Goal: Book appointment/travel/reservation

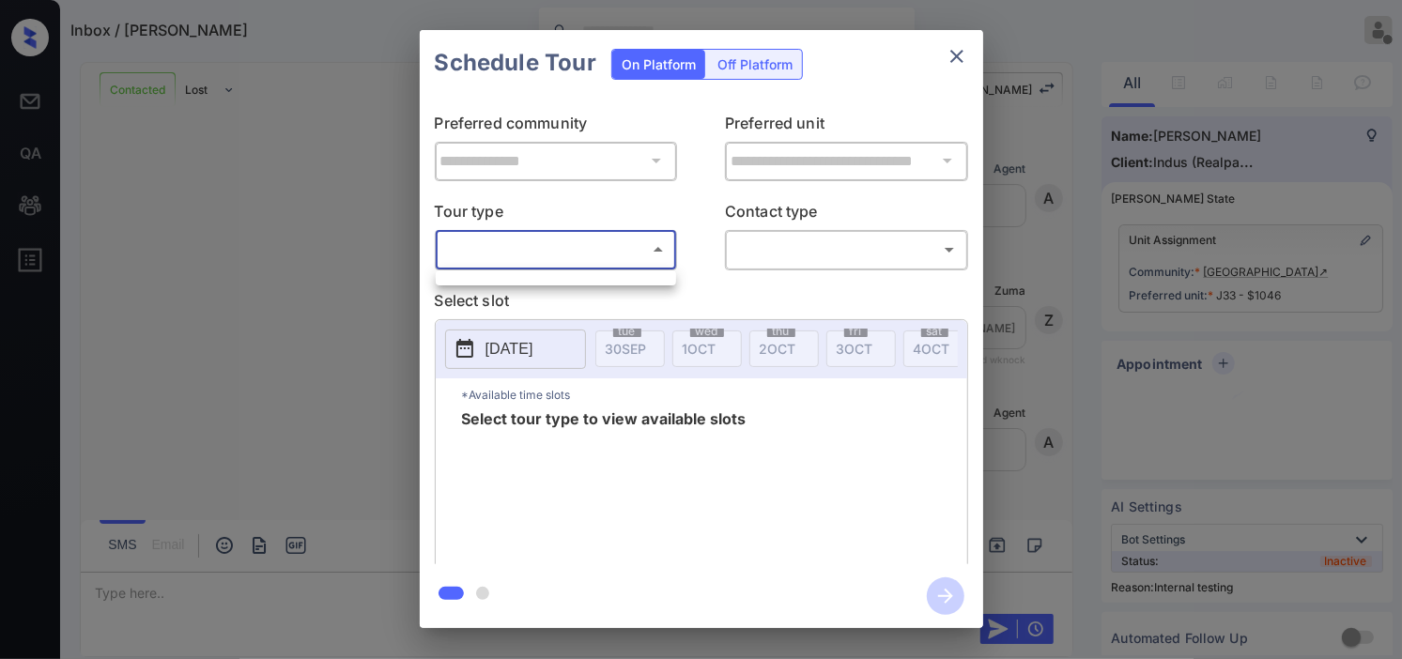
scroll to position [6194, 0]
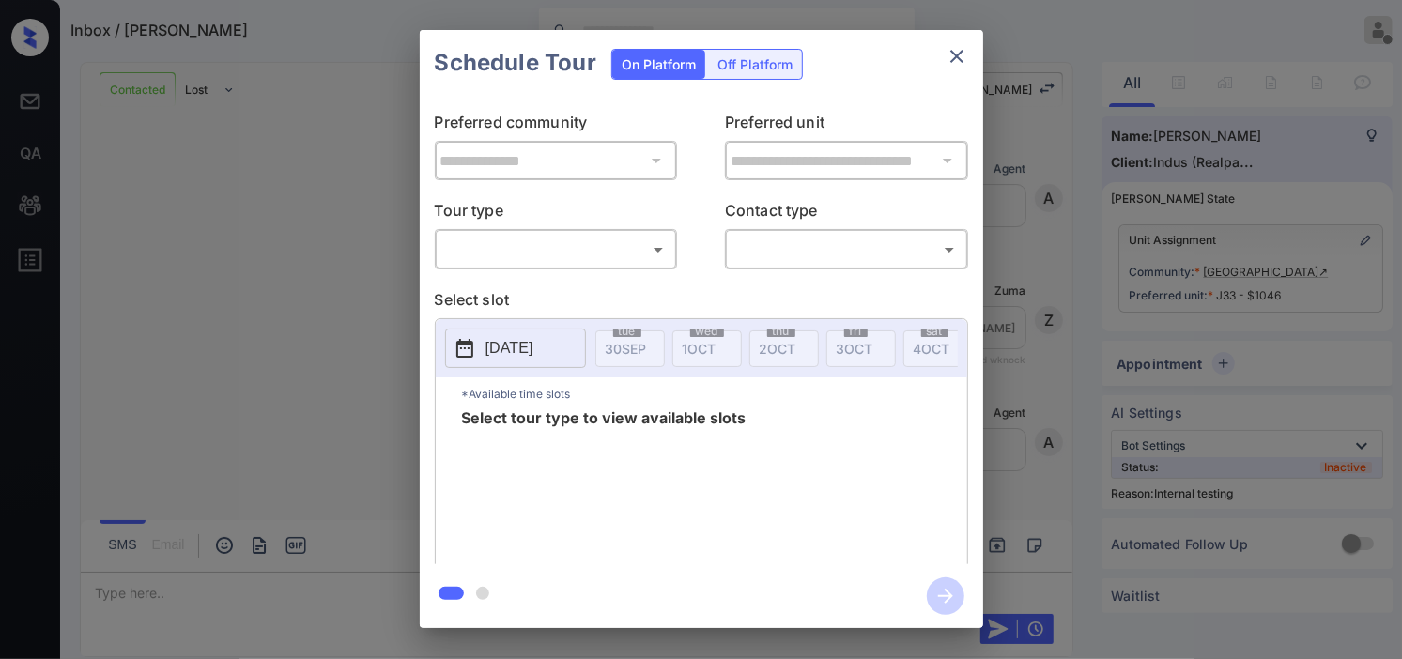
scroll to position [6194, 0]
click at [629, 255] on body "Inbox / Candace Taulbee Kristine Capara Offline Set yourself online Set yoursel…" at bounding box center [701, 329] width 1402 height 659
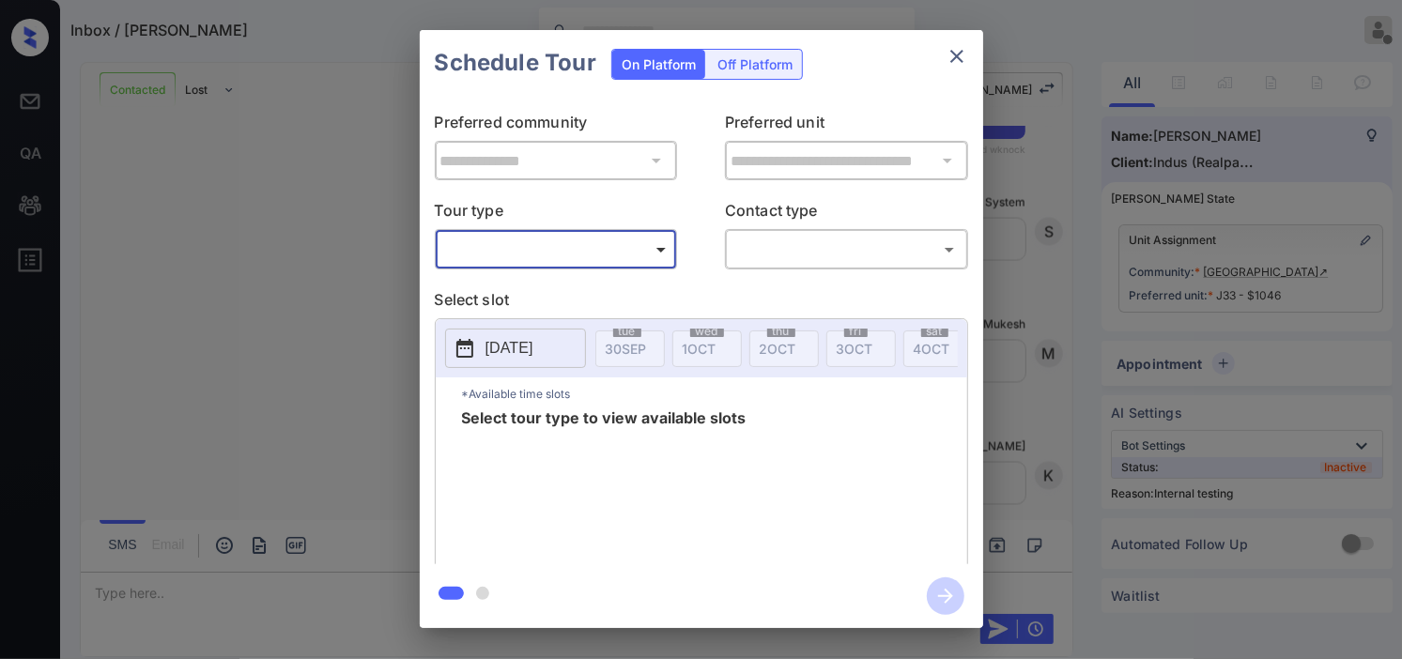
type input "********"
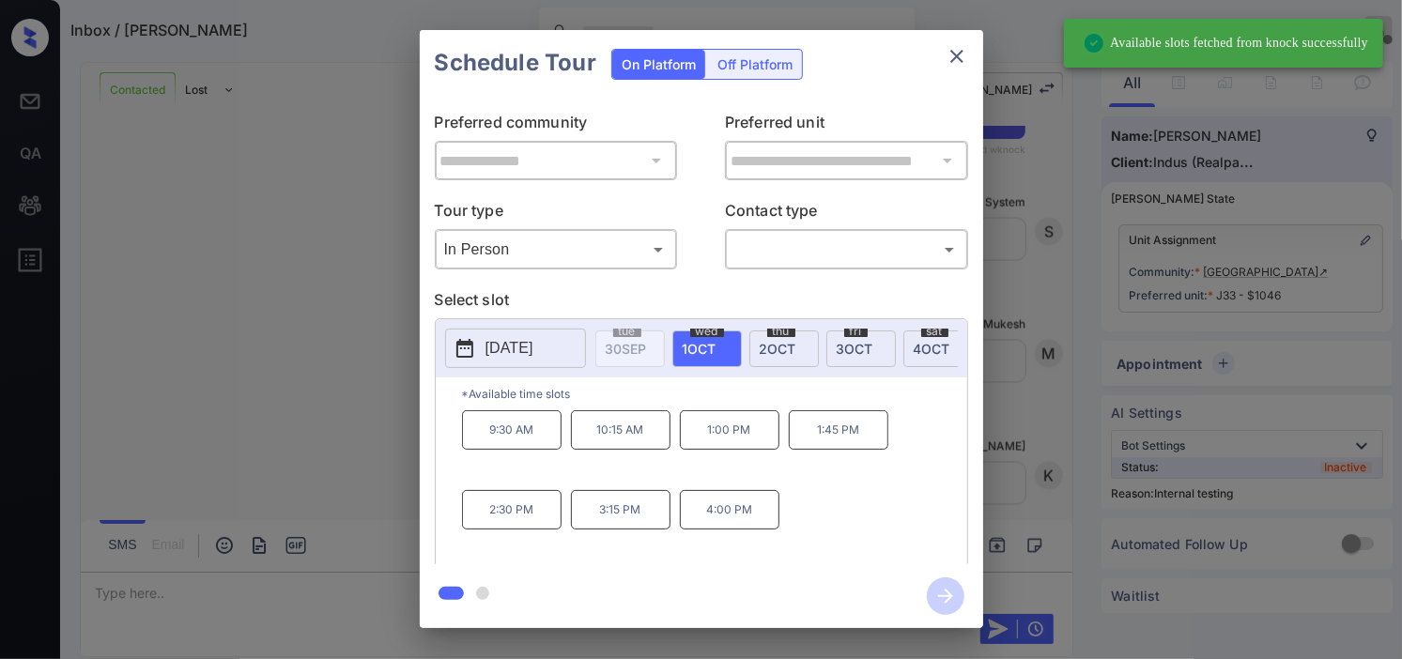
click at [470, 342] on icon at bounding box center [464, 348] width 17 height 19
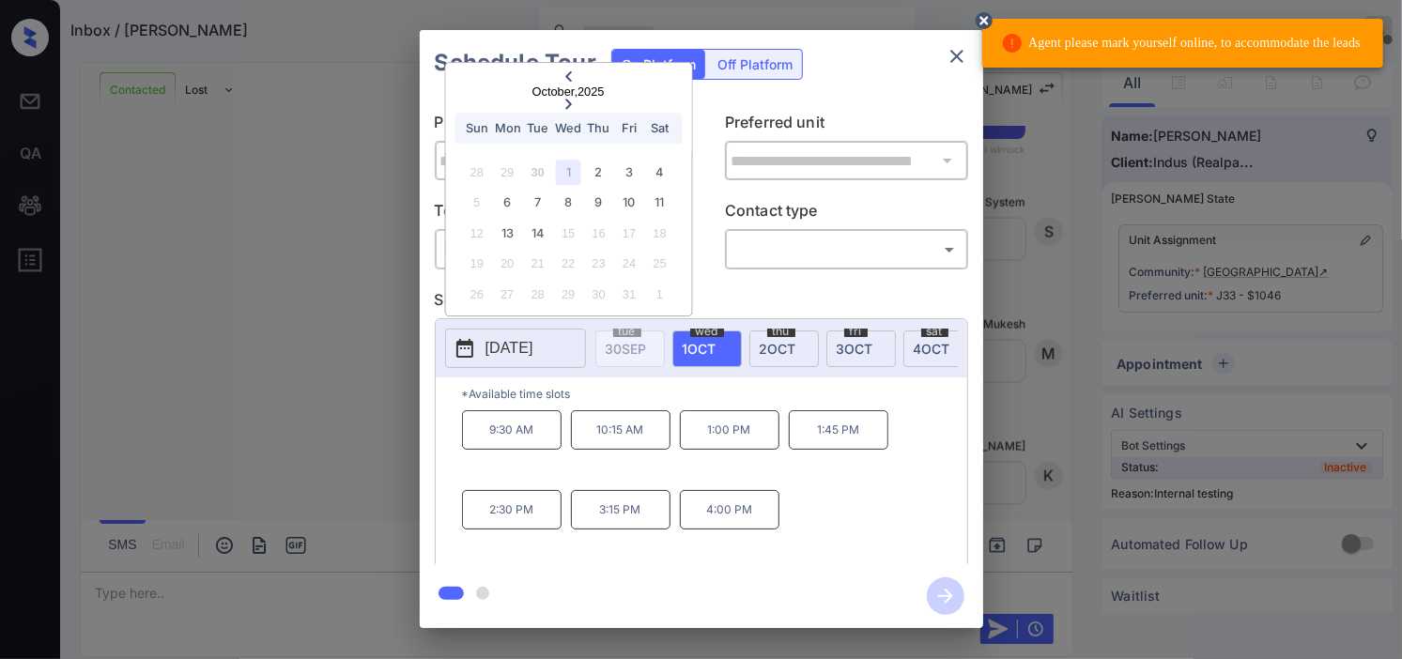
click at [993, 23] on icon at bounding box center [984, 20] width 17 height 17
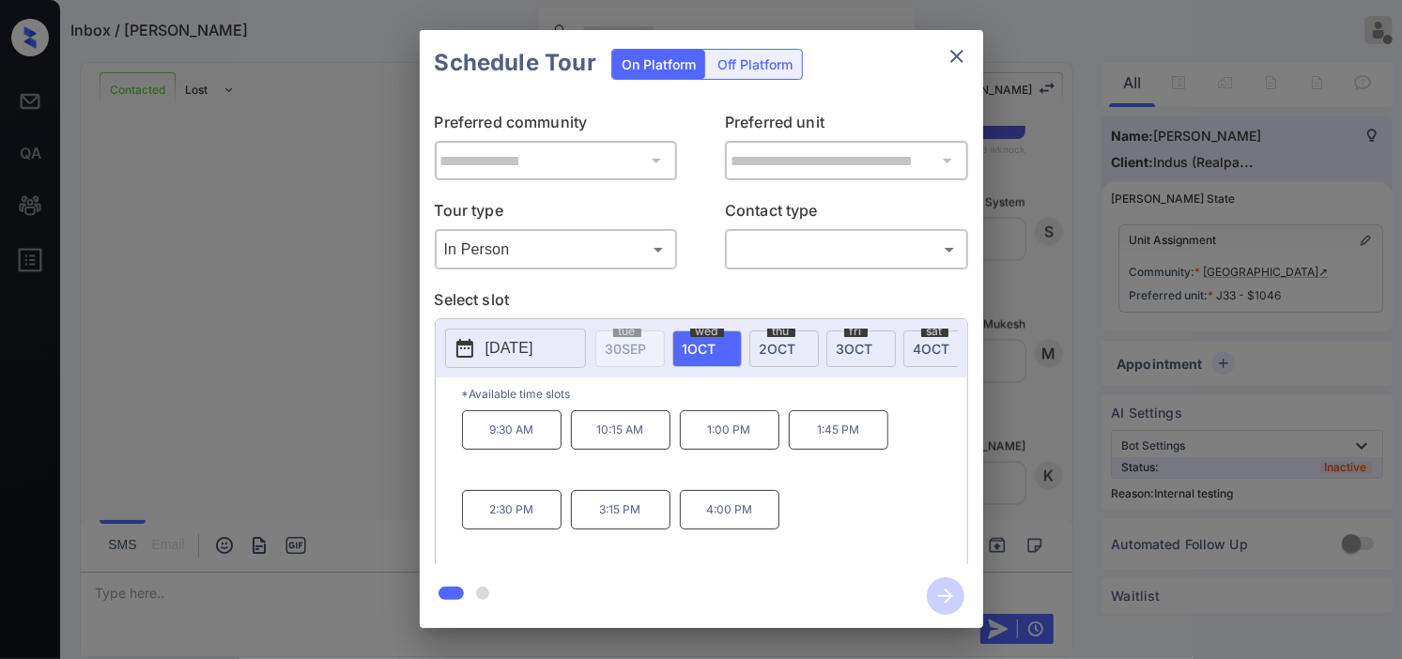
click at [827, 499] on div "9:30 AM 10:15 AM 1:00 PM 1:45 PM 2:30 PM 3:15 PM 4:00 PM" at bounding box center [714, 485] width 505 height 150
click at [363, 398] on div "**********" at bounding box center [701, 329] width 1402 height 658
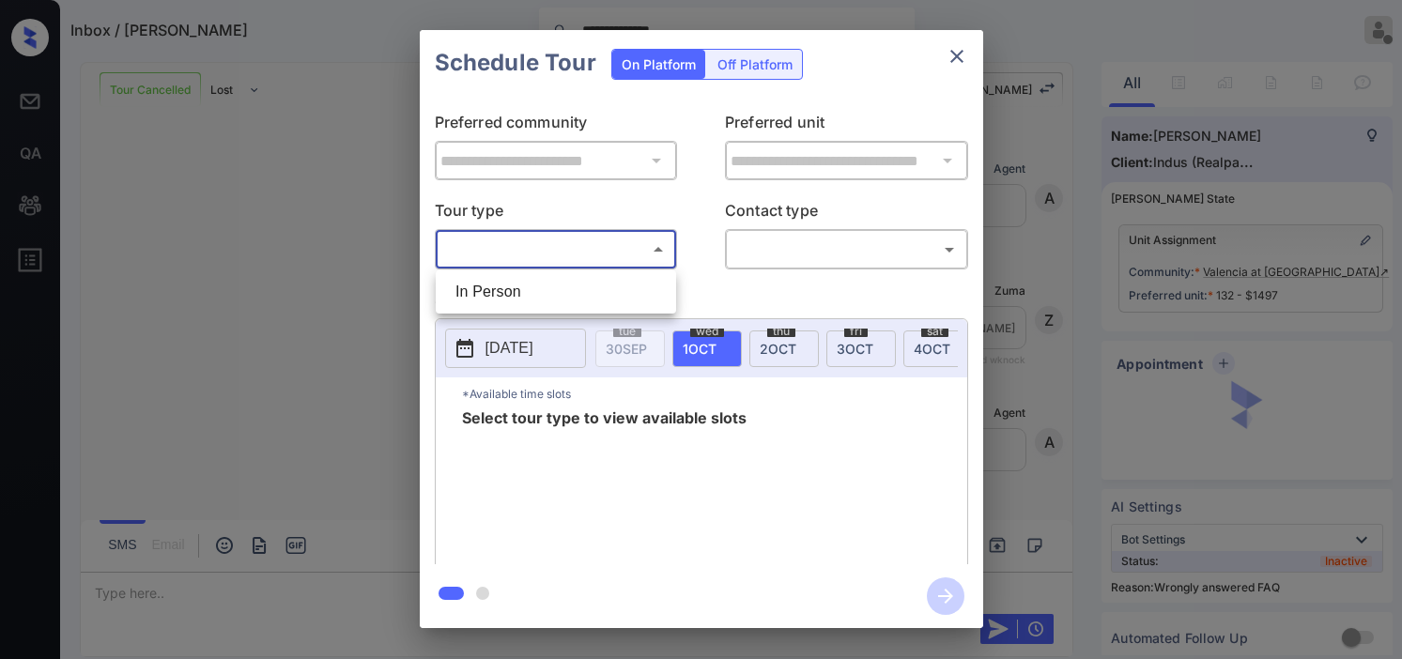
click at [549, 249] on body "**********" at bounding box center [701, 329] width 1402 height 659
click at [531, 270] on ul "In Person" at bounding box center [556, 291] width 240 height 43
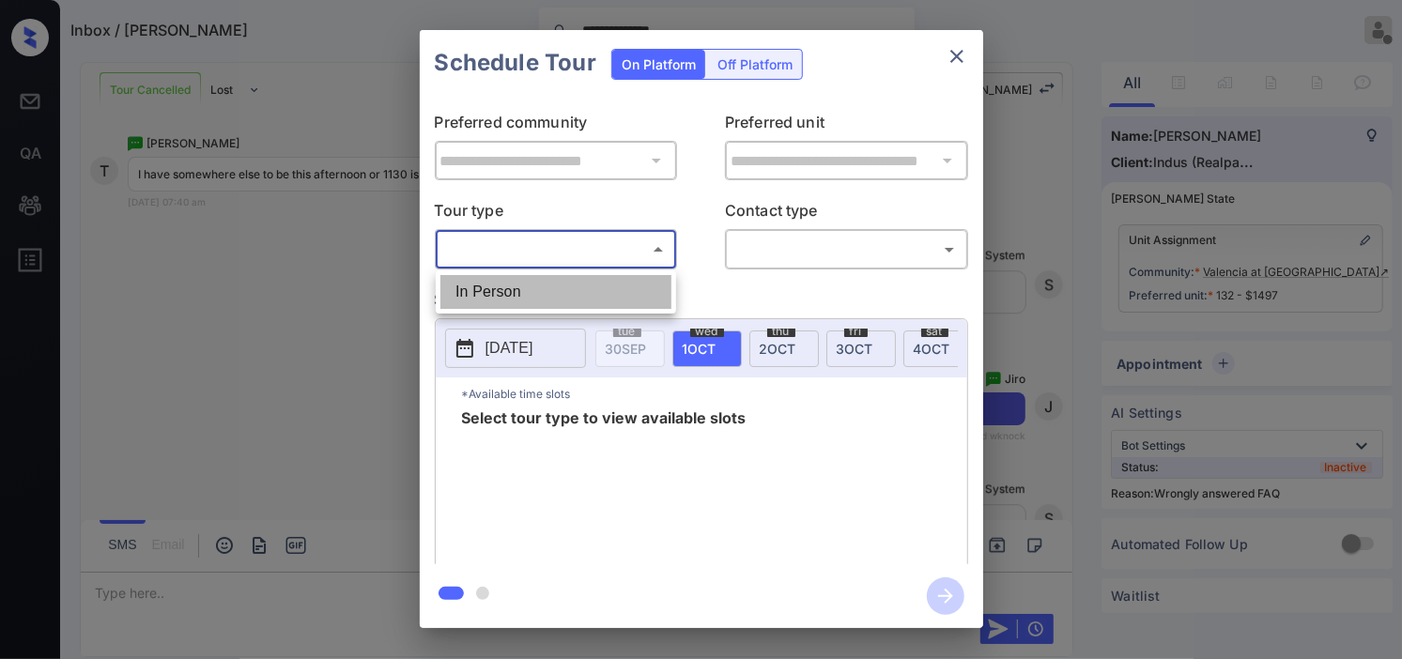
drag, startPoint x: 521, startPoint y: 286, endPoint x: 530, endPoint y: 297, distance: 13.3
click at [522, 287] on li "In Person" at bounding box center [555, 292] width 231 height 34
type input "********"
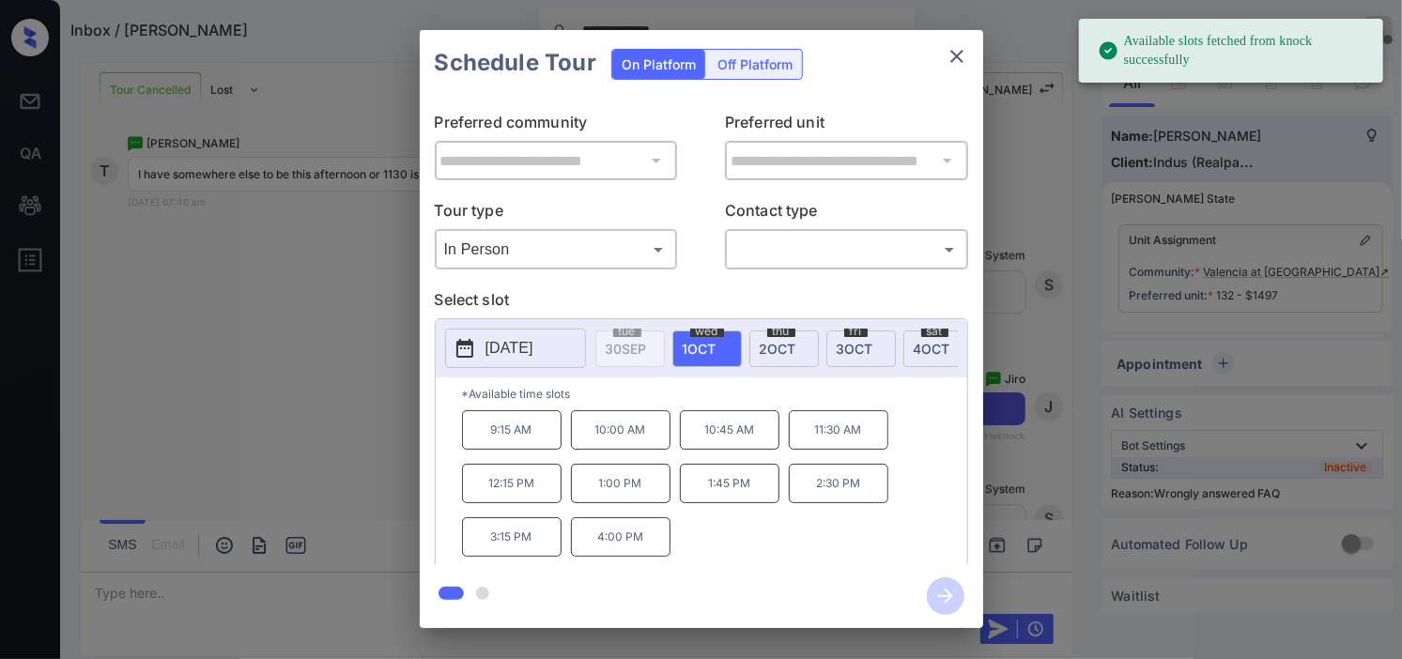
click at [480, 343] on button "2025-10-01" at bounding box center [515, 348] width 141 height 39
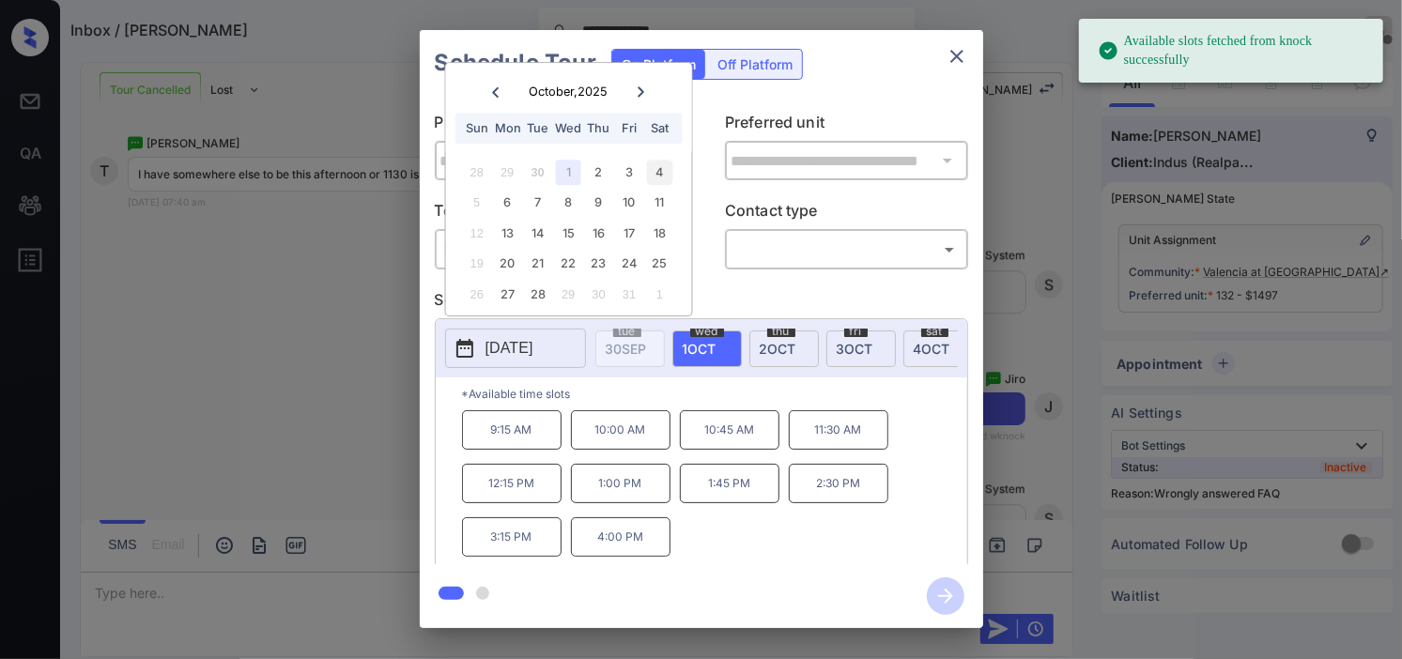
click at [657, 173] on div "4" at bounding box center [659, 172] width 25 height 25
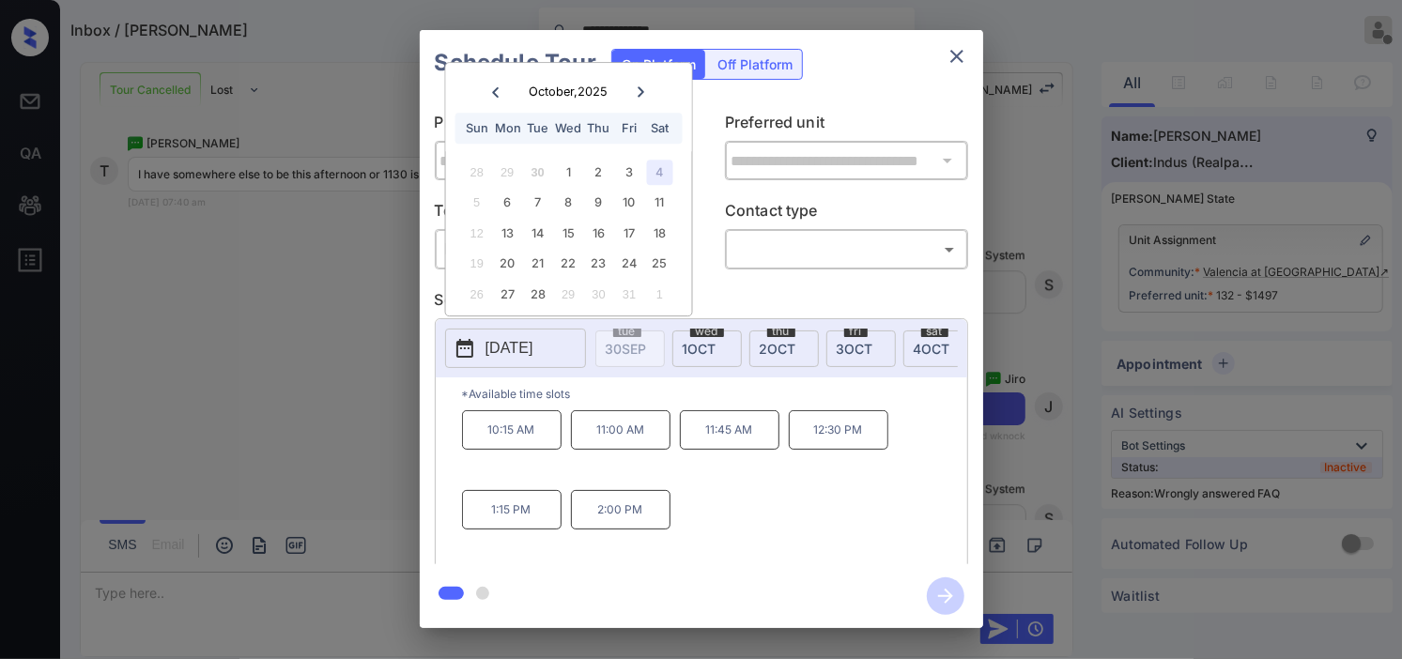
click at [951, 58] on icon "close" at bounding box center [957, 56] width 23 height 23
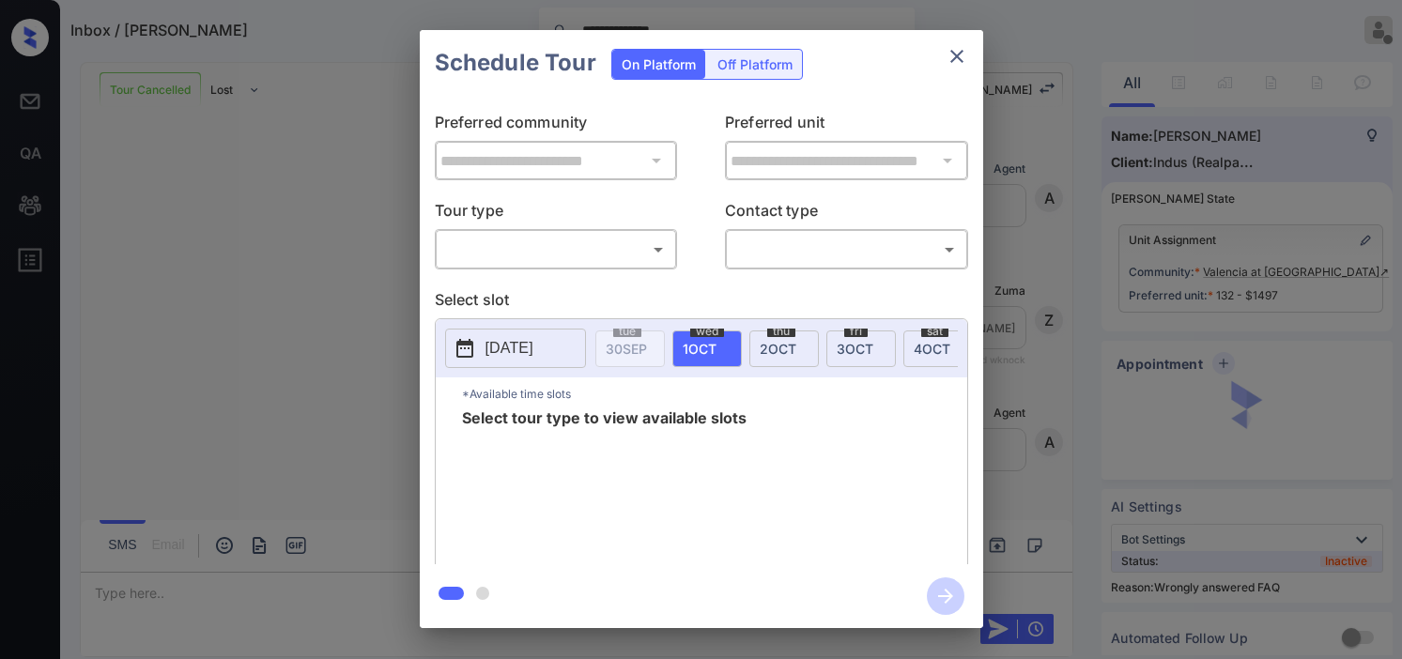
drag, startPoint x: 0, startPoint y: 0, endPoint x: 580, endPoint y: 244, distance: 628.9
click at [579, 231] on div "Tour type ​ ​" at bounding box center [556, 234] width 243 height 70
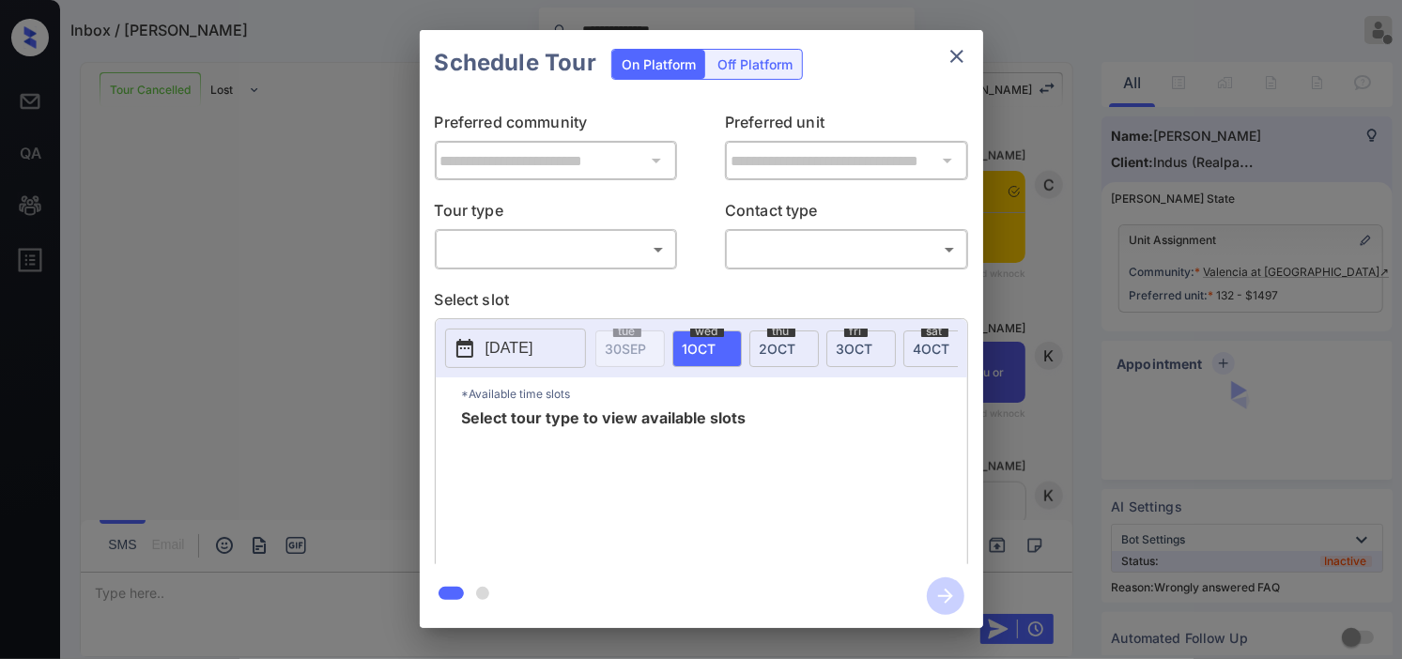
click at [580, 251] on body "**********" at bounding box center [701, 329] width 1402 height 659
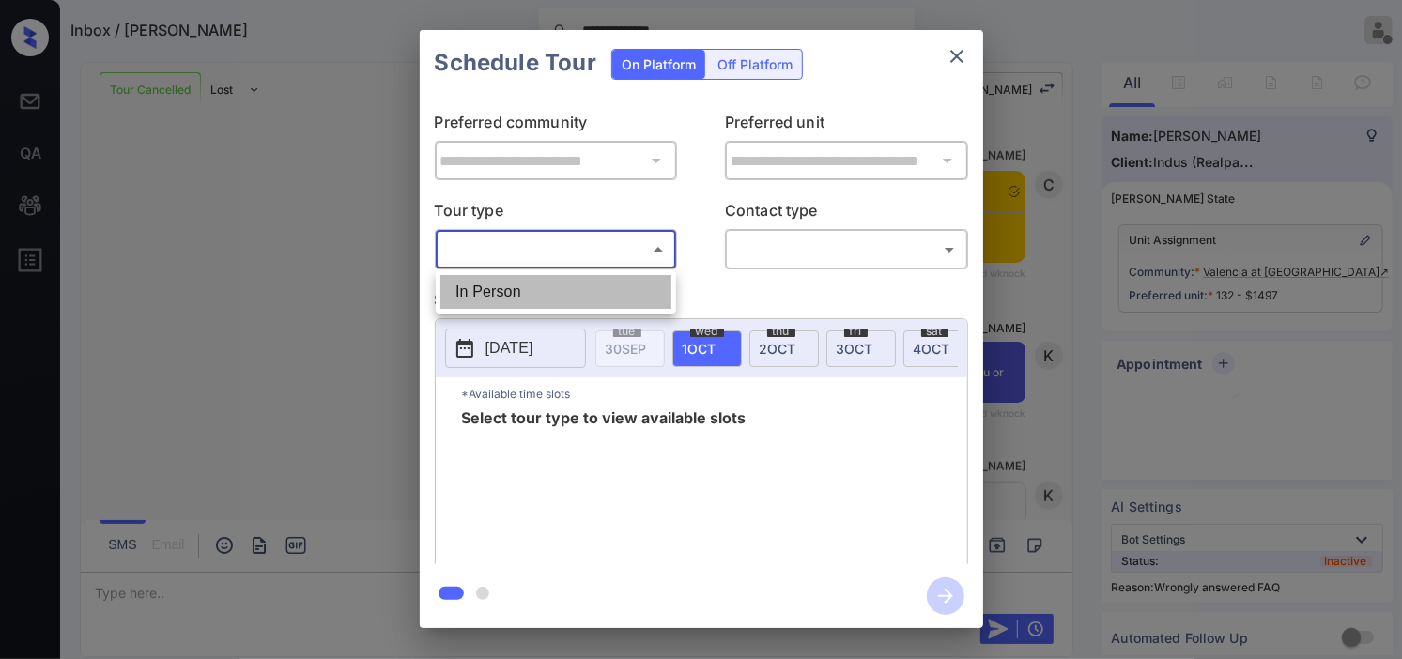
click at [575, 298] on li "In Person" at bounding box center [555, 292] width 231 height 34
click at [842, 247] on div at bounding box center [701, 329] width 1402 height 659
type input "********"
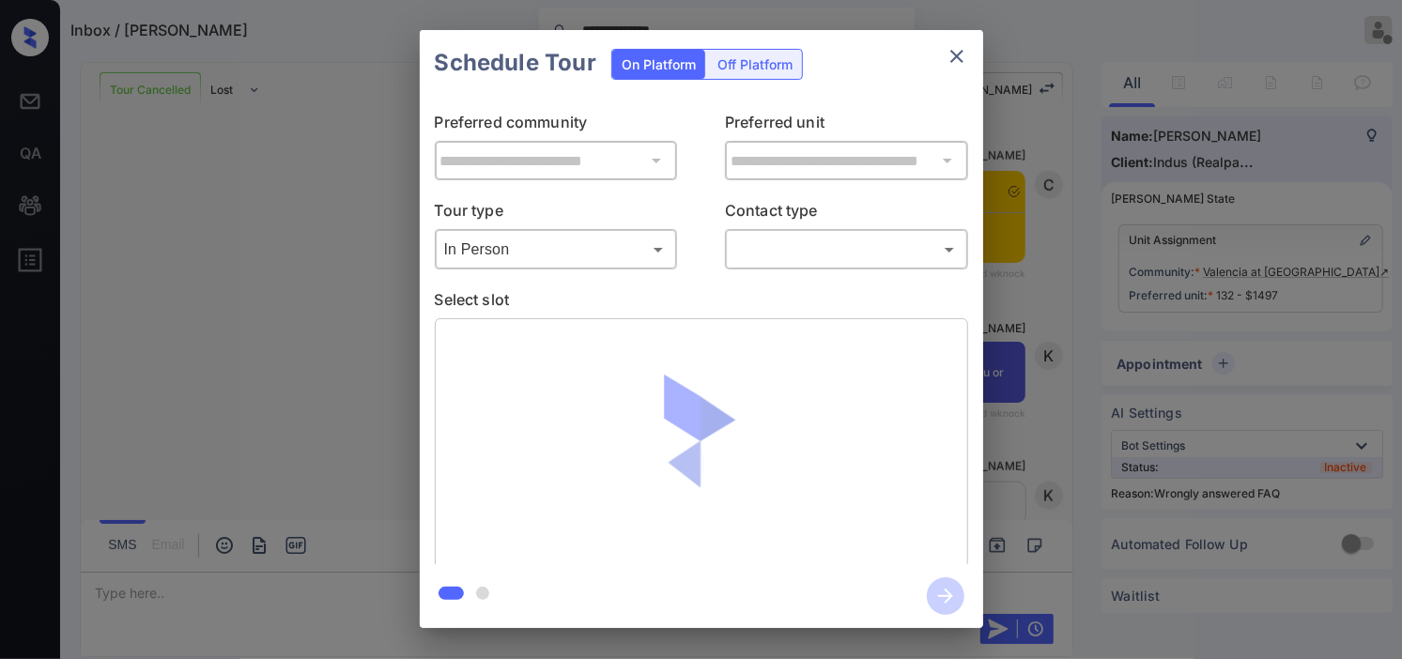
click at [796, 259] on div "​ ​" at bounding box center [846, 249] width 243 height 40
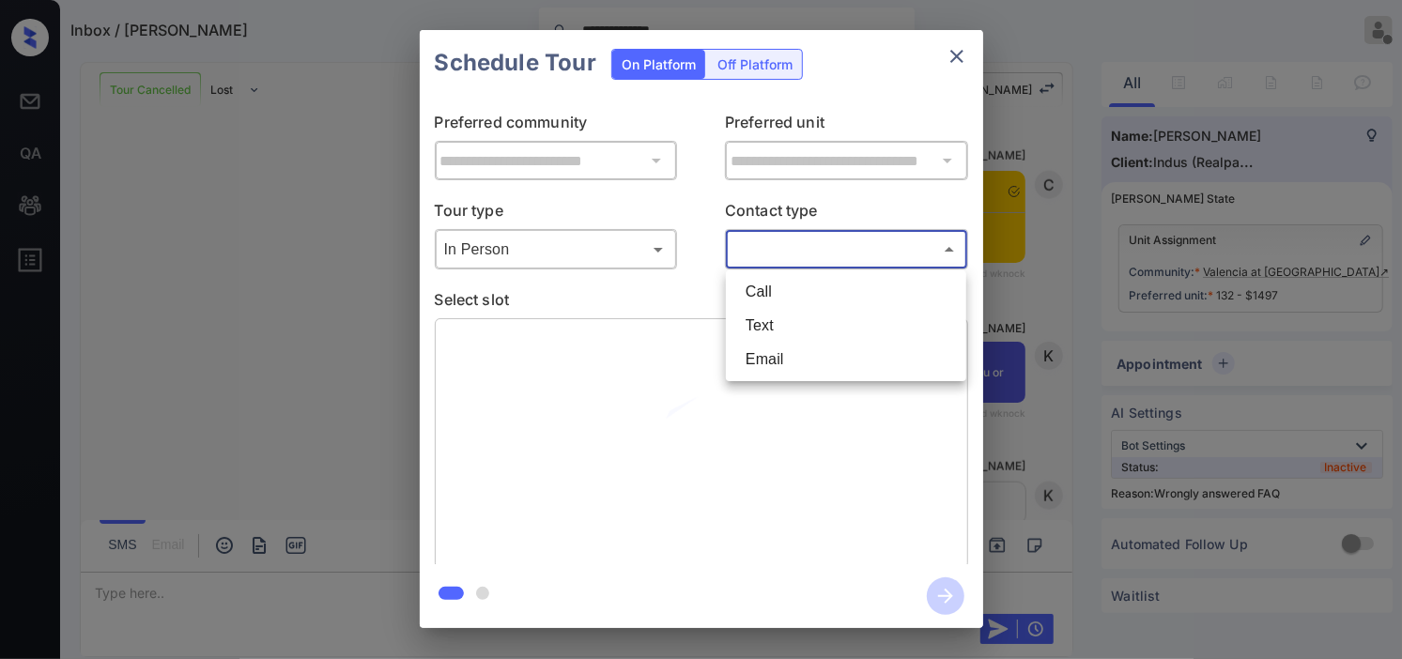
click at [796, 258] on body "**********" at bounding box center [701, 329] width 1402 height 659
drag, startPoint x: 757, startPoint y: 344, endPoint x: 758, endPoint y: 322, distance: 21.6
click at [758, 343] on li "Email" at bounding box center [846, 360] width 231 height 34
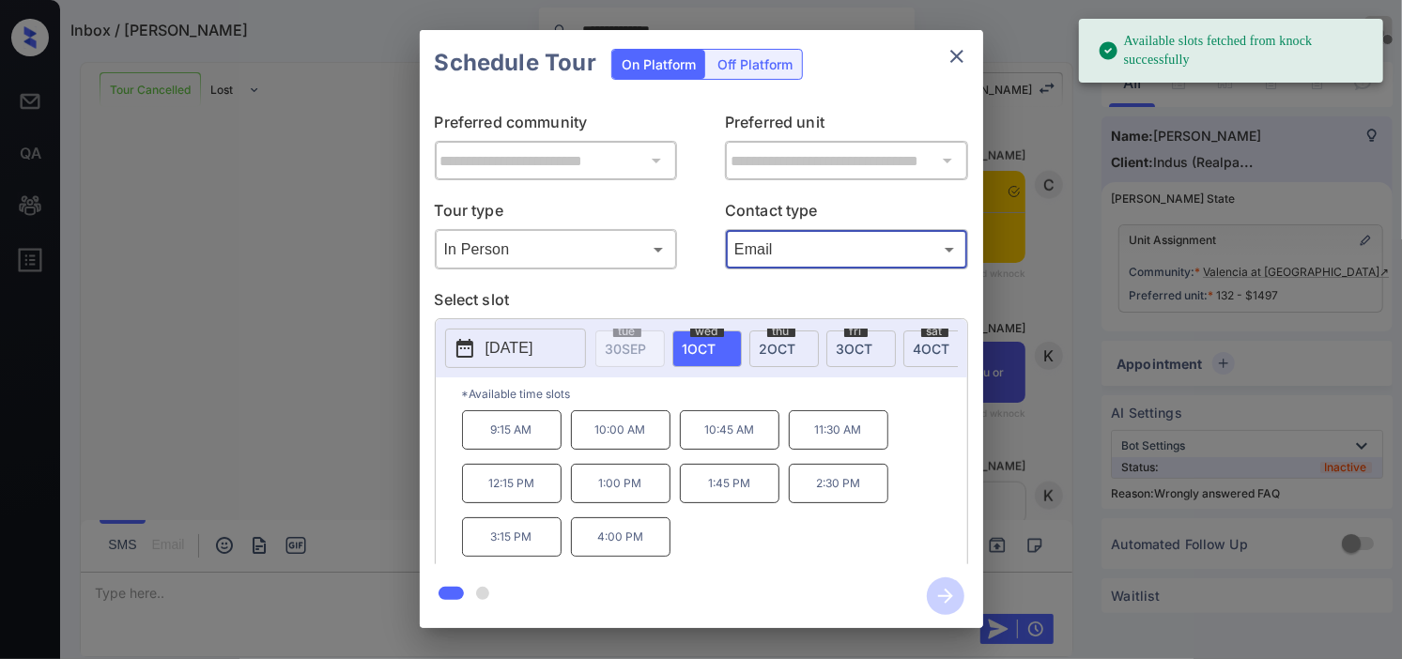
click at [792, 246] on body "**********" at bounding box center [701, 329] width 1402 height 659
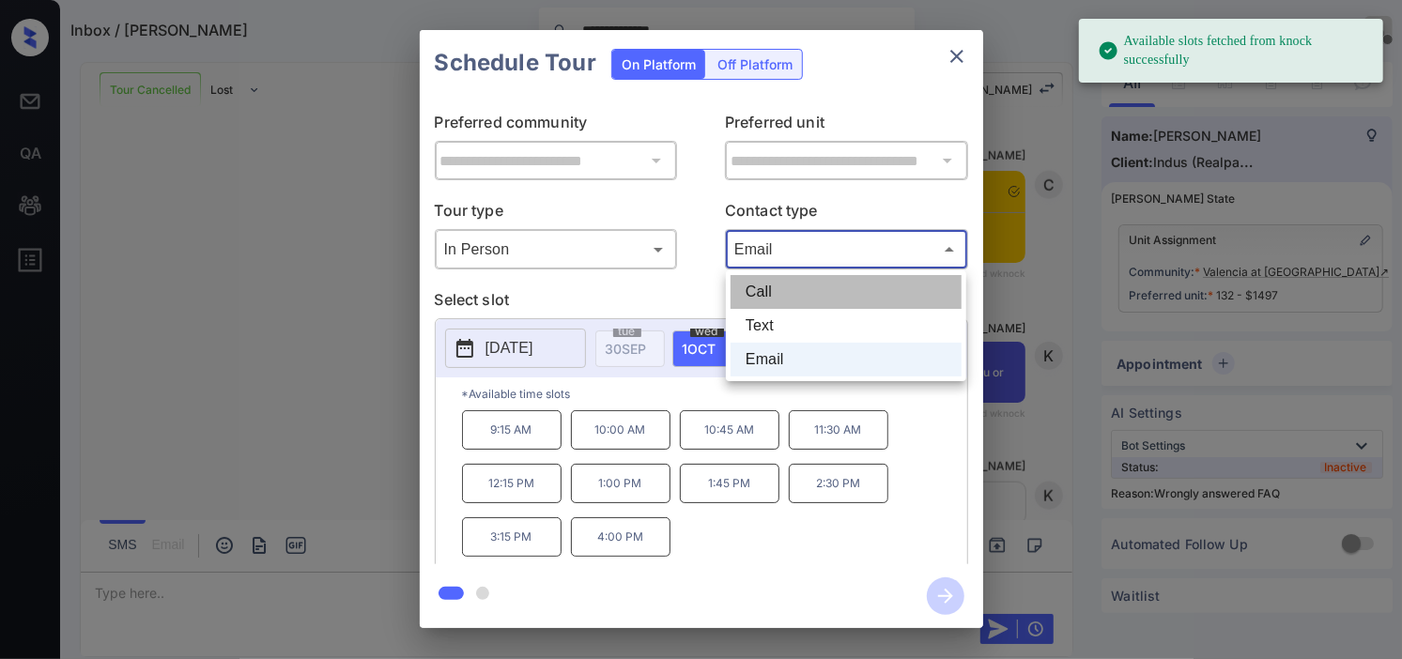
drag, startPoint x: 764, startPoint y: 301, endPoint x: 755, endPoint y: 325, distance: 25.0
click at [764, 307] on li "Call" at bounding box center [846, 292] width 231 height 34
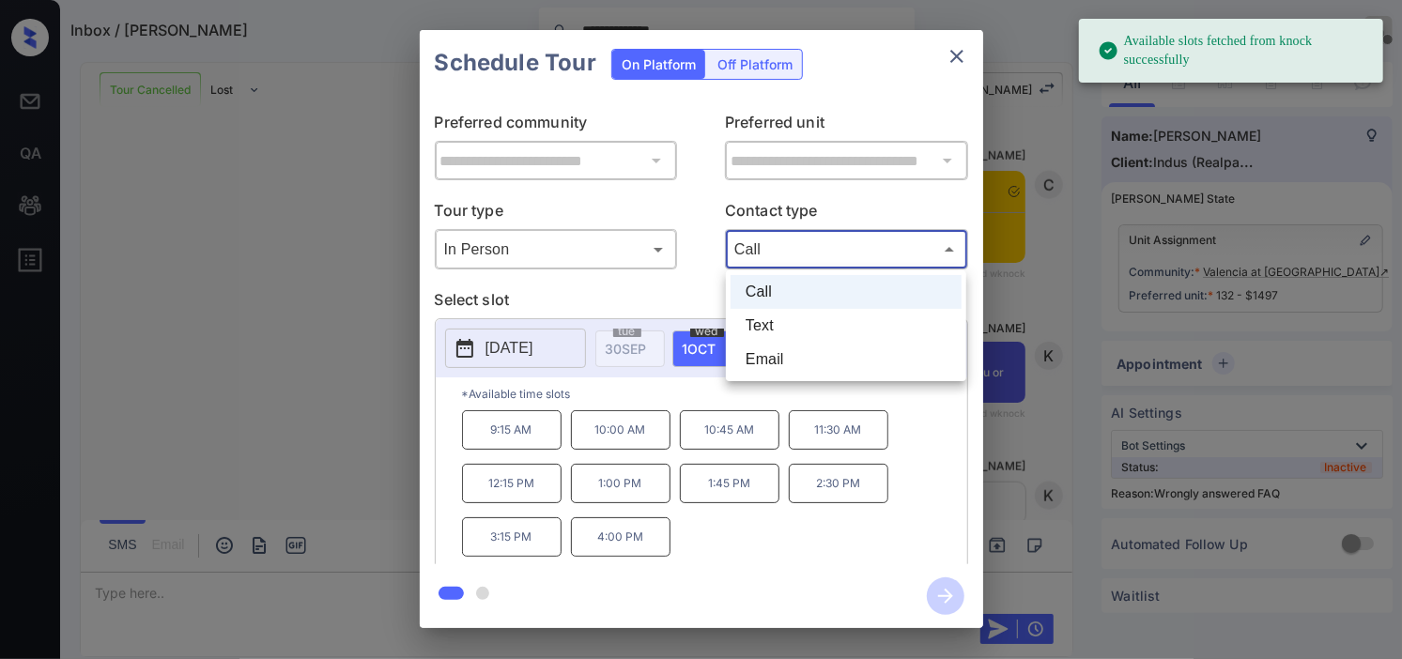
click at [785, 257] on body "**********" at bounding box center [701, 329] width 1402 height 659
click at [775, 324] on li "Text" at bounding box center [846, 326] width 231 height 34
type input "****"
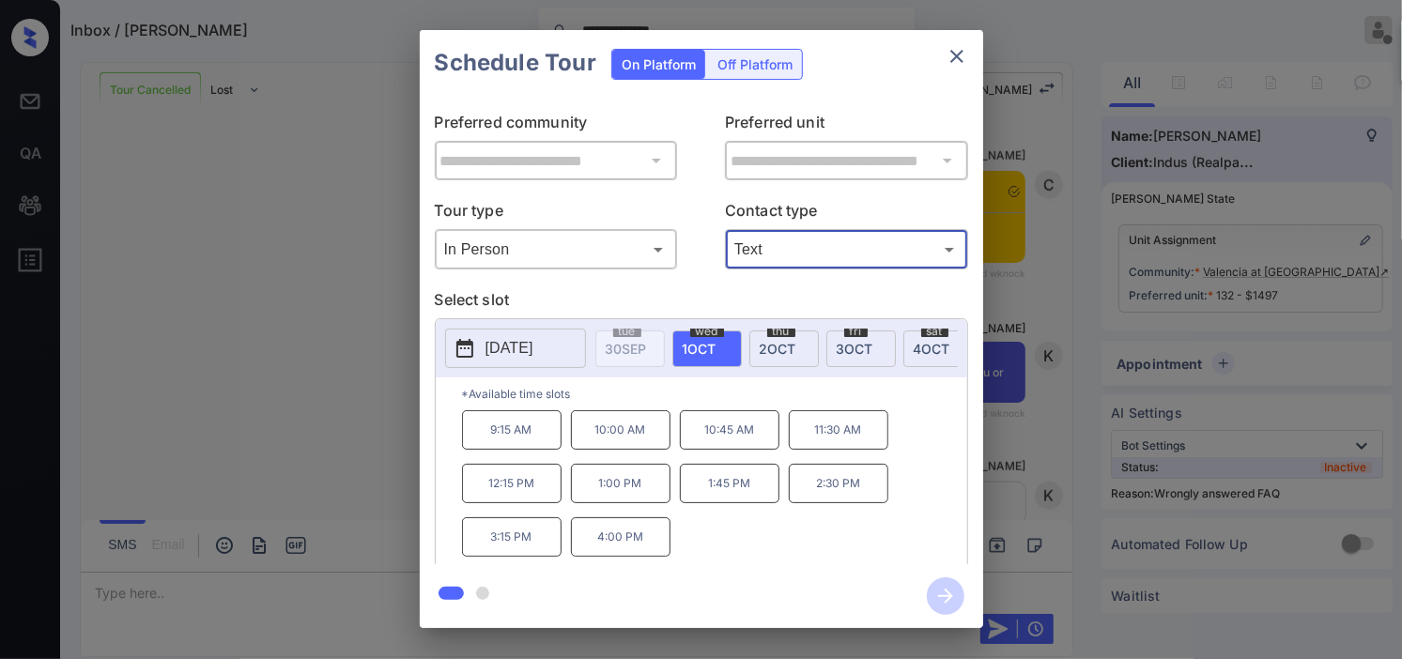
drag, startPoint x: 522, startPoint y: 360, endPoint x: 529, endPoint y: 339, distance: 21.7
click at [522, 357] on p "2025-10-01" at bounding box center [510, 348] width 48 height 23
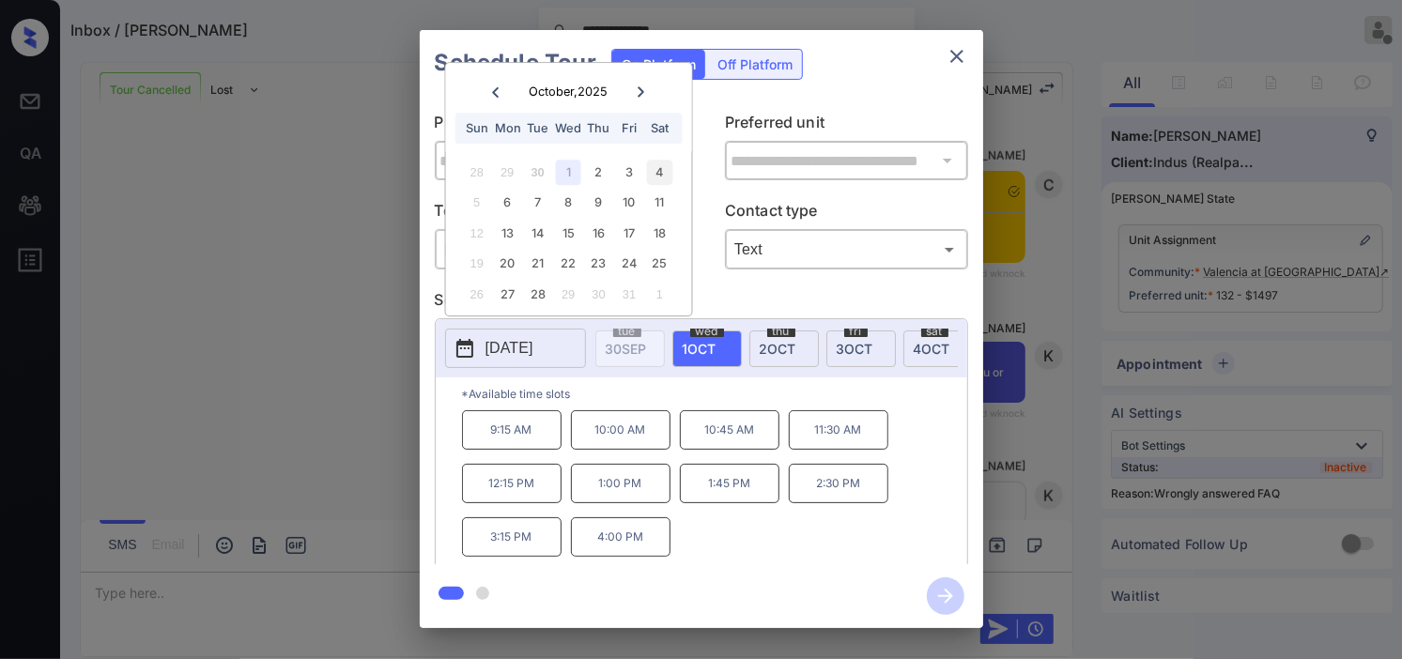
click at [661, 169] on div "4" at bounding box center [659, 172] width 25 height 25
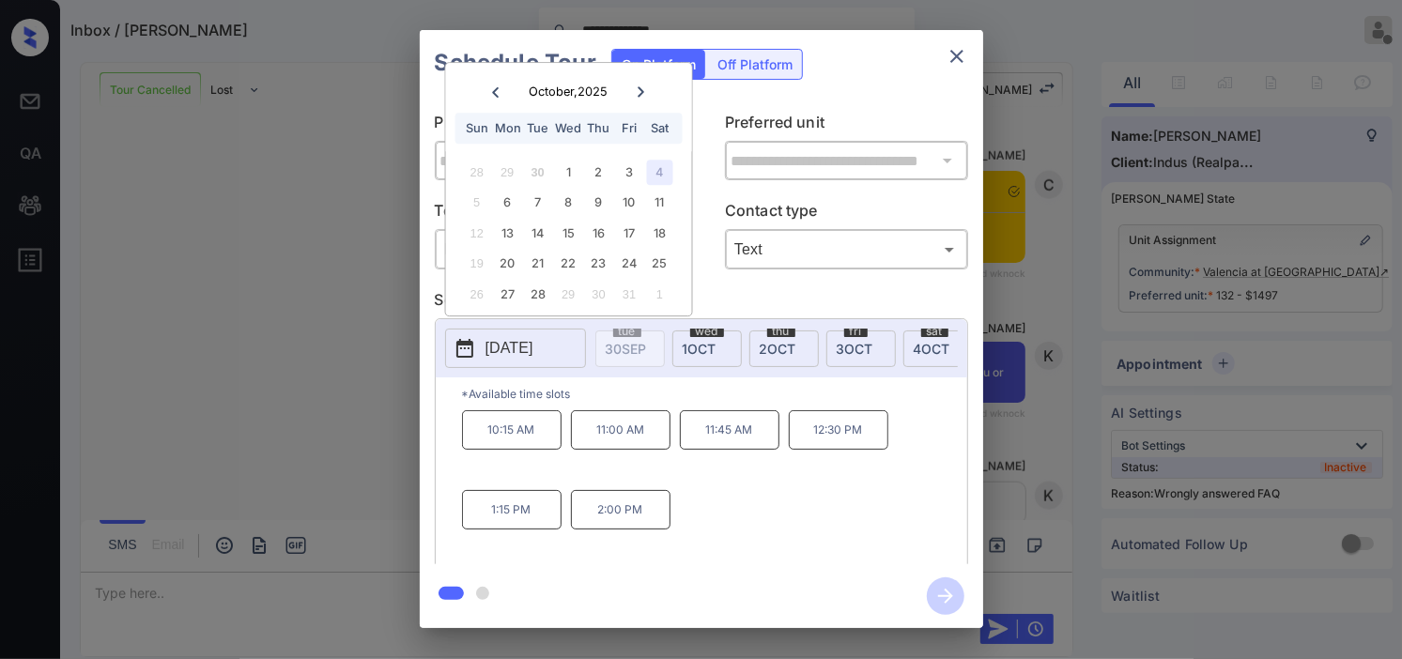
click at [812, 440] on p "12:30 PM" at bounding box center [839, 429] width 100 height 39
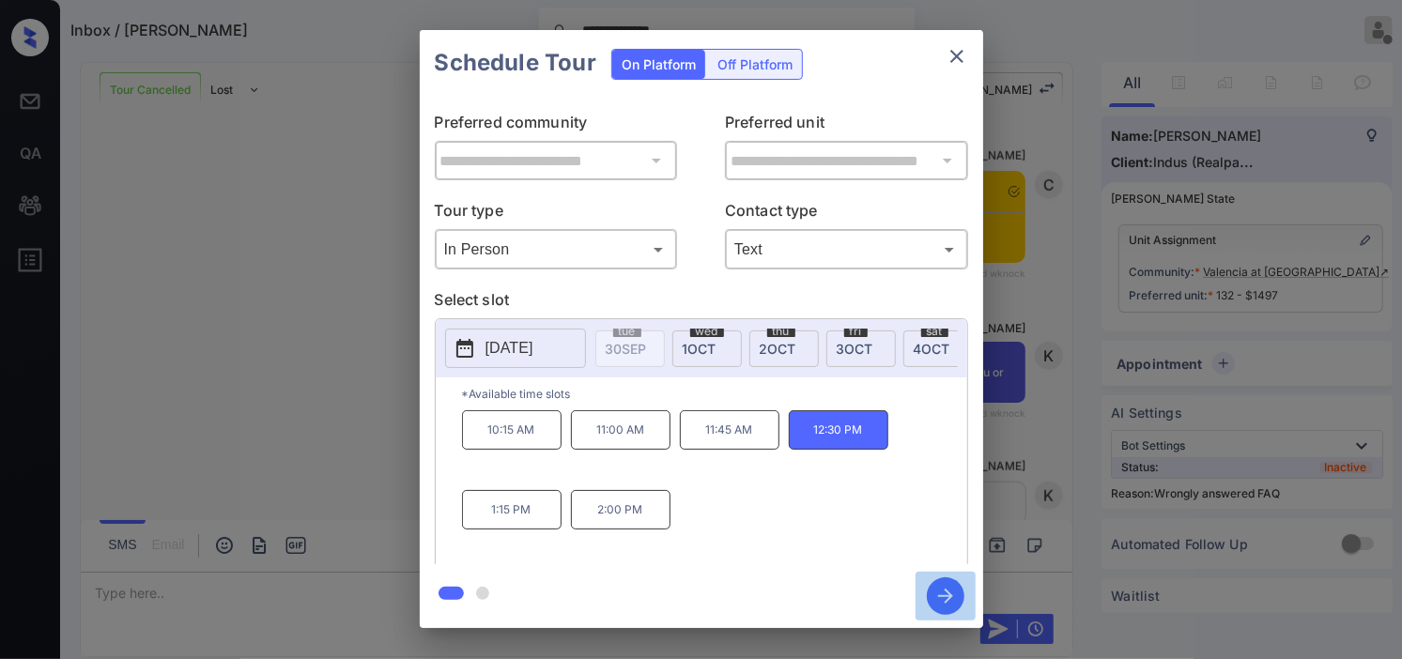
click at [940, 602] on icon "button" at bounding box center [946, 597] width 38 height 38
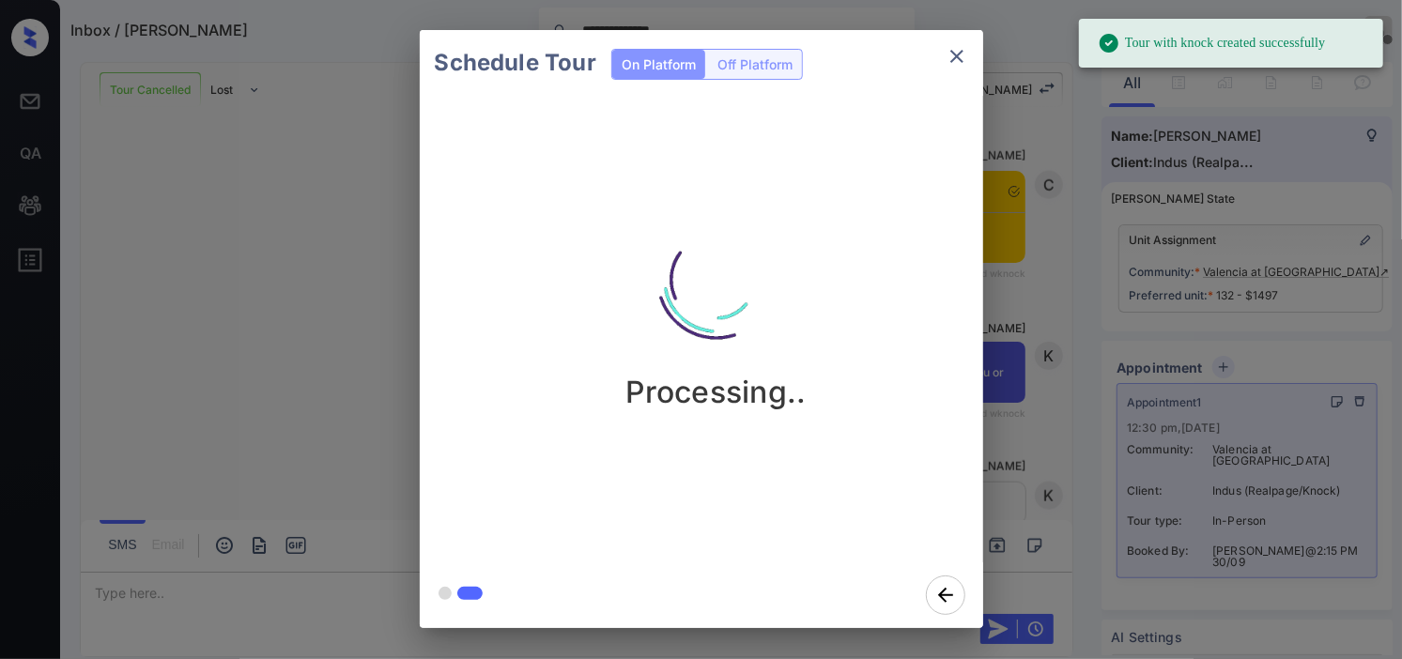
click at [348, 202] on div "Schedule Tour On Platform Off Platform Processing.." at bounding box center [701, 329] width 1402 height 658
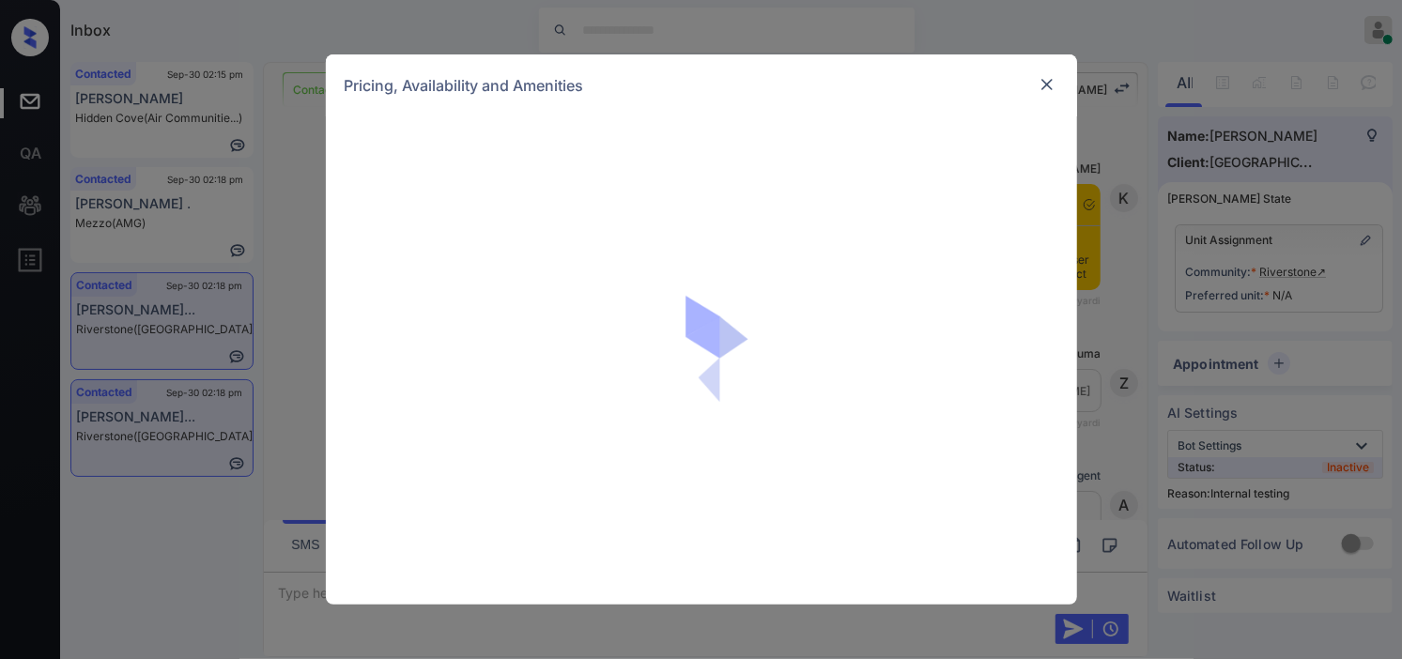
scroll to position [2884, 0]
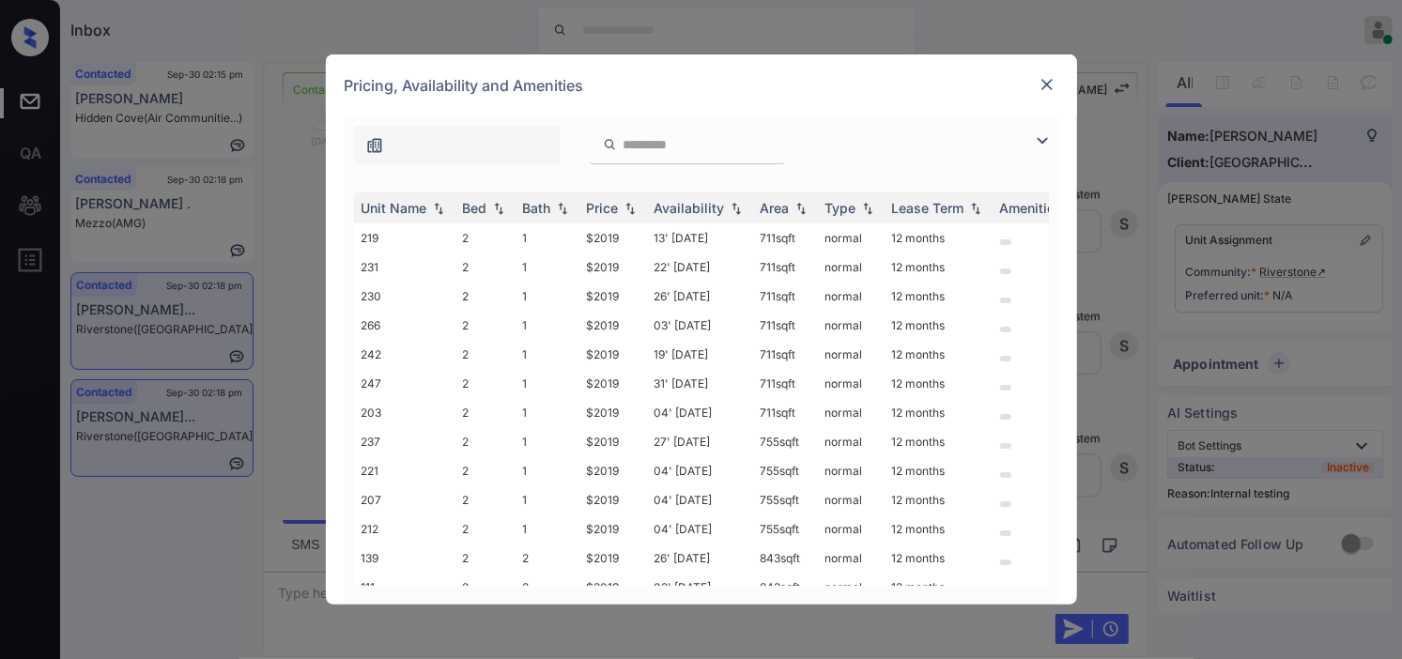
click at [1045, 139] on img at bounding box center [1042, 141] width 23 height 23
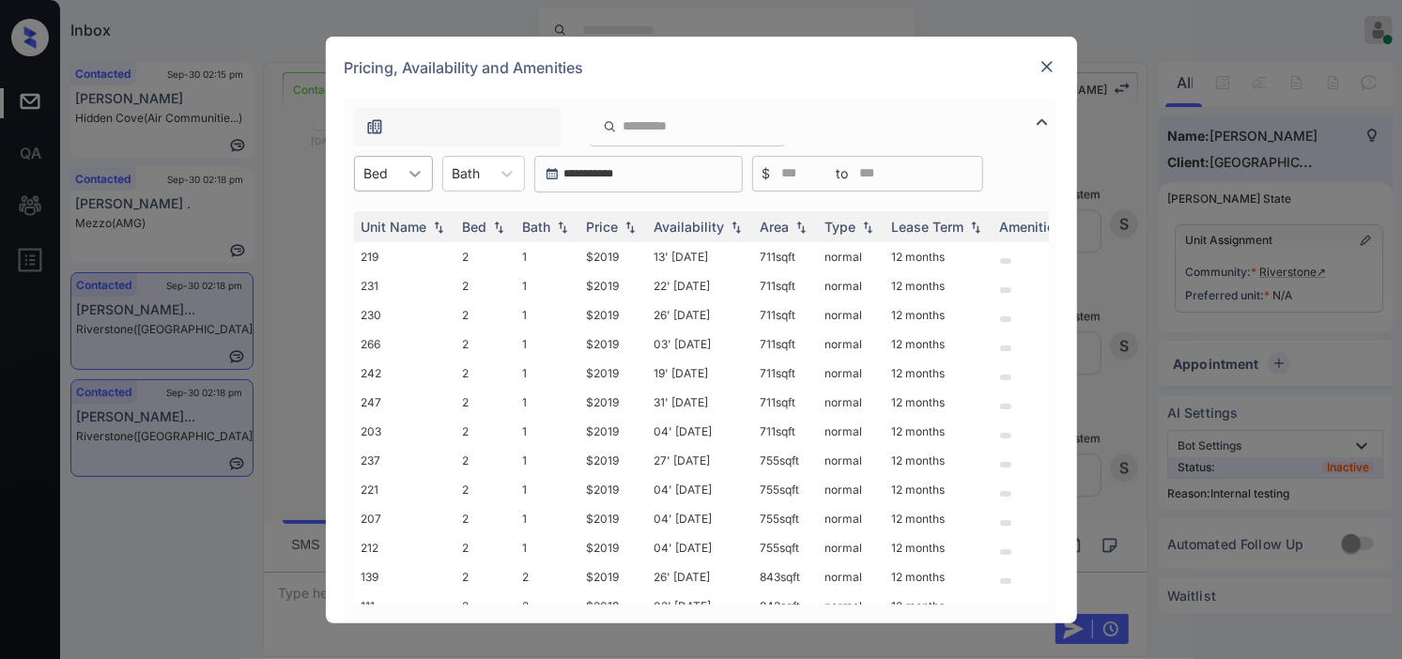
click at [404, 171] on div at bounding box center [415, 174] width 34 height 34
drag, startPoint x: 395, startPoint y: 224, endPoint x: 616, endPoint y: 219, distance: 220.8
click at [419, 223] on div "2" at bounding box center [393, 220] width 79 height 34
click at [627, 226] on img at bounding box center [630, 226] width 19 height 13
click at [627, 226] on img at bounding box center [630, 227] width 19 height 14
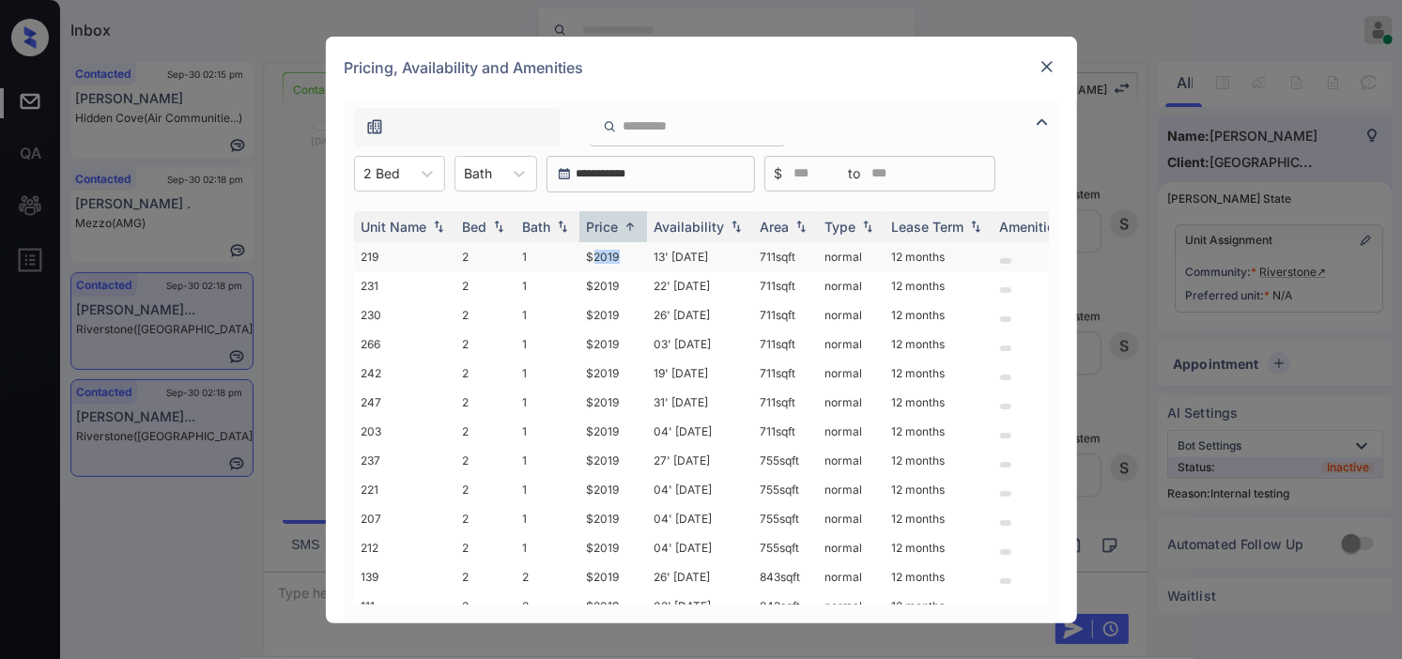
drag, startPoint x: 590, startPoint y: 251, endPoint x: 631, endPoint y: 255, distance: 41.6
click at [631, 255] on td "$2019" at bounding box center [614, 256] width 68 height 29
click at [585, 255] on td "$2019" at bounding box center [614, 256] width 68 height 29
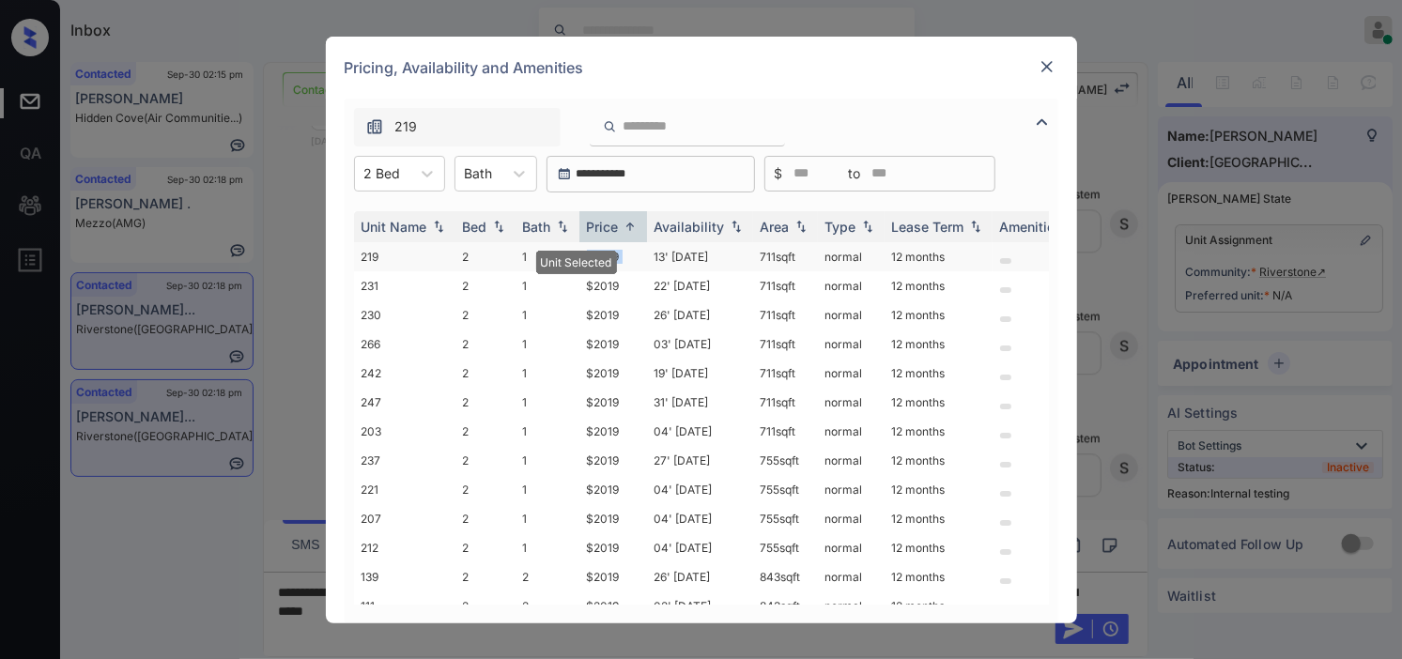
copy td "$2019"
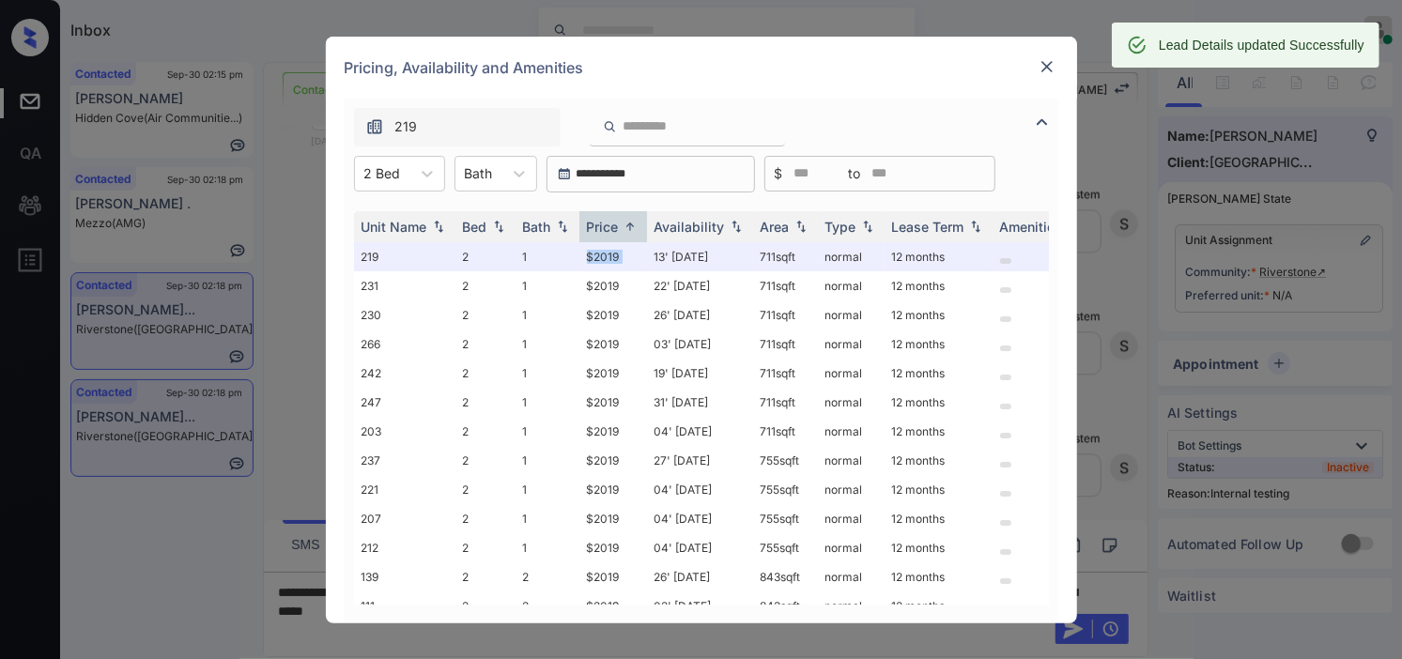
click at [1039, 61] on img at bounding box center [1047, 66] width 19 height 19
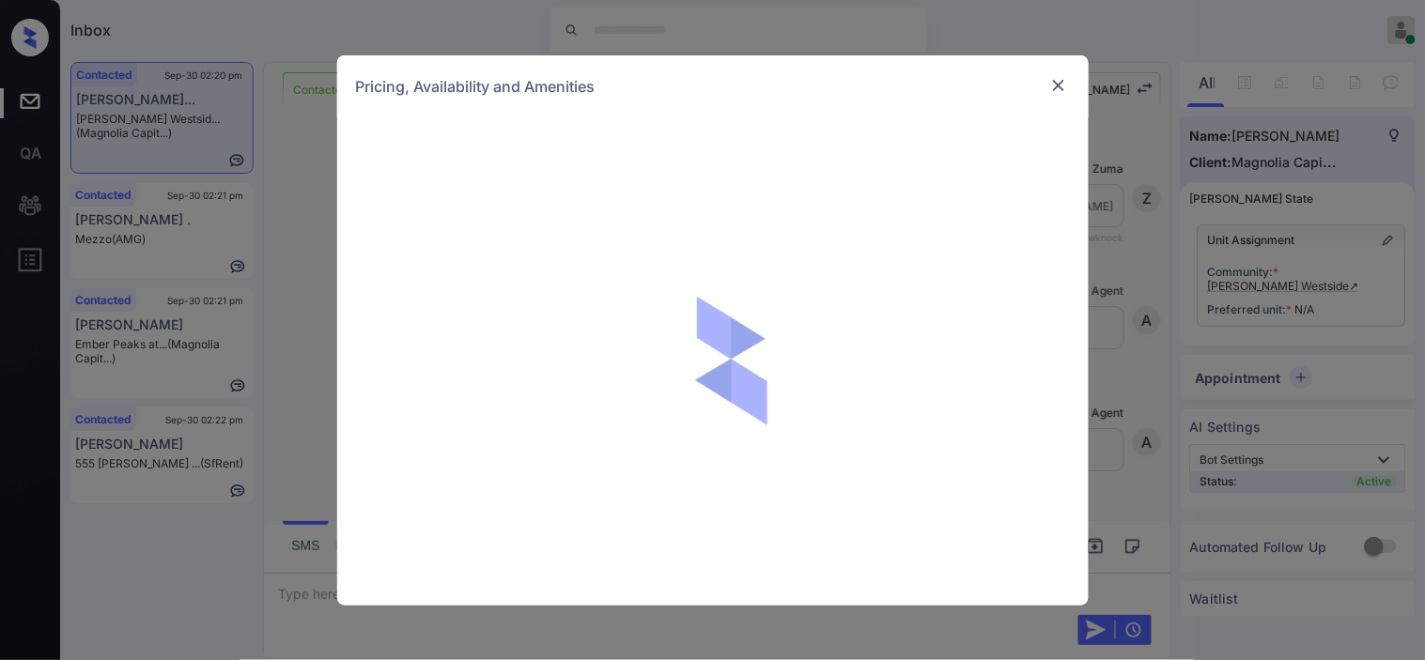
scroll to position [752, 0]
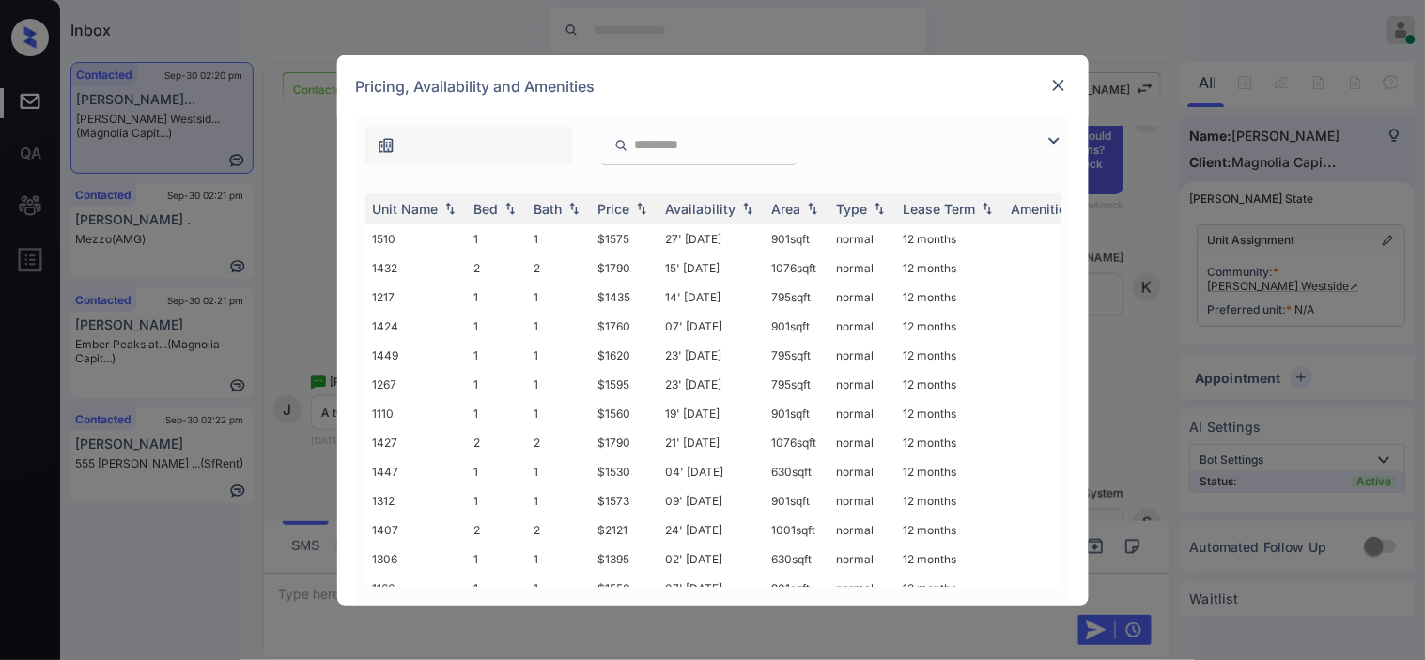
click at [1056, 141] on img at bounding box center [1054, 141] width 23 height 23
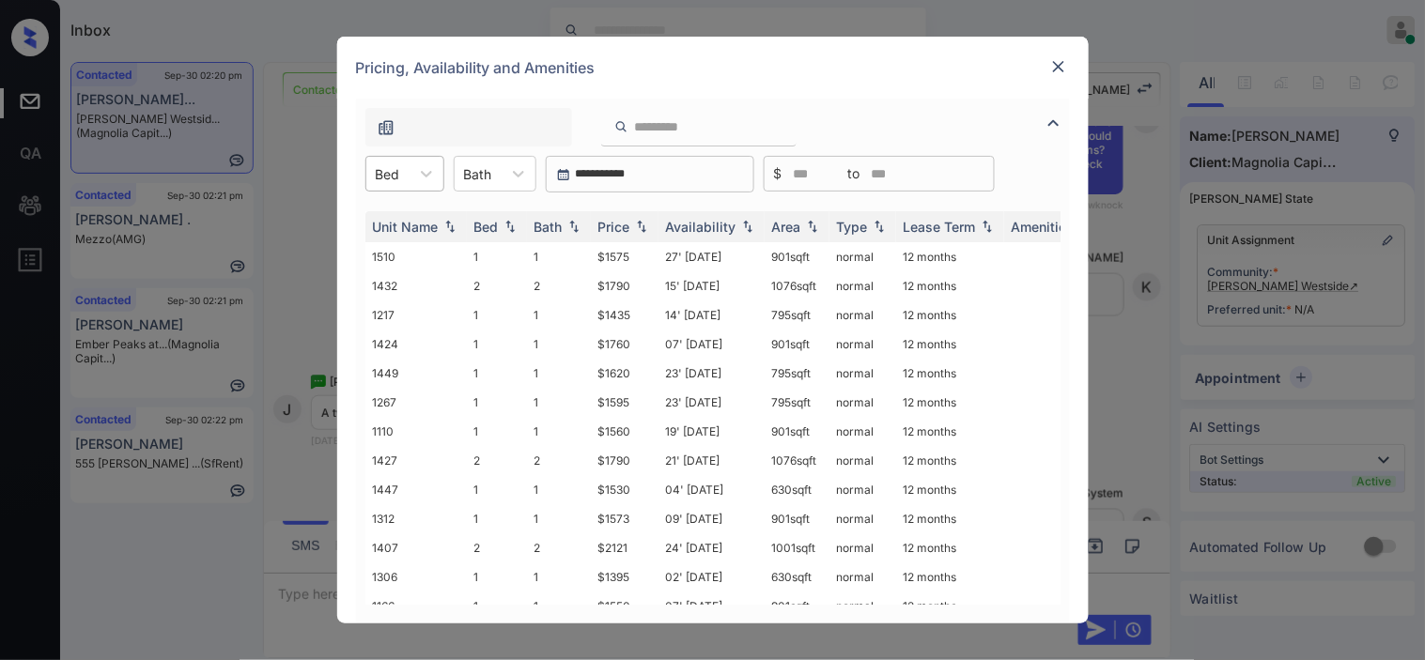
click at [402, 172] on div "Bed" at bounding box center [387, 174] width 43 height 27
click at [396, 255] on div "2" at bounding box center [404, 254] width 79 height 34
click at [636, 219] on div "Price" at bounding box center [624, 227] width 53 height 16
click at [636, 227] on img at bounding box center [641, 227] width 19 height 14
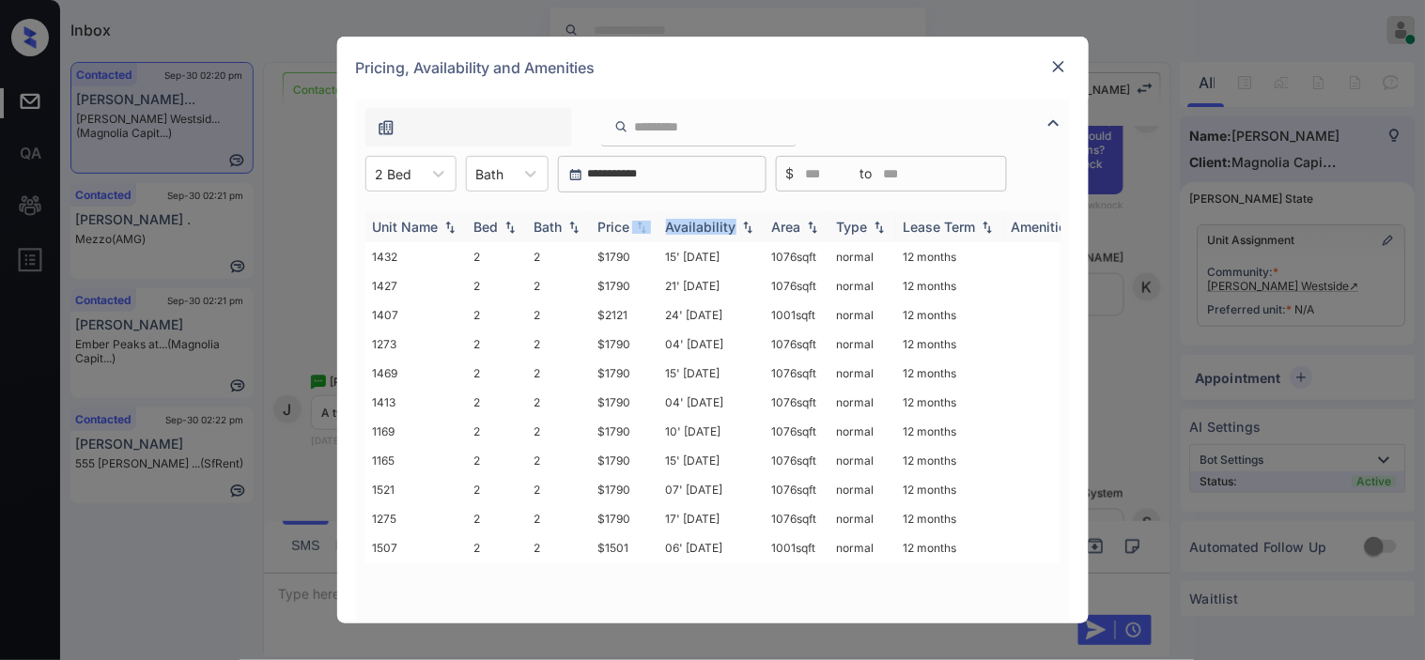
click at [636, 227] on img at bounding box center [641, 227] width 19 height 13
click at [637, 225] on img at bounding box center [641, 227] width 19 height 14
click at [636, 225] on img at bounding box center [641, 227] width 19 height 14
click at [636, 225] on img at bounding box center [641, 227] width 19 height 13
click at [636, 225] on img at bounding box center [641, 227] width 19 height 14
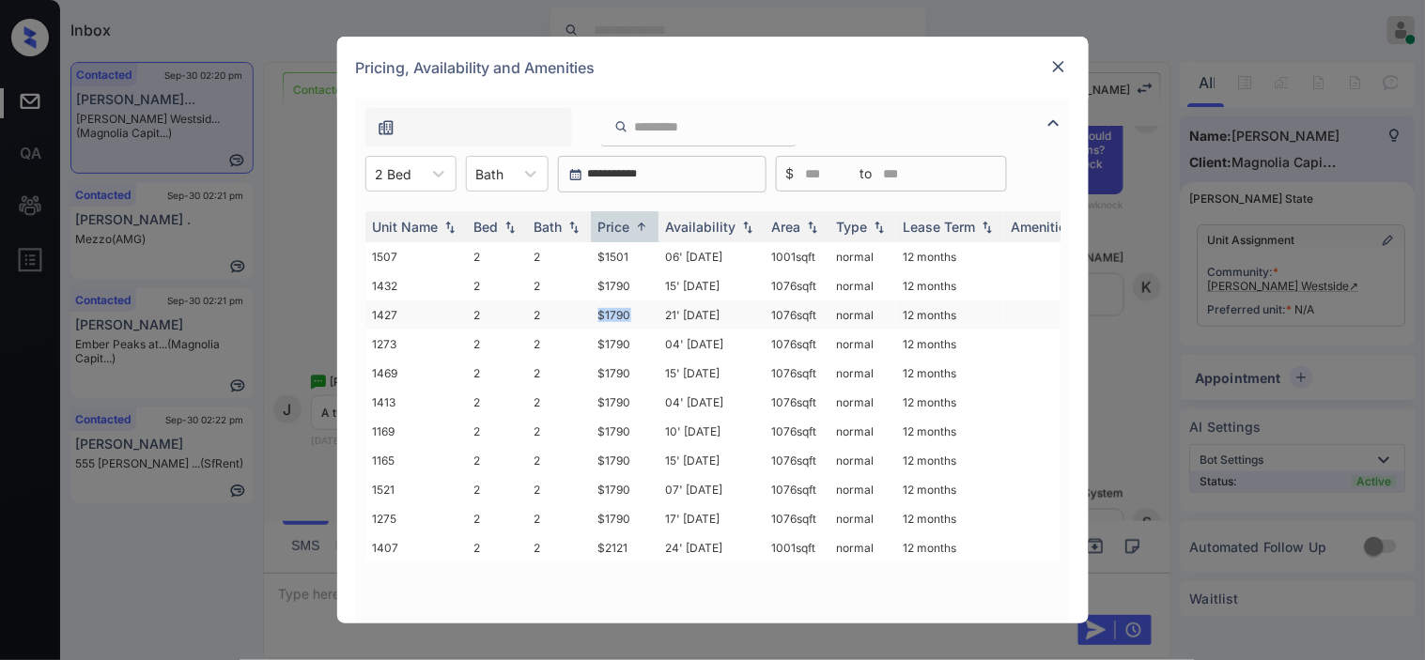
drag, startPoint x: 585, startPoint y: 317, endPoint x: 634, endPoint y: 315, distance: 48.9
click at [634, 315] on tr "1427 2 2 $1790 21' Oct 24 1076 sqft normal 12 months" at bounding box center [855, 315] width 981 height 29
copy tr "$1790"
click at [622, 308] on td "$1790" at bounding box center [625, 315] width 68 height 29
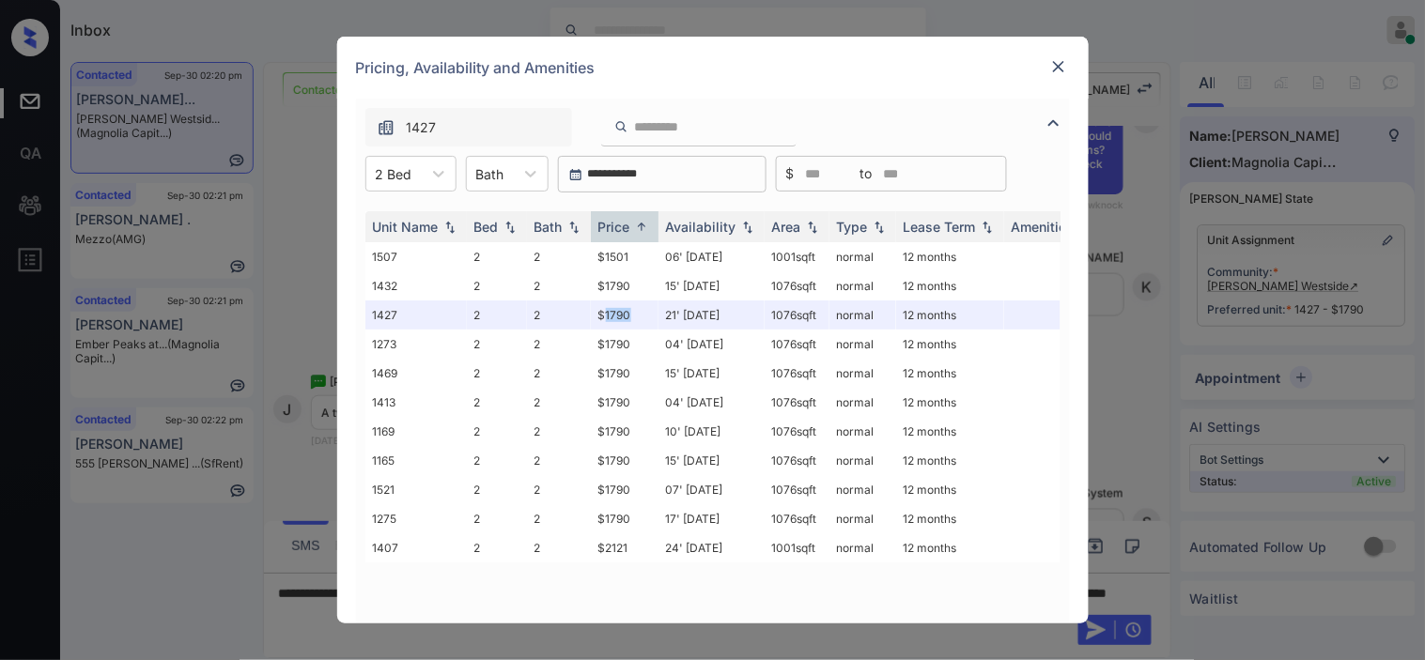
click at [1059, 69] on img at bounding box center [1058, 66] width 19 height 19
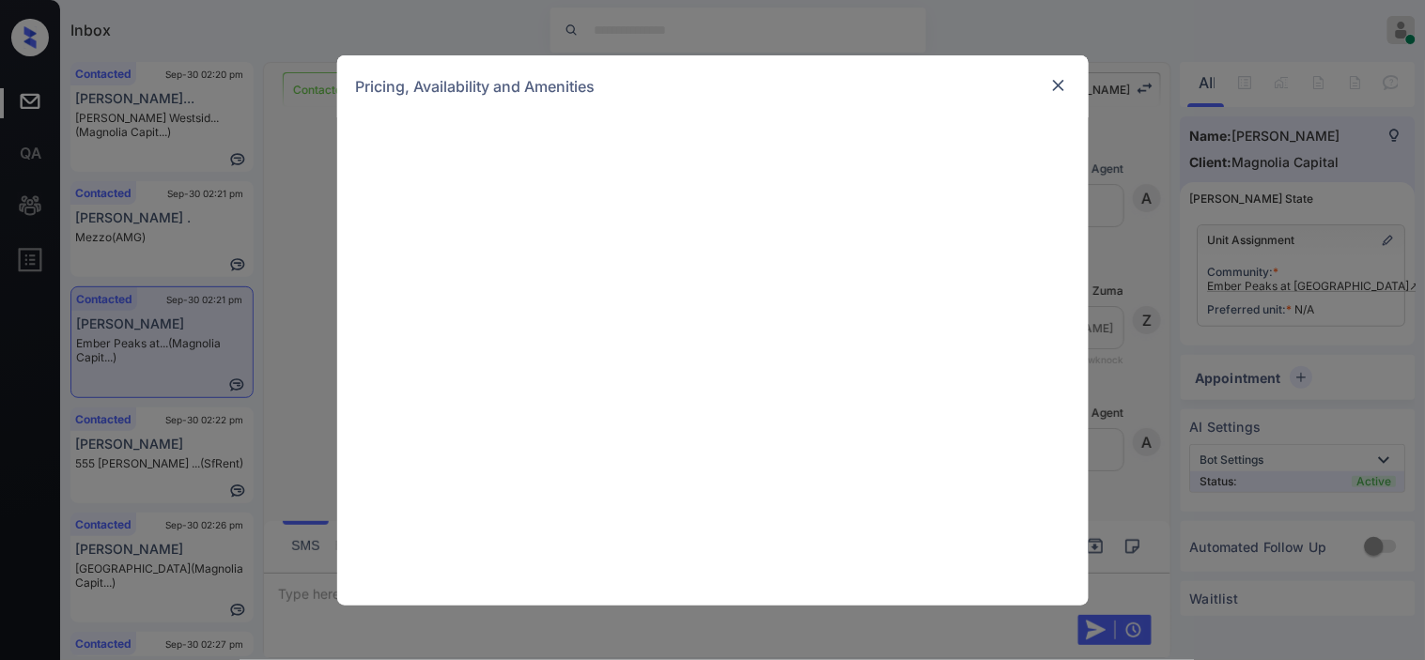
scroll to position [780, 0]
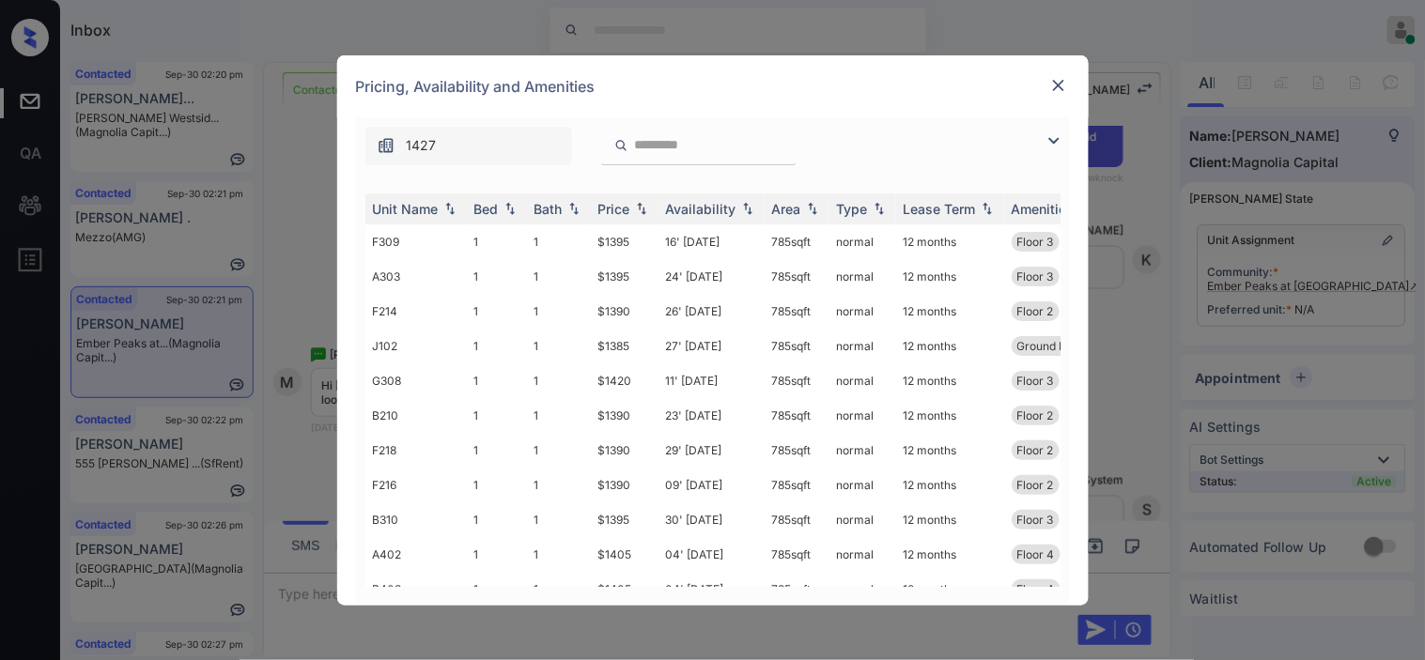
click at [1055, 139] on img at bounding box center [1054, 141] width 23 height 23
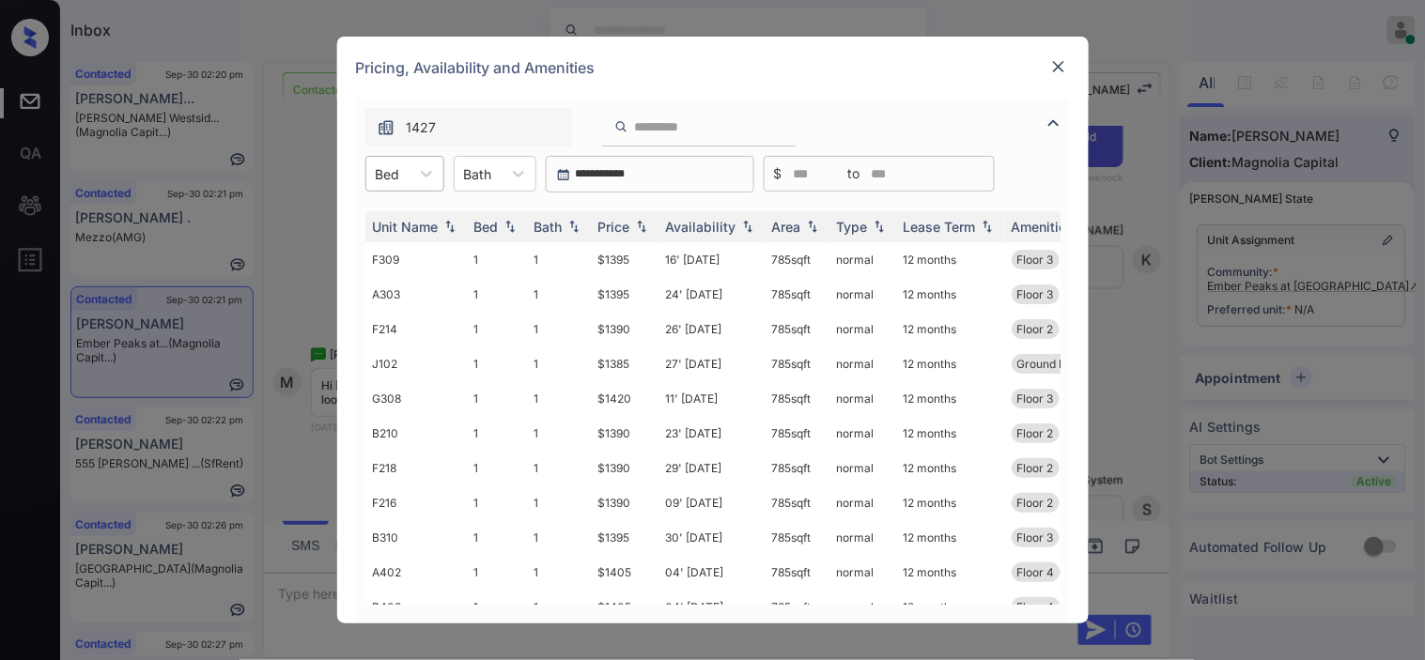
drag, startPoint x: 380, startPoint y: 166, endPoint x: 386, endPoint y: 180, distance: 15.2
click at [380, 170] on div at bounding box center [388, 174] width 24 height 20
drag, startPoint x: 397, startPoint y: 221, endPoint x: 555, endPoint y: 240, distance: 158.9
click at [408, 222] on div "1" at bounding box center [404, 220] width 79 height 34
click at [641, 225] on img at bounding box center [641, 227] width 19 height 13
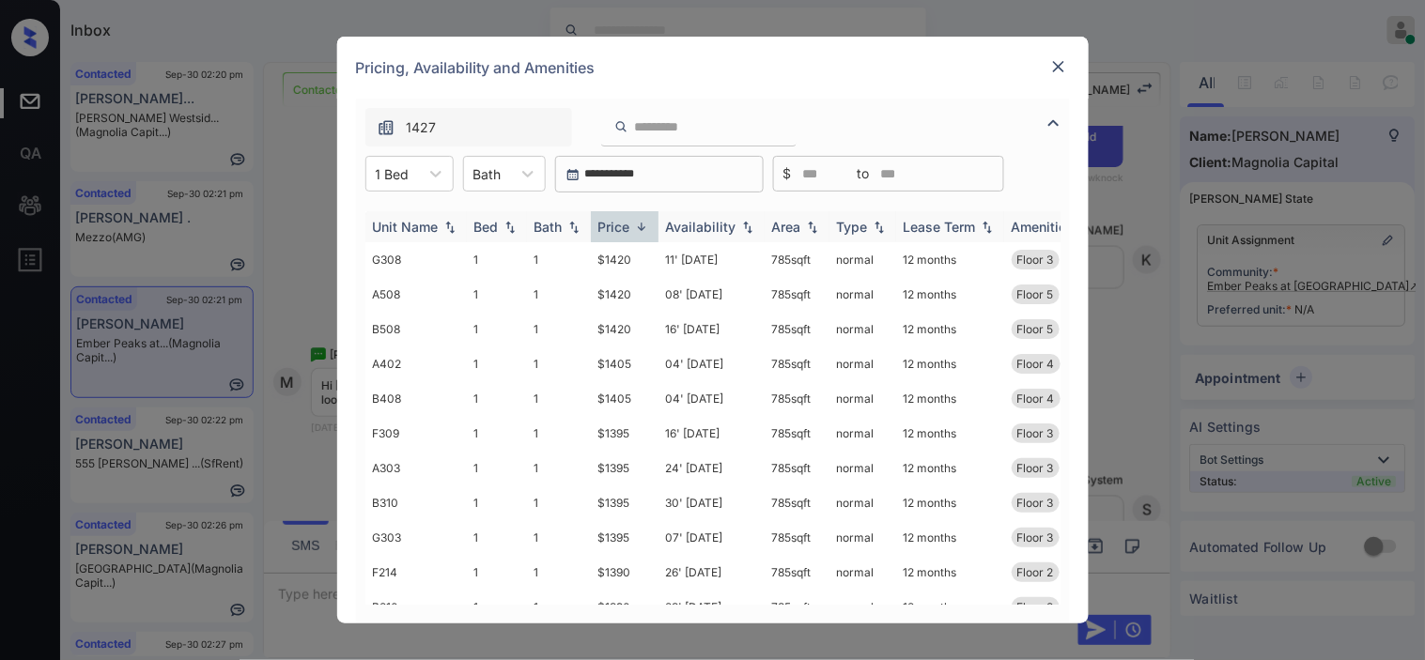
click at [641, 225] on img at bounding box center [641, 227] width 19 height 14
drag, startPoint x: 596, startPoint y: 363, endPoint x: 650, endPoint y: 364, distance: 53.6
click at [650, 364] on tr "J102 1 1 $1385 27' [DATE] 785 sqft normal 12 months Ground Level Floor 1" at bounding box center [855, 364] width 981 height 35
copy tr "$1385"
click at [613, 363] on td "$1385" at bounding box center [625, 364] width 68 height 35
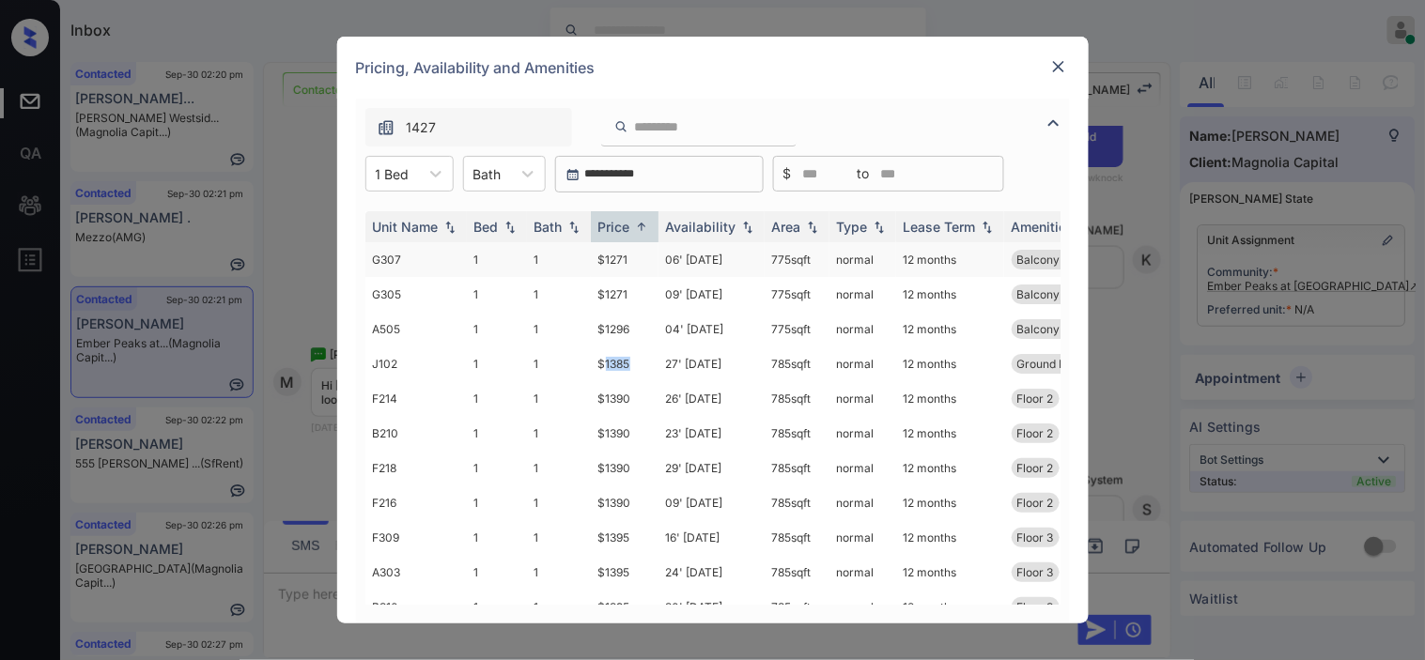
drag, startPoint x: 613, startPoint y: 363, endPoint x: 714, endPoint y: 251, distance: 151.0
click at [618, 362] on td "$1385" at bounding box center [625, 364] width 68 height 35
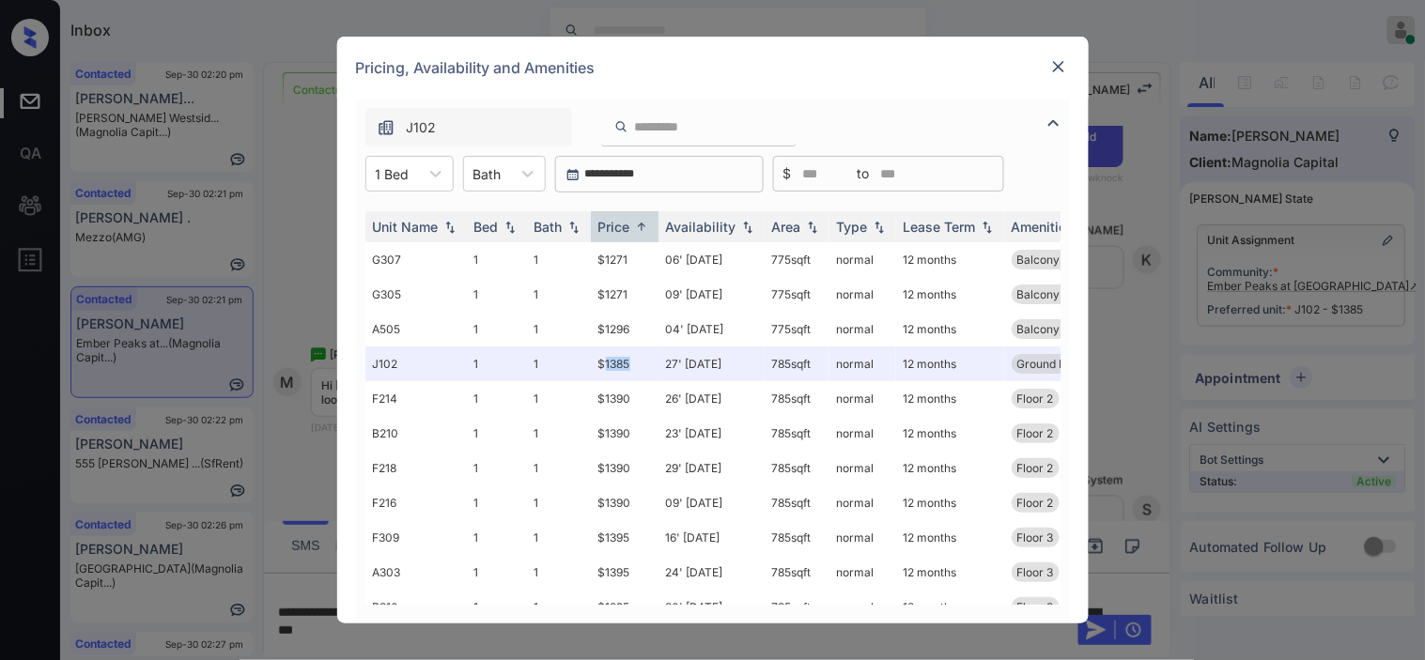
click at [1049, 69] on img at bounding box center [1058, 66] width 19 height 19
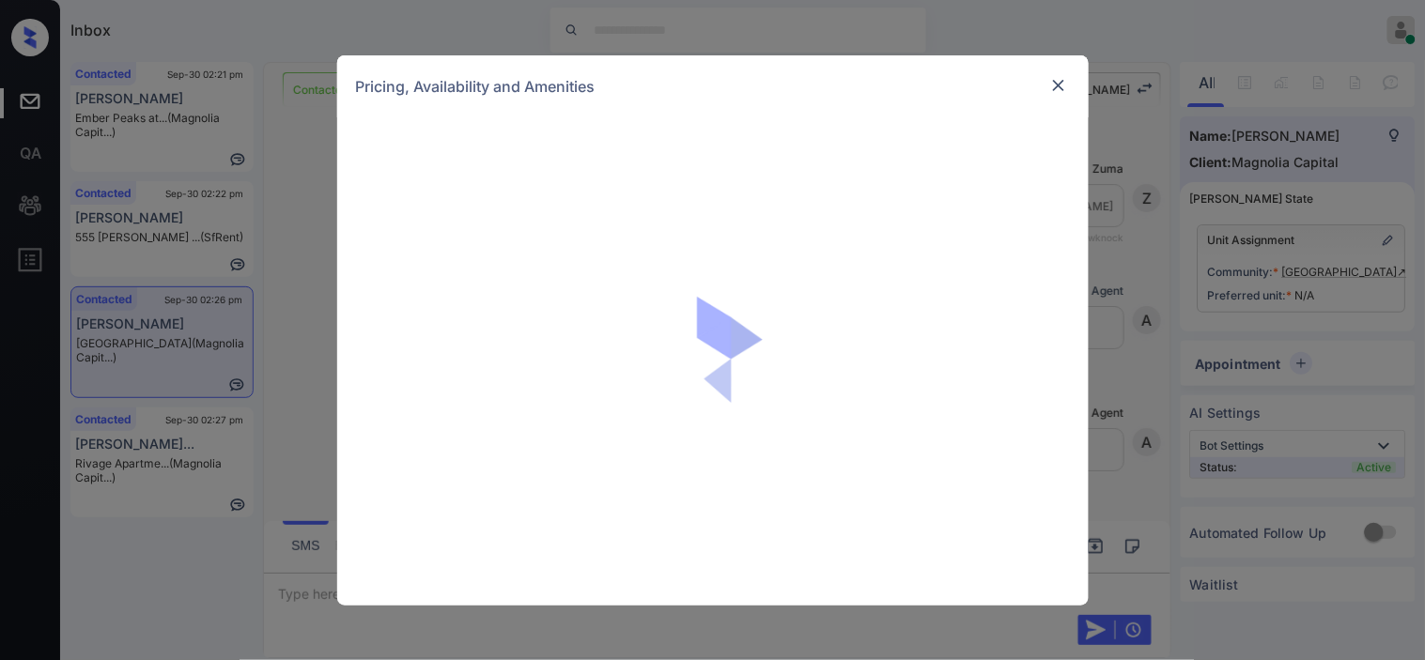
scroll to position [543, 0]
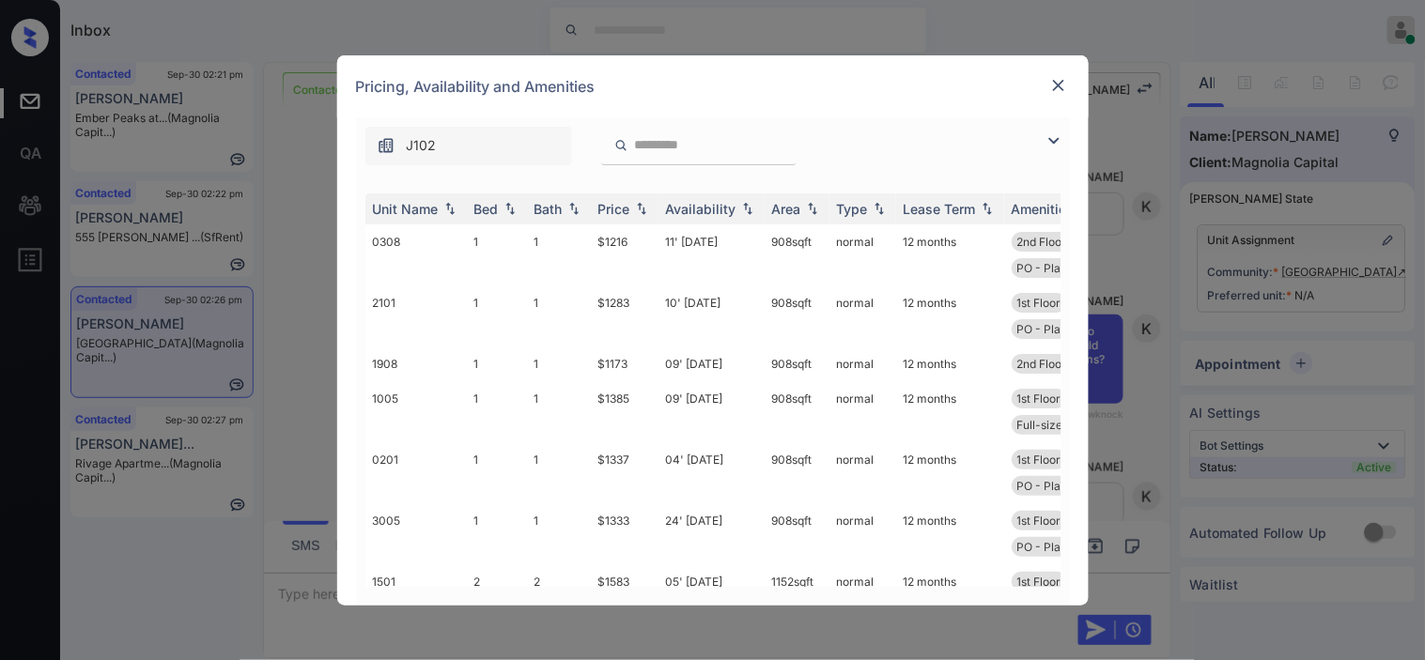
click at [1049, 139] on img at bounding box center [1054, 141] width 23 height 23
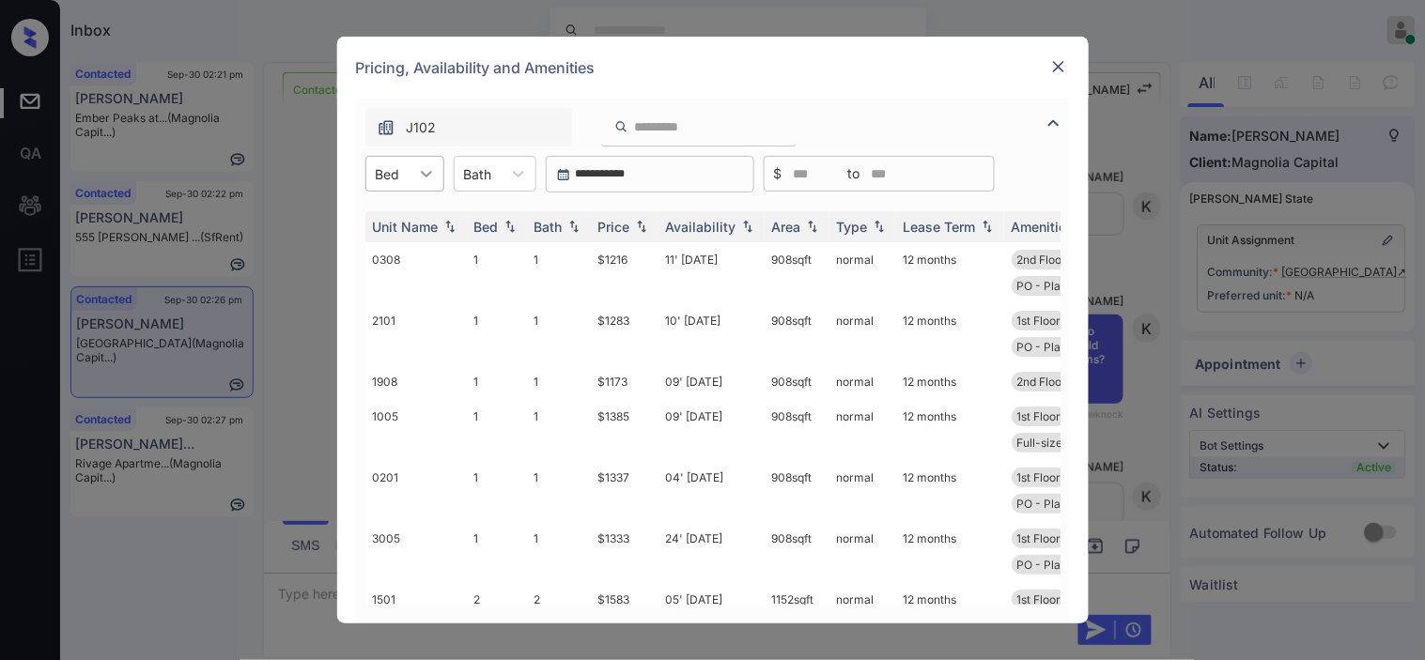
click at [423, 181] on icon at bounding box center [426, 173] width 19 height 19
click at [413, 232] on div "1" at bounding box center [404, 220] width 79 height 34
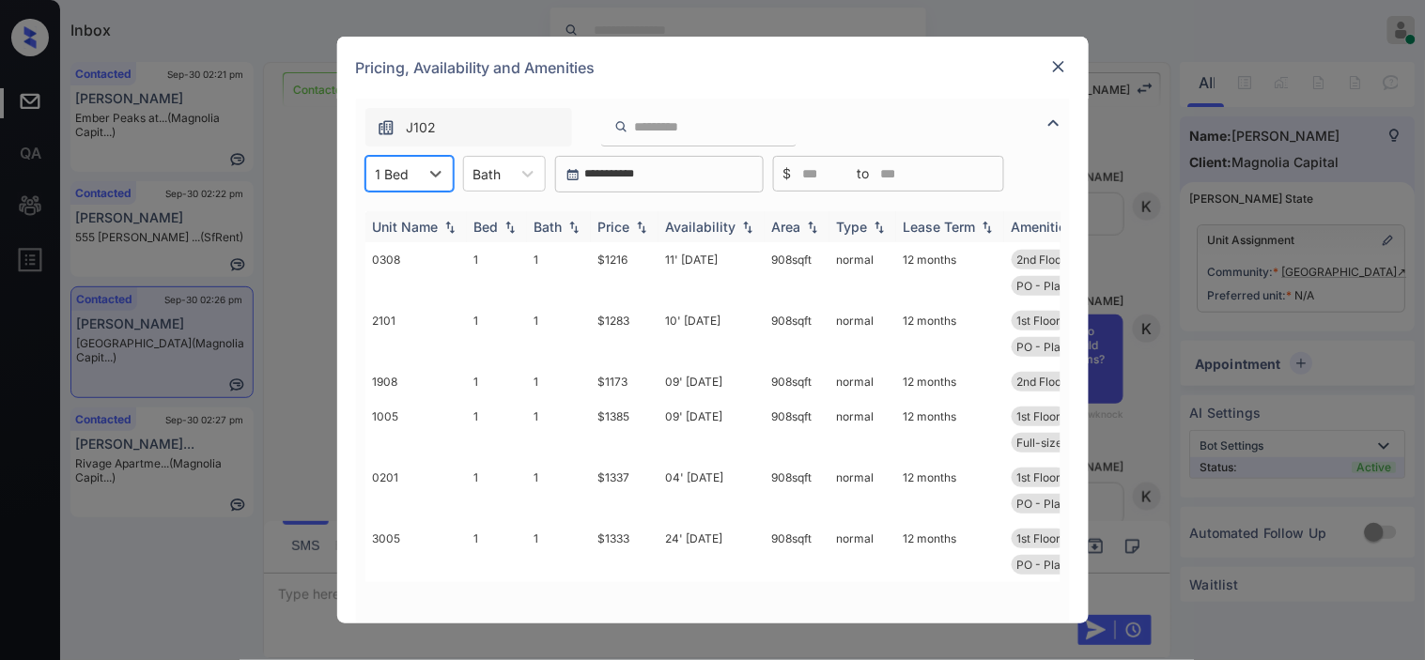
click at [634, 221] on img at bounding box center [641, 227] width 19 height 13
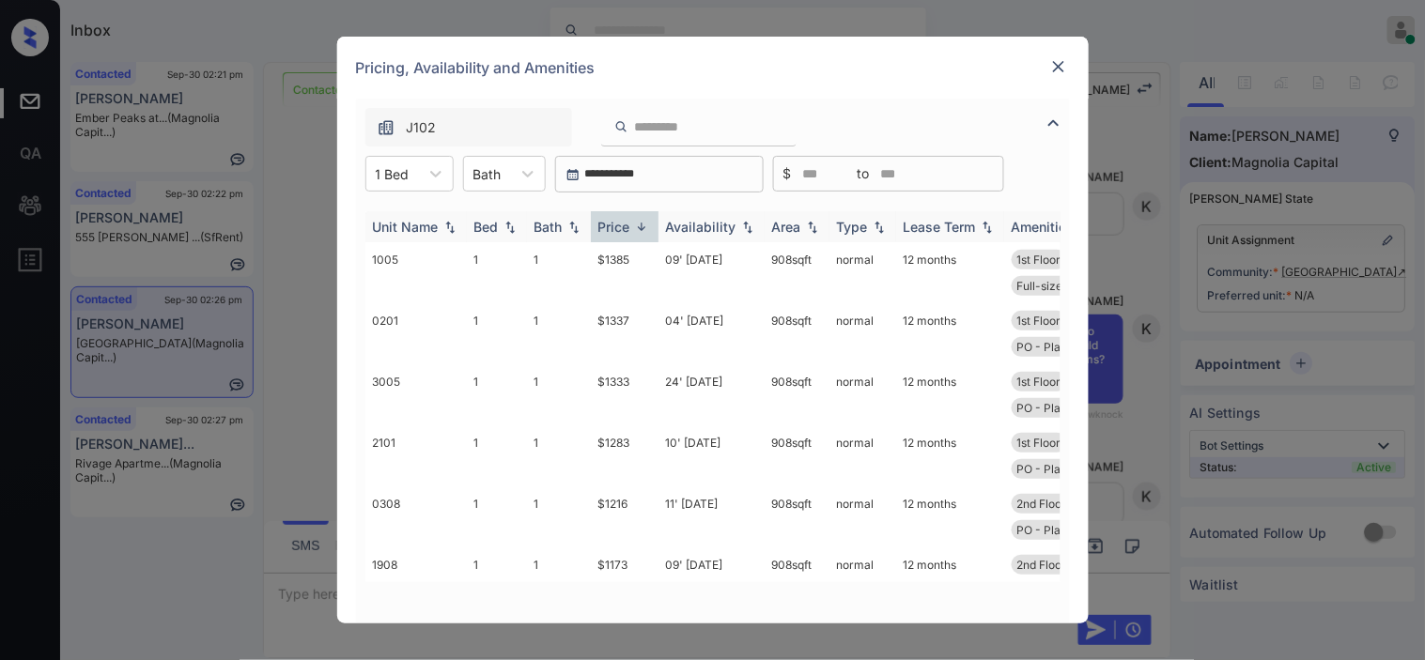
click at [634, 220] on img at bounding box center [641, 227] width 19 height 14
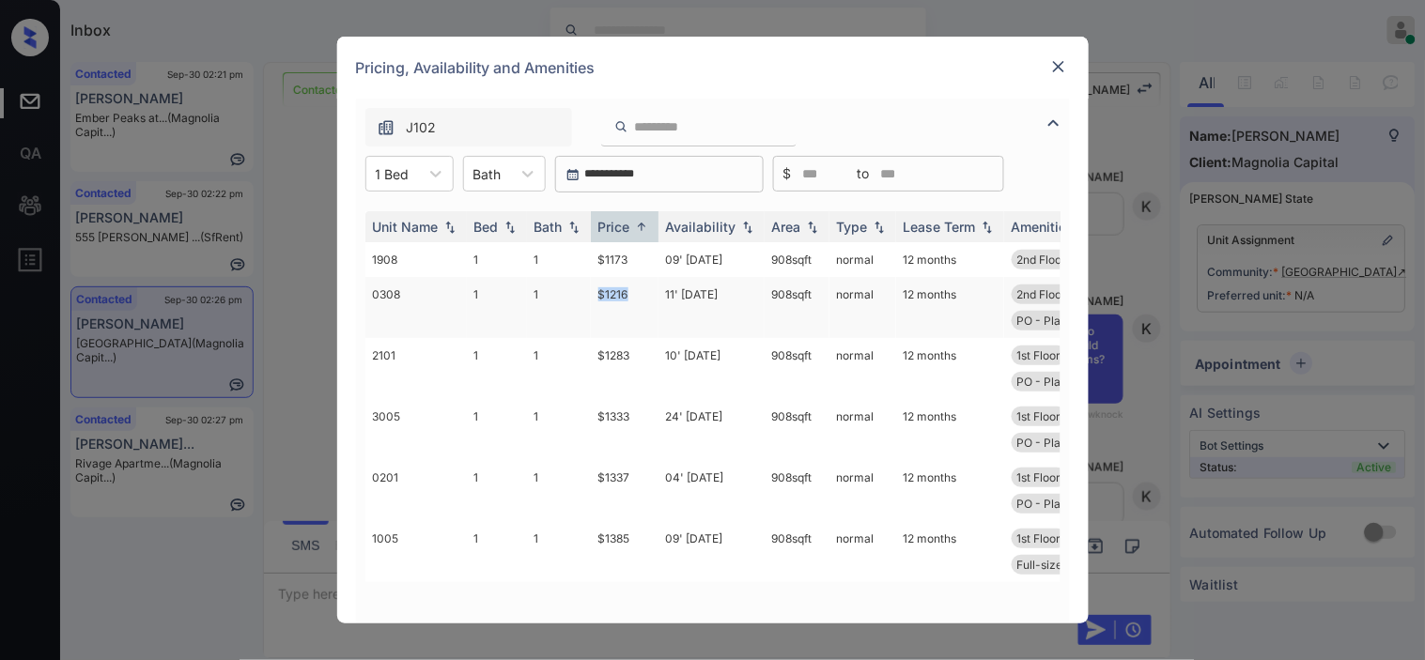
click at [656, 299] on td "$1216" at bounding box center [625, 307] width 68 height 61
copy td "$1216"
click at [596, 294] on td "$1216" at bounding box center [625, 307] width 68 height 61
drag, startPoint x: 596, startPoint y: 294, endPoint x: 709, endPoint y: 34, distance: 283.5
click at [599, 293] on td "$1216" at bounding box center [625, 307] width 68 height 61
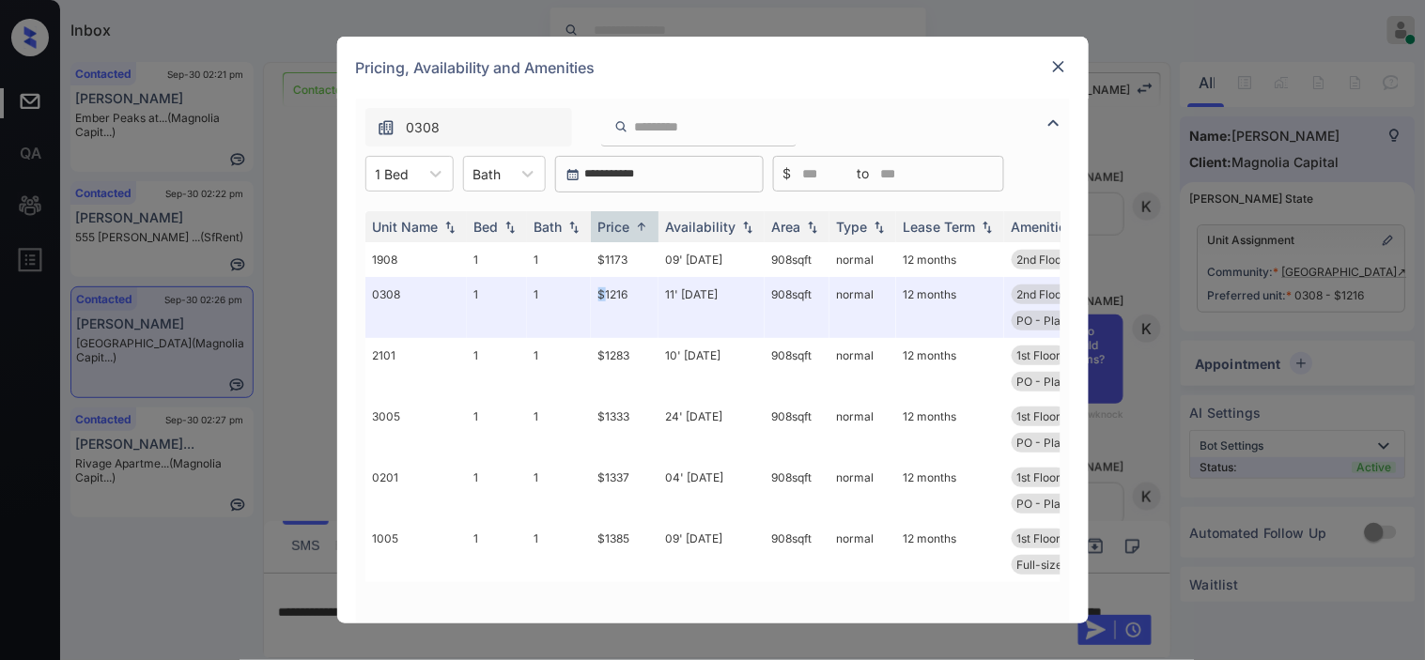
click at [1056, 63] on img at bounding box center [1058, 66] width 19 height 19
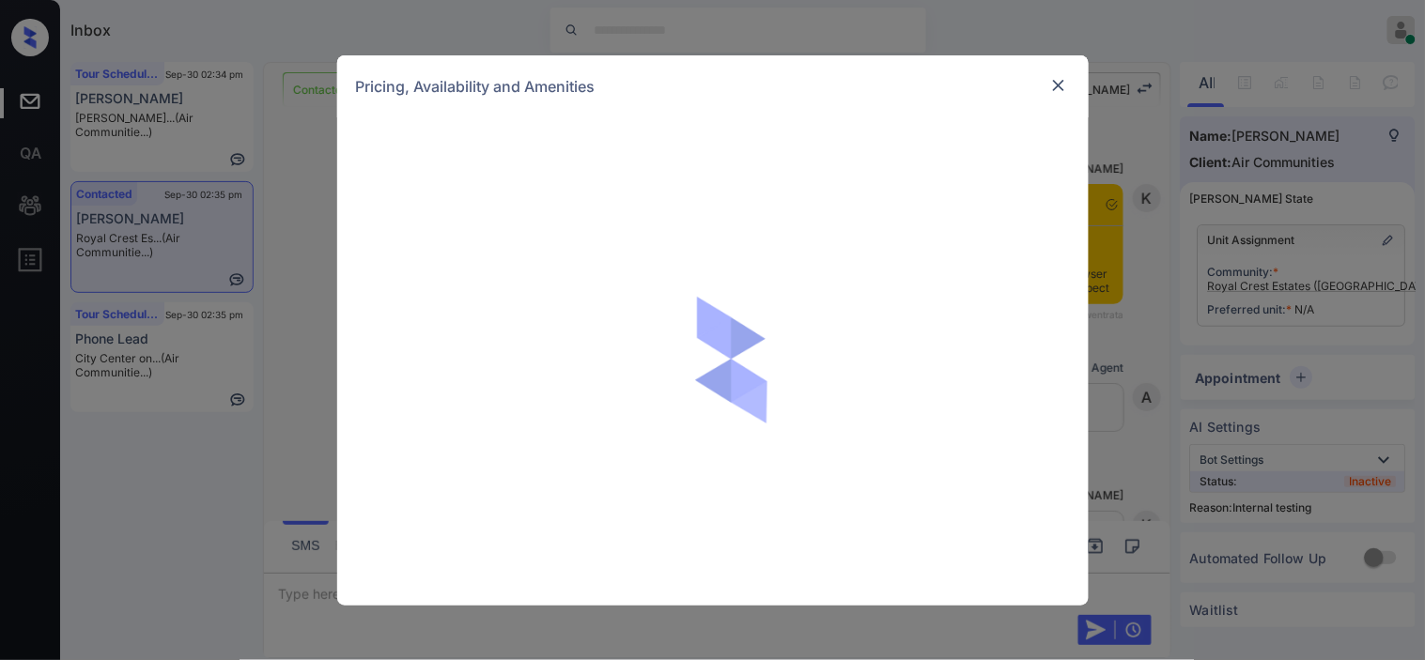
scroll to position [5745, 0]
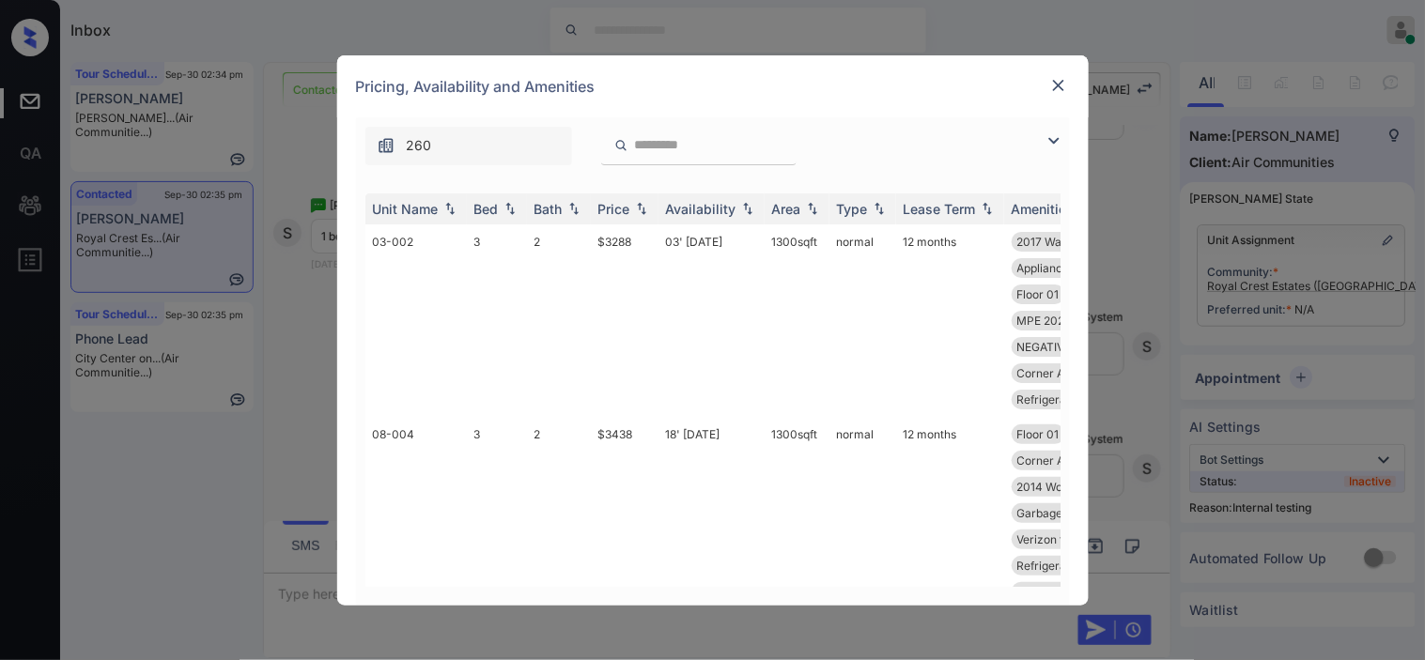
click at [1050, 143] on img at bounding box center [1054, 141] width 23 height 23
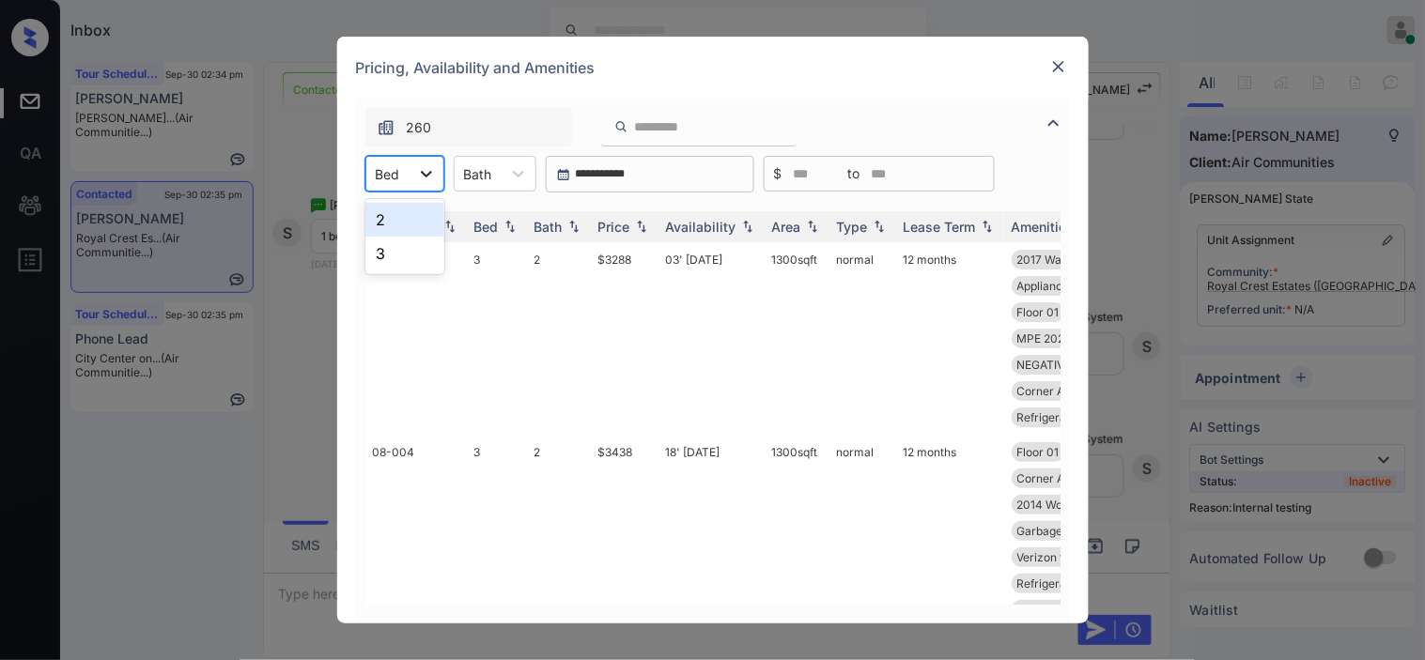
click at [420, 178] on icon at bounding box center [426, 173] width 19 height 19
click at [404, 223] on div "2" at bounding box center [404, 220] width 79 height 34
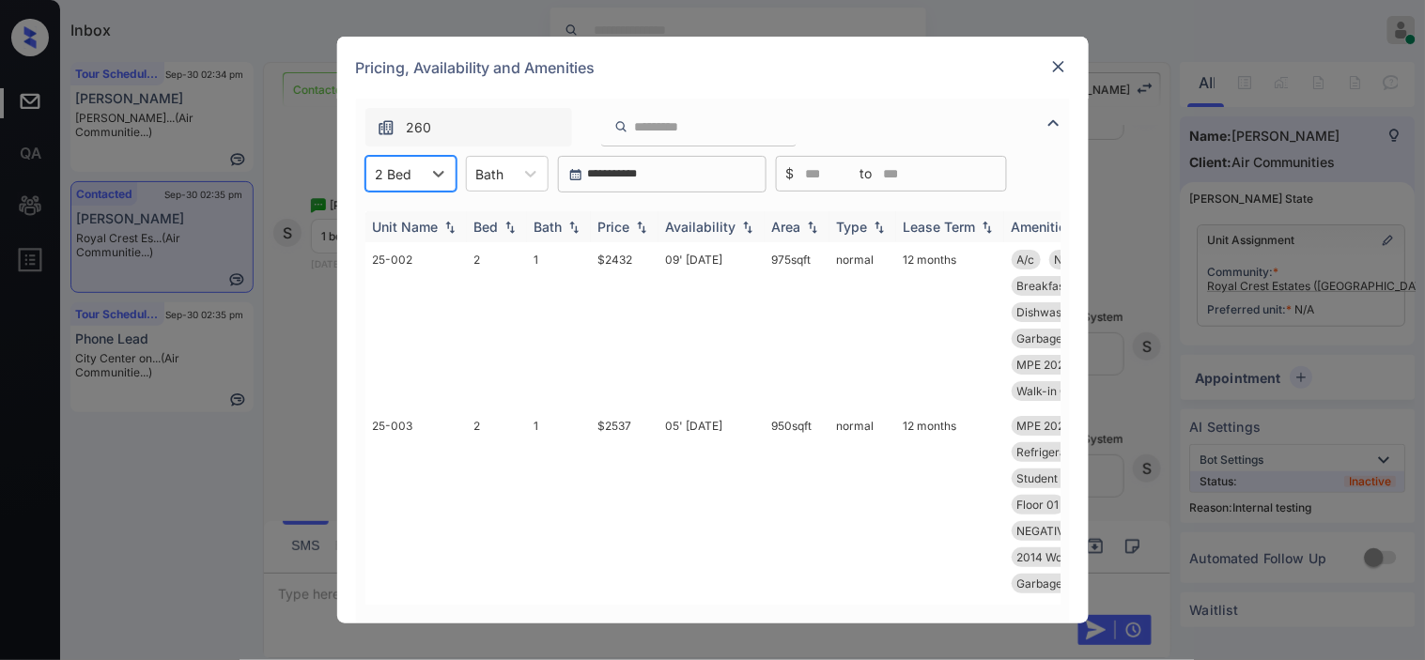
click at [634, 228] on img at bounding box center [641, 227] width 19 height 13
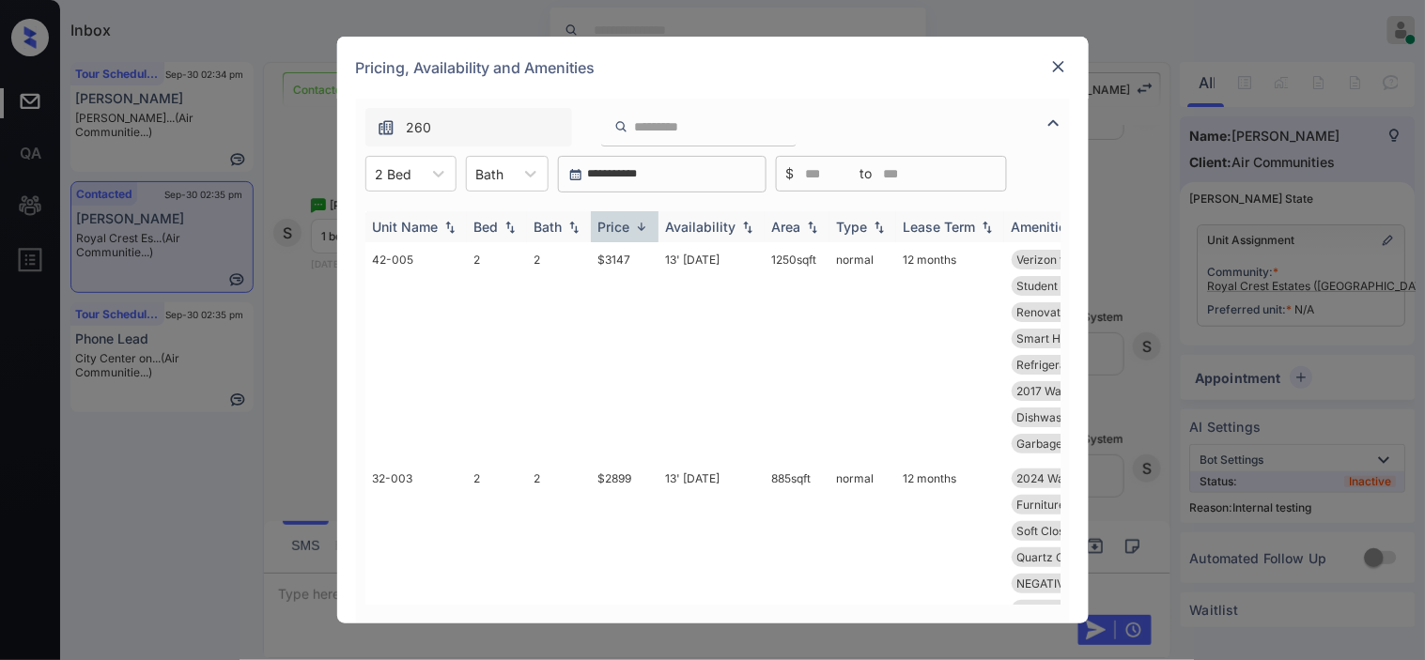
click at [634, 228] on img at bounding box center [641, 227] width 19 height 14
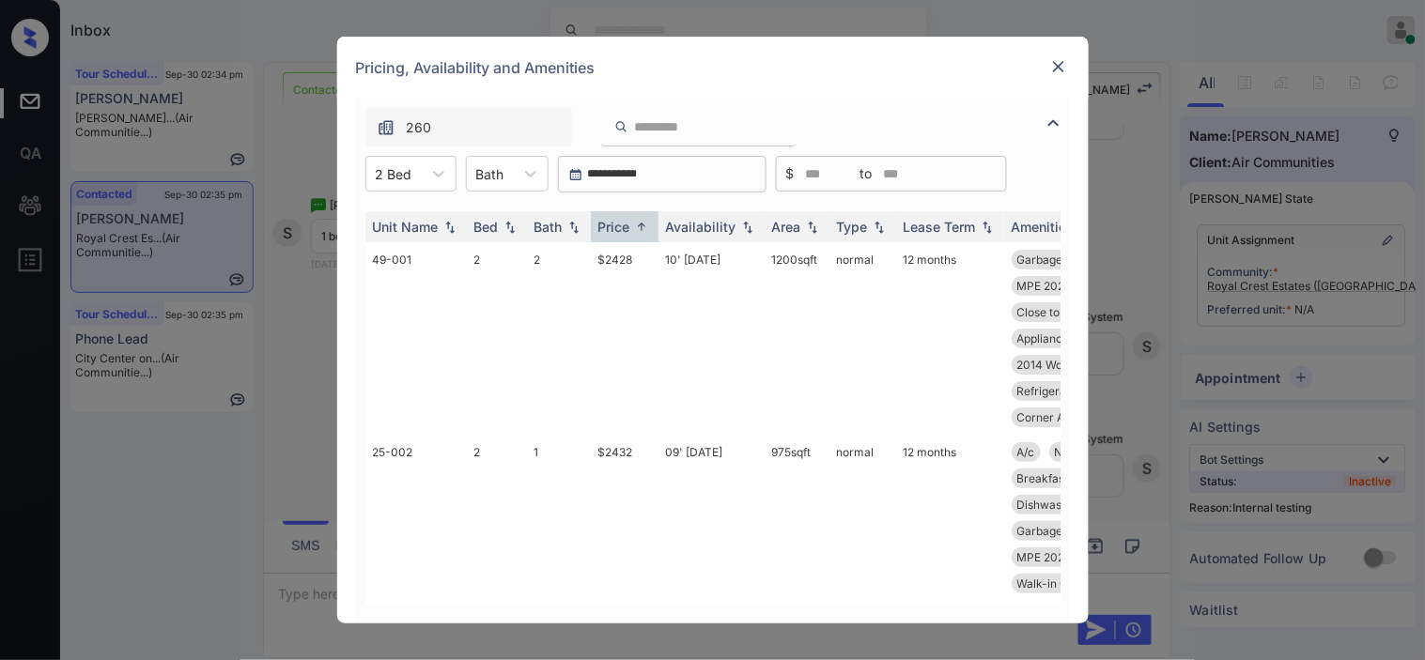
click at [213, 366] on div "**********" at bounding box center [712, 330] width 1425 height 660
click at [1059, 64] on div at bounding box center [1058, 66] width 23 height 23
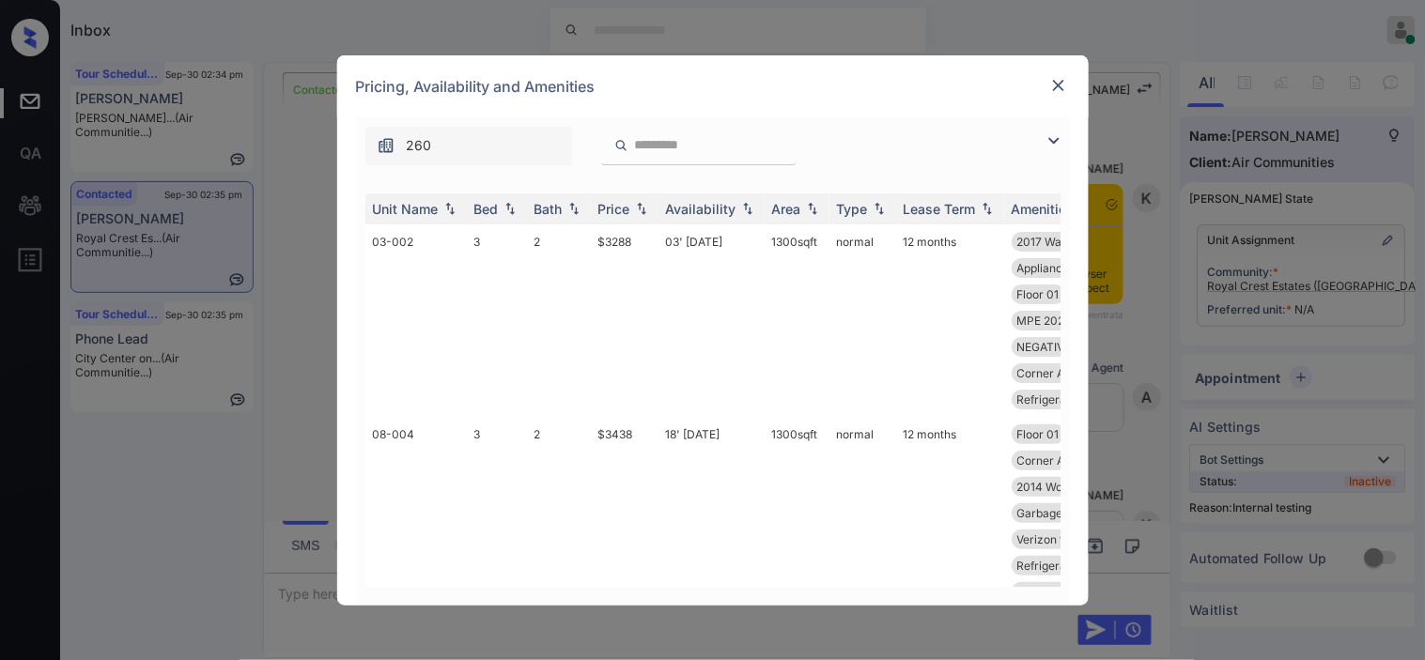
scroll to position [5745, 0]
click at [1053, 139] on img at bounding box center [1054, 141] width 23 height 23
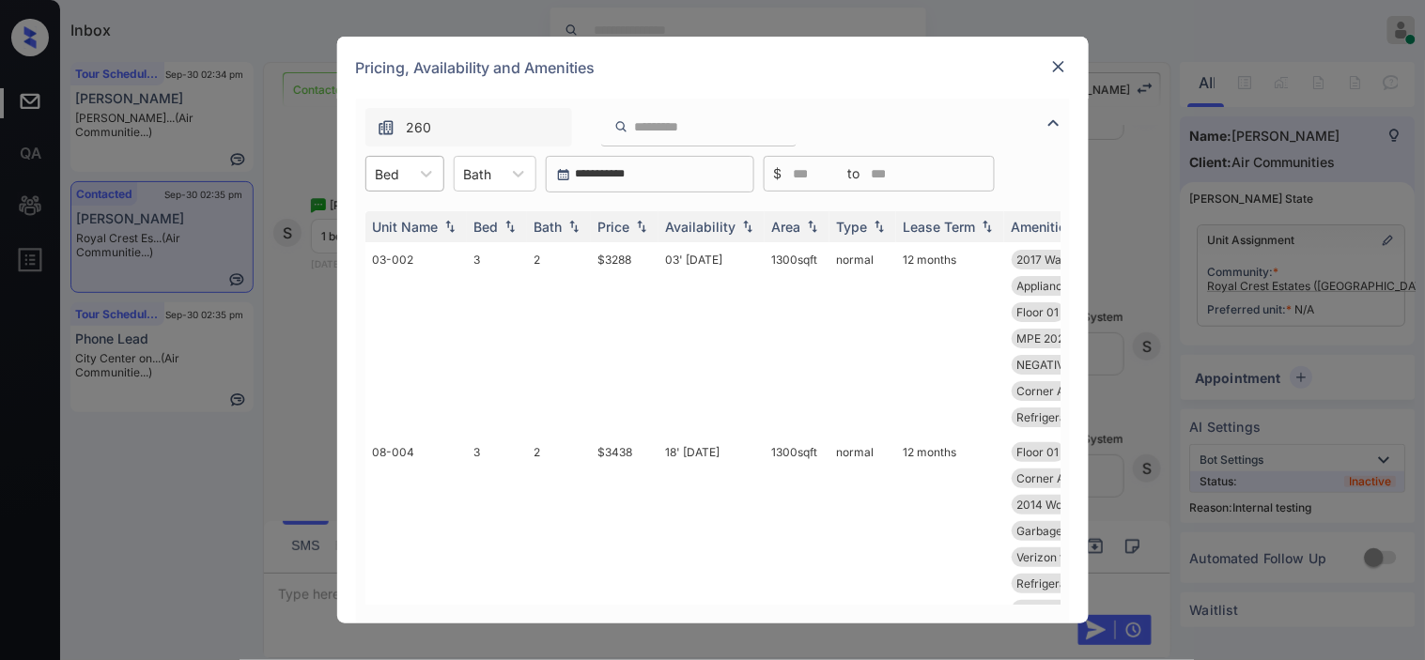
click at [391, 172] on div at bounding box center [388, 174] width 24 height 20
drag, startPoint x: 404, startPoint y: 228, endPoint x: 558, endPoint y: 225, distance: 154.1
click at [405, 229] on div "2" at bounding box center [404, 220] width 79 height 34
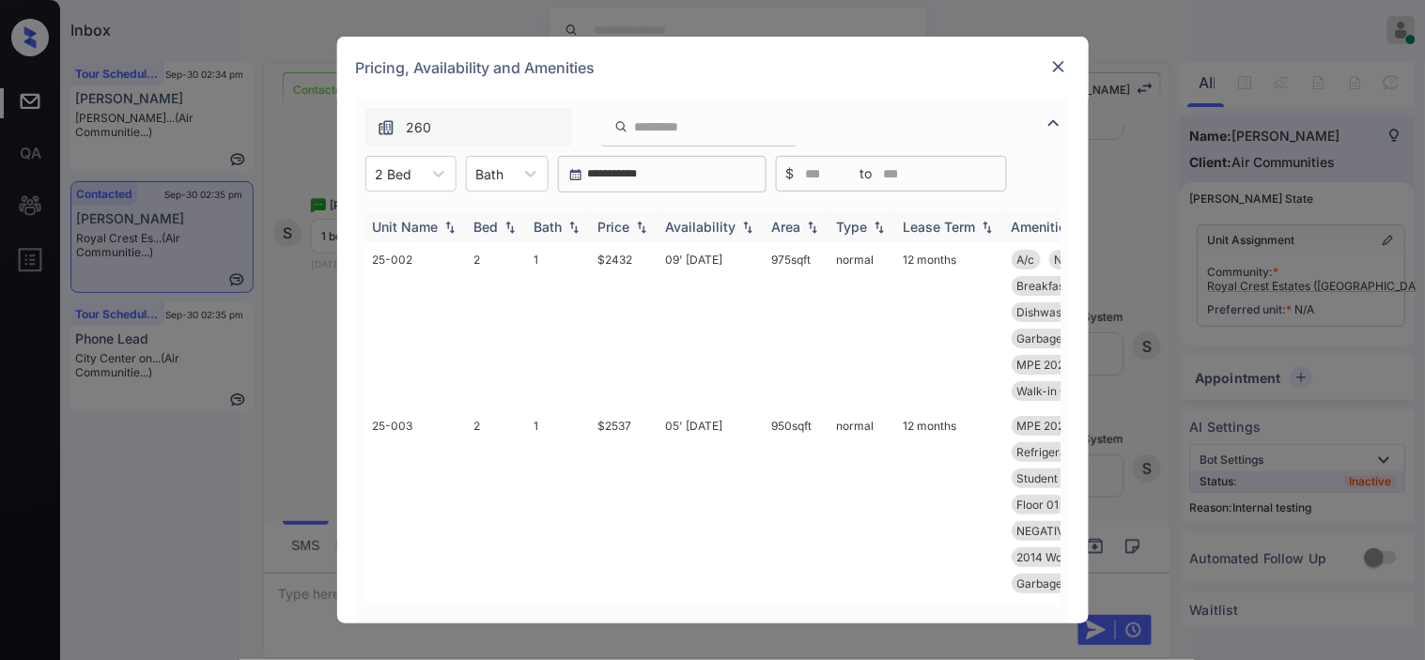
click at [646, 221] on img at bounding box center [641, 227] width 19 height 13
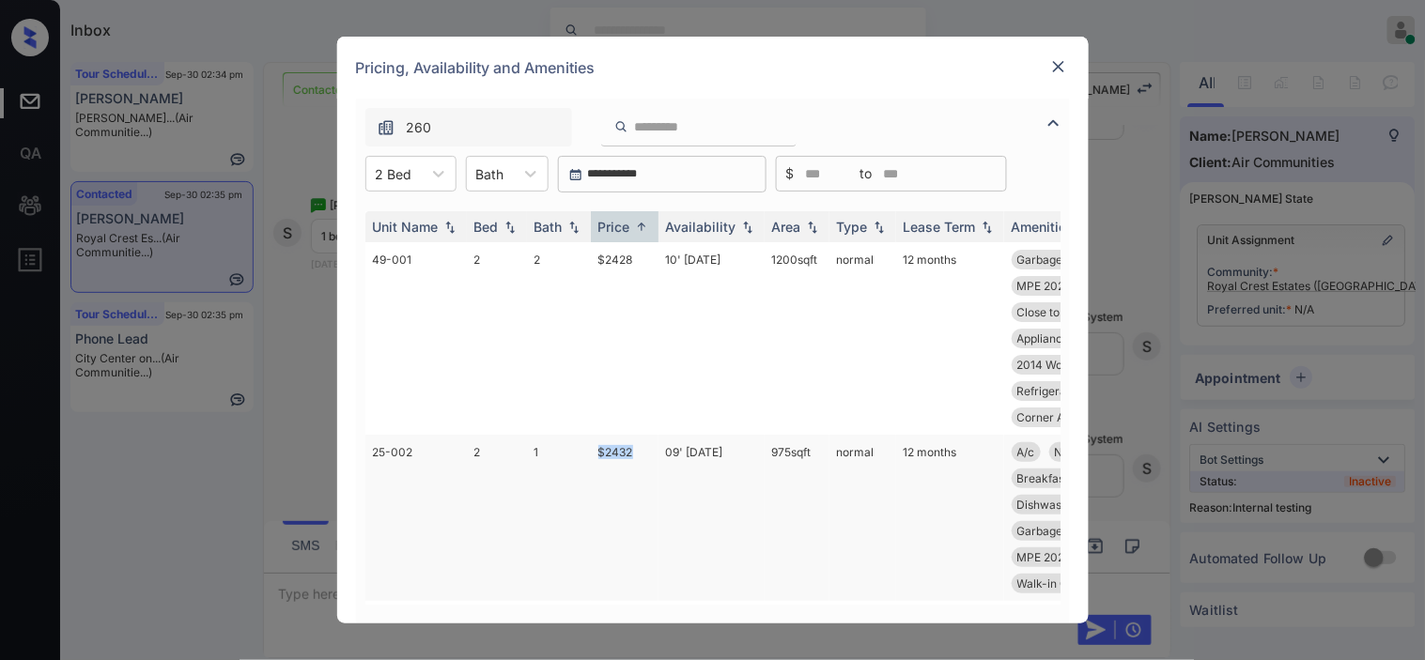
drag, startPoint x: 594, startPoint y: 447, endPoint x: 641, endPoint y: 449, distance: 47.0
click at [641, 449] on td "$2432" at bounding box center [625, 518] width 68 height 166
copy td "$2432"
click at [624, 448] on td "$2432" at bounding box center [625, 518] width 68 height 166
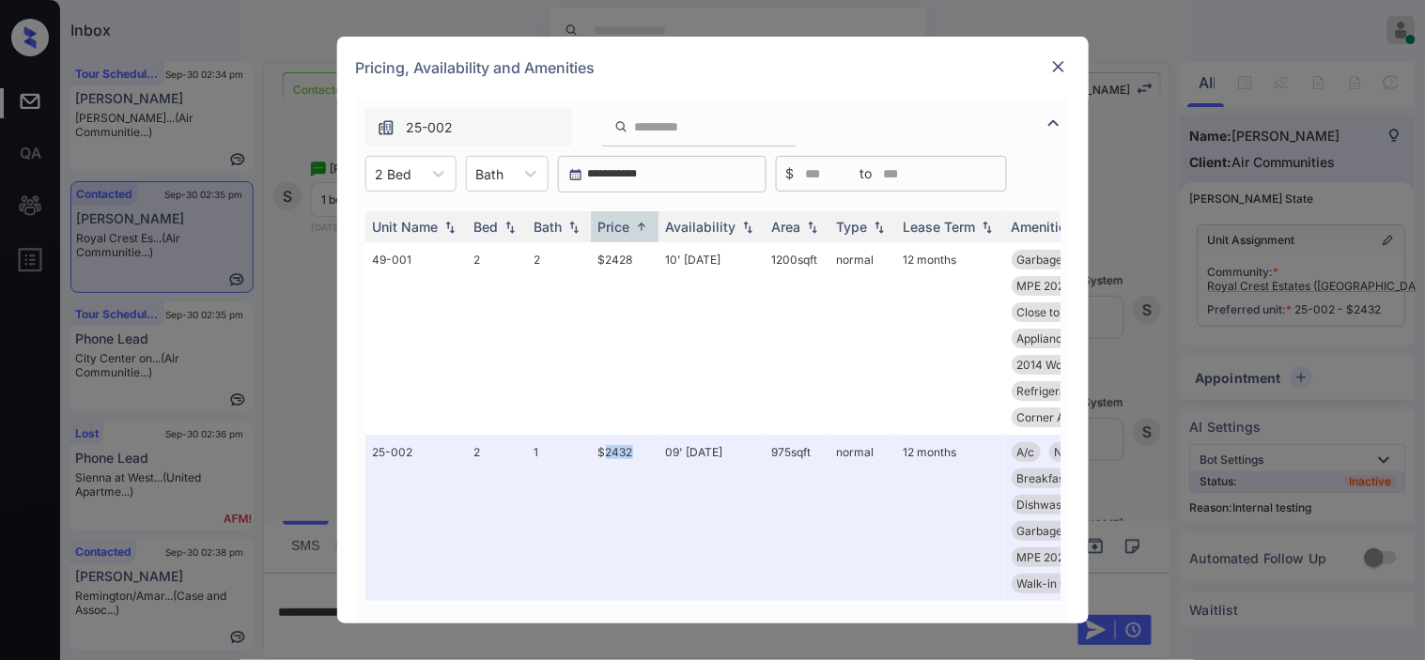
scroll to position [5867, 0]
click at [1059, 61] on img at bounding box center [1058, 66] width 19 height 19
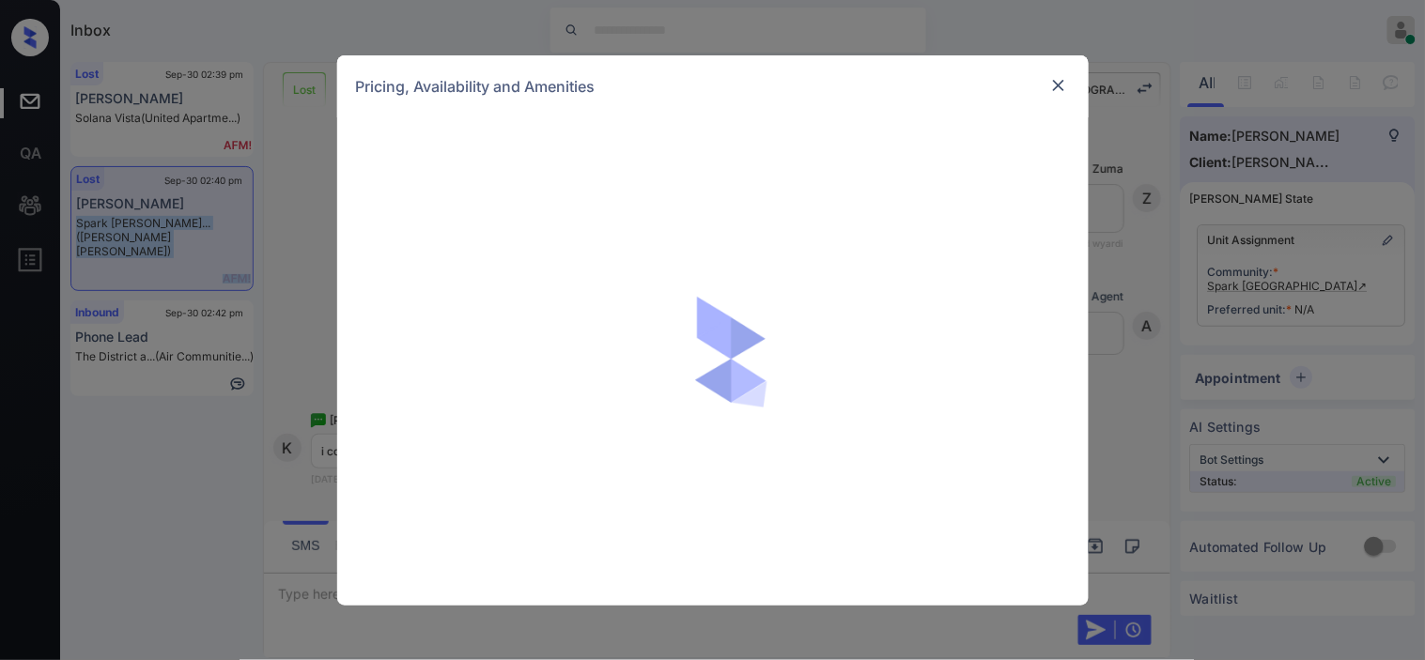
scroll to position [682, 0]
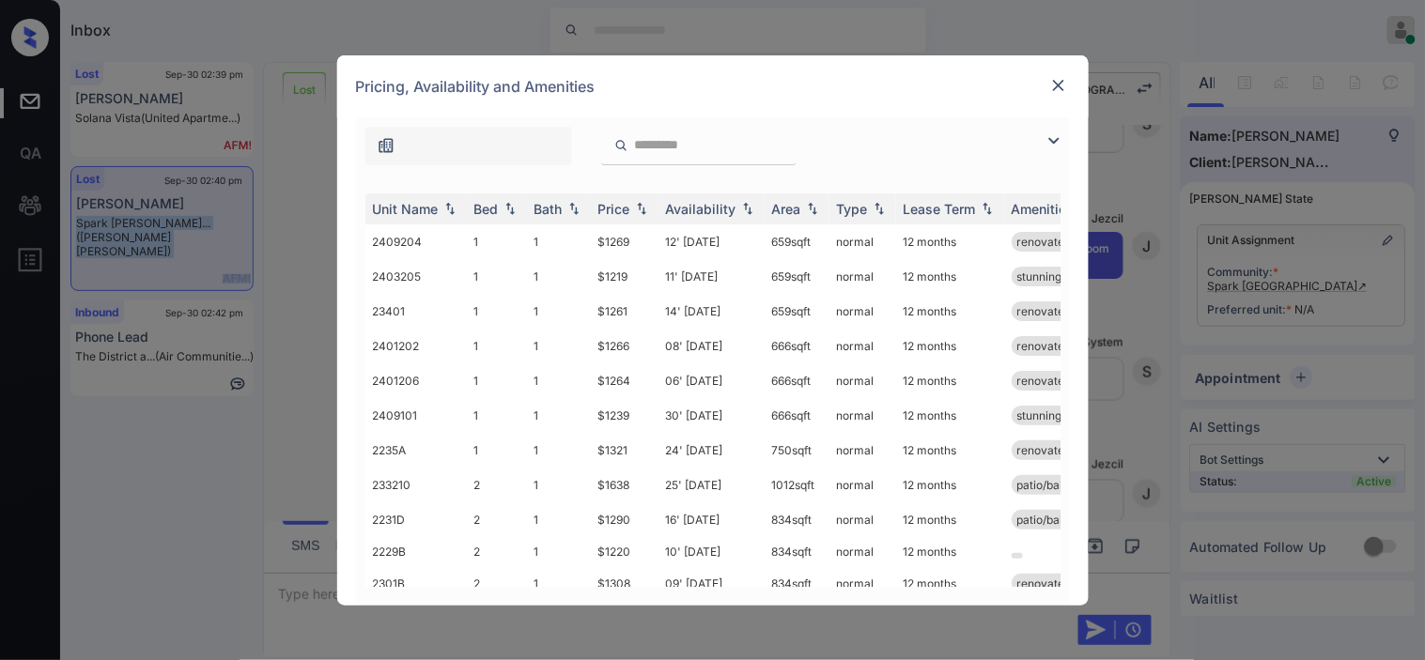
click at [1059, 141] on img at bounding box center [1054, 141] width 23 height 23
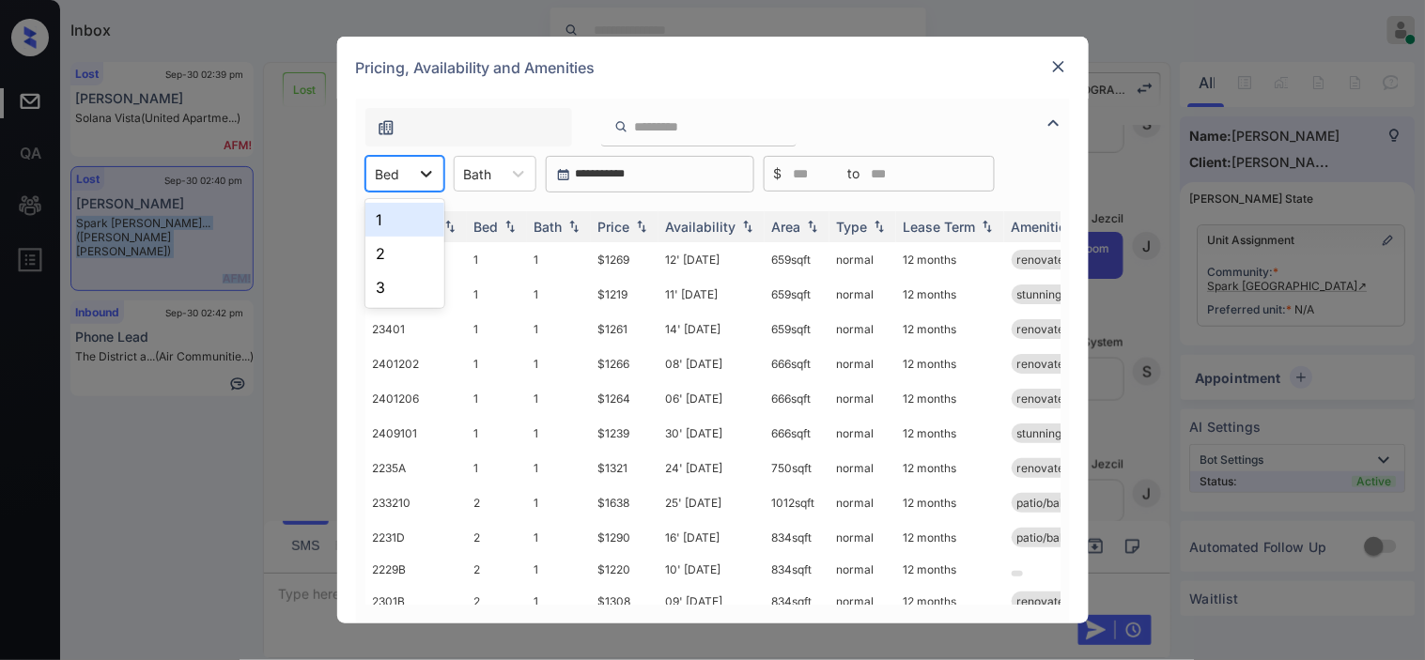
click at [423, 179] on icon at bounding box center [426, 173] width 19 height 19
click at [419, 228] on div "1" at bounding box center [404, 220] width 79 height 34
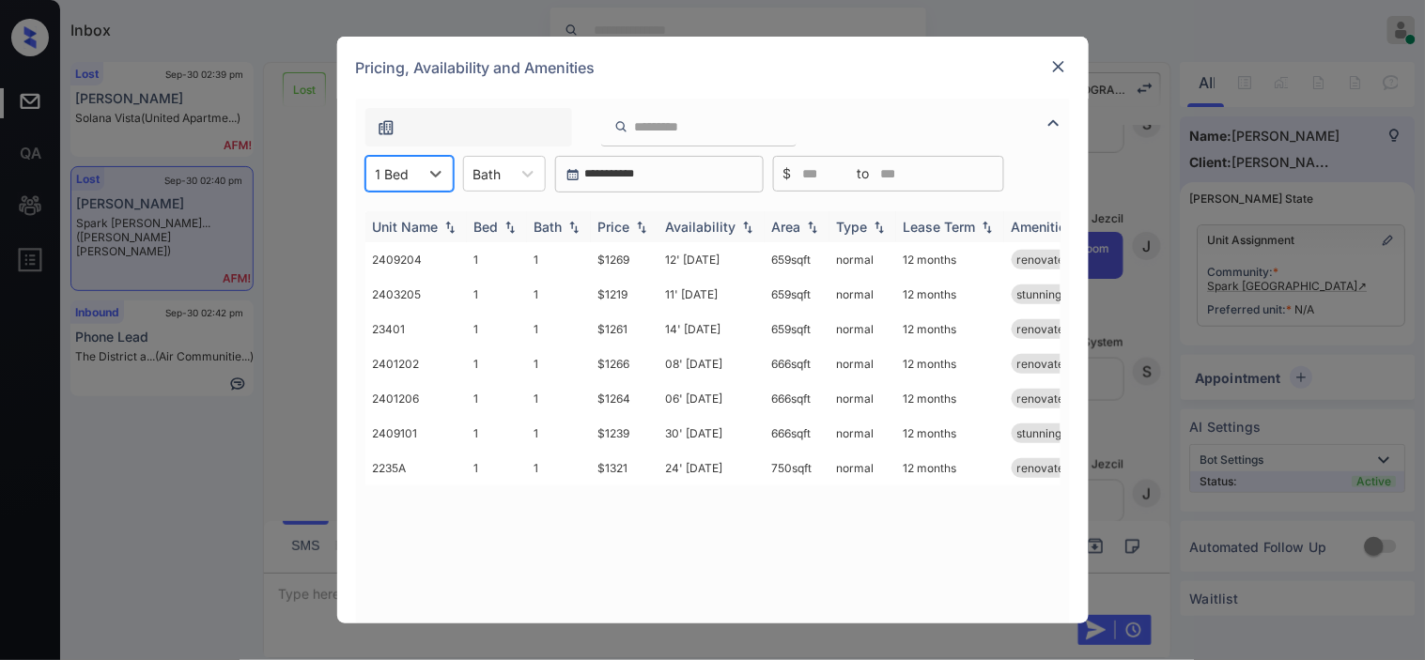
click at [636, 226] on img at bounding box center [641, 227] width 19 height 13
click at [636, 226] on img at bounding box center [641, 227] width 19 height 14
drag, startPoint x: 631, startPoint y: 291, endPoint x: 641, endPoint y: 295, distance: 10.1
click at [641, 295] on td "$1239" at bounding box center [625, 294] width 68 height 35
copy td "$1239"
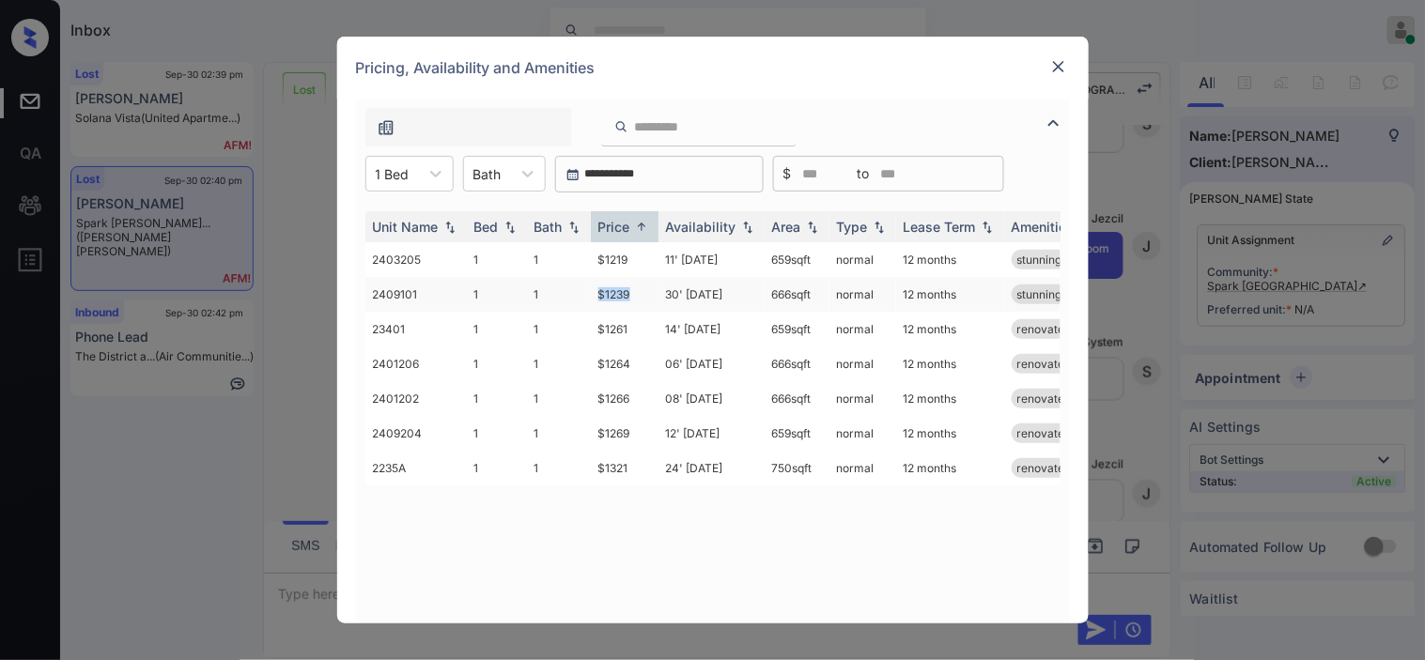
click at [624, 295] on td "$1239" at bounding box center [625, 294] width 68 height 35
click at [624, 288] on td "$1239" at bounding box center [625, 294] width 68 height 35
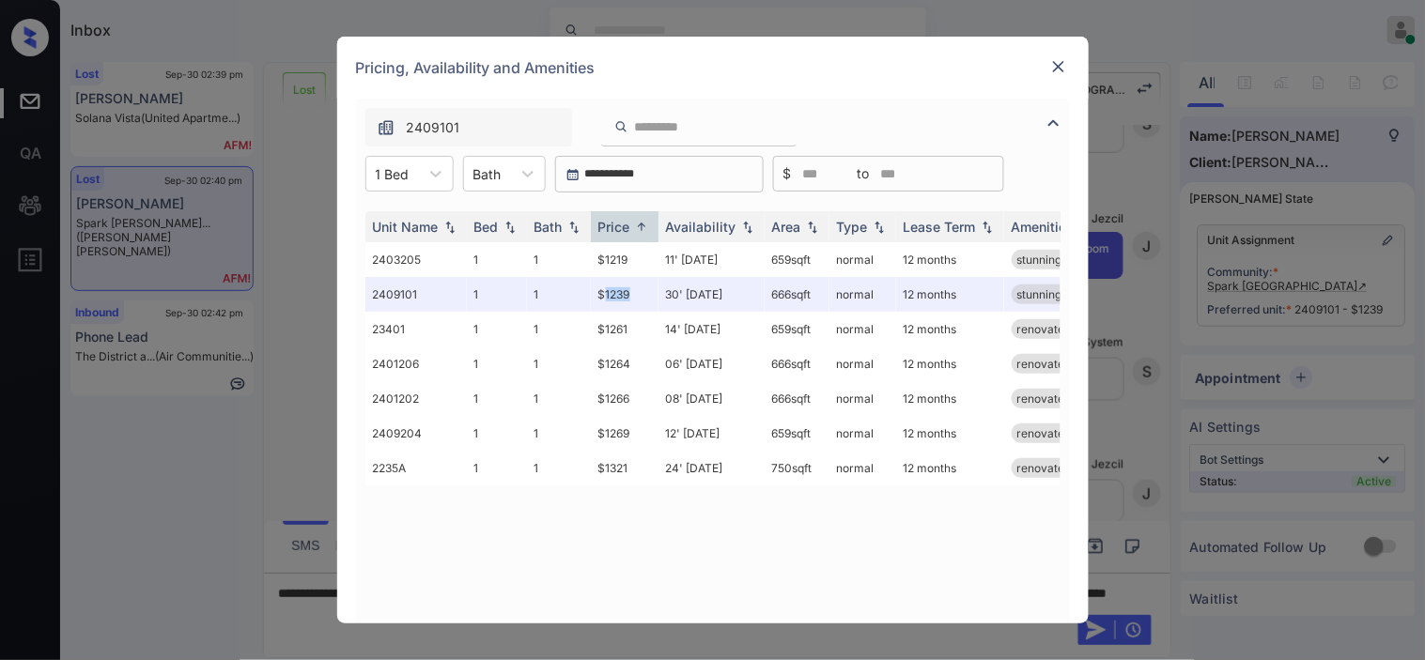
click at [1061, 63] on img at bounding box center [1058, 66] width 19 height 19
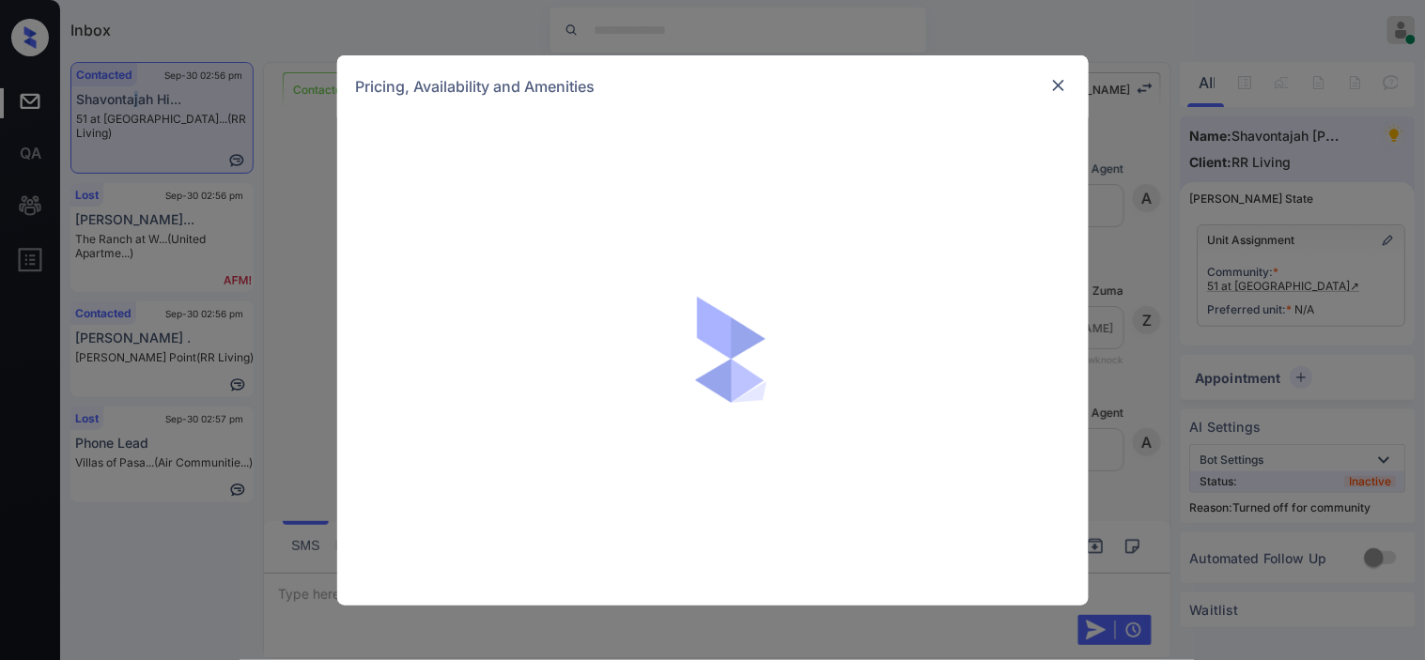
scroll to position [448, 0]
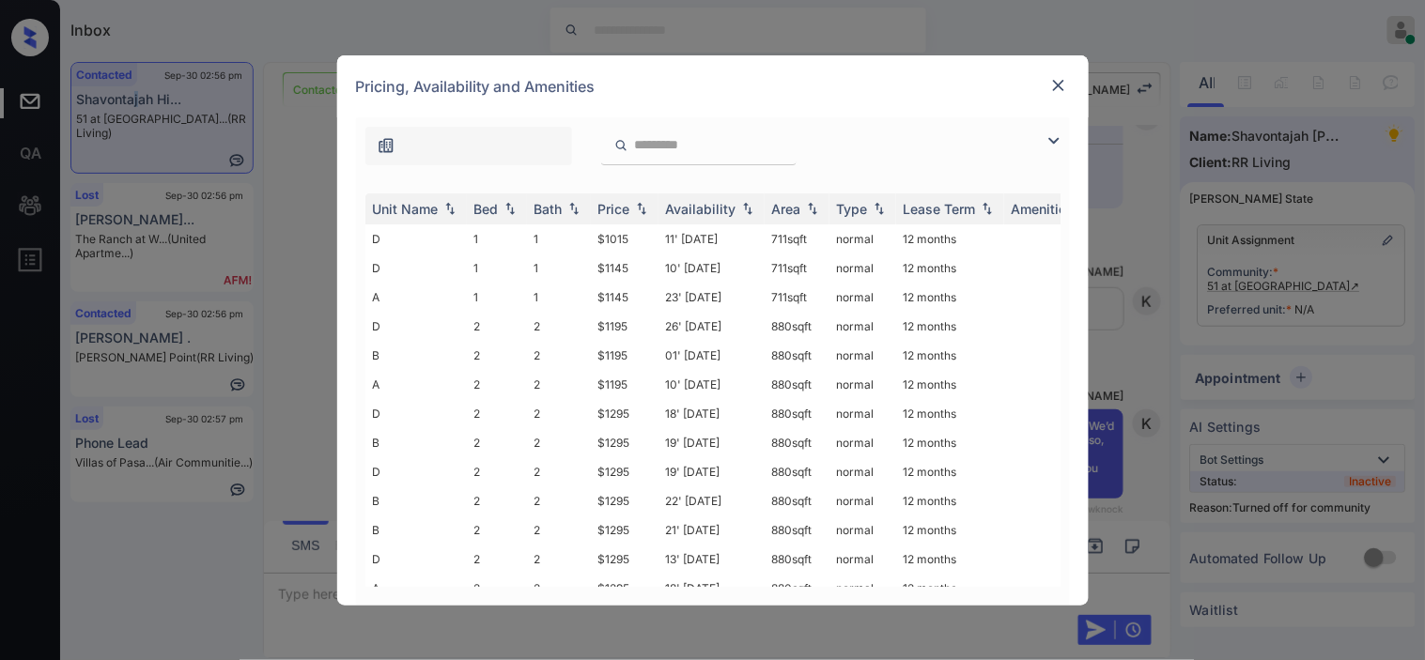
click at [1050, 137] on img at bounding box center [1054, 141] width 23 height 23
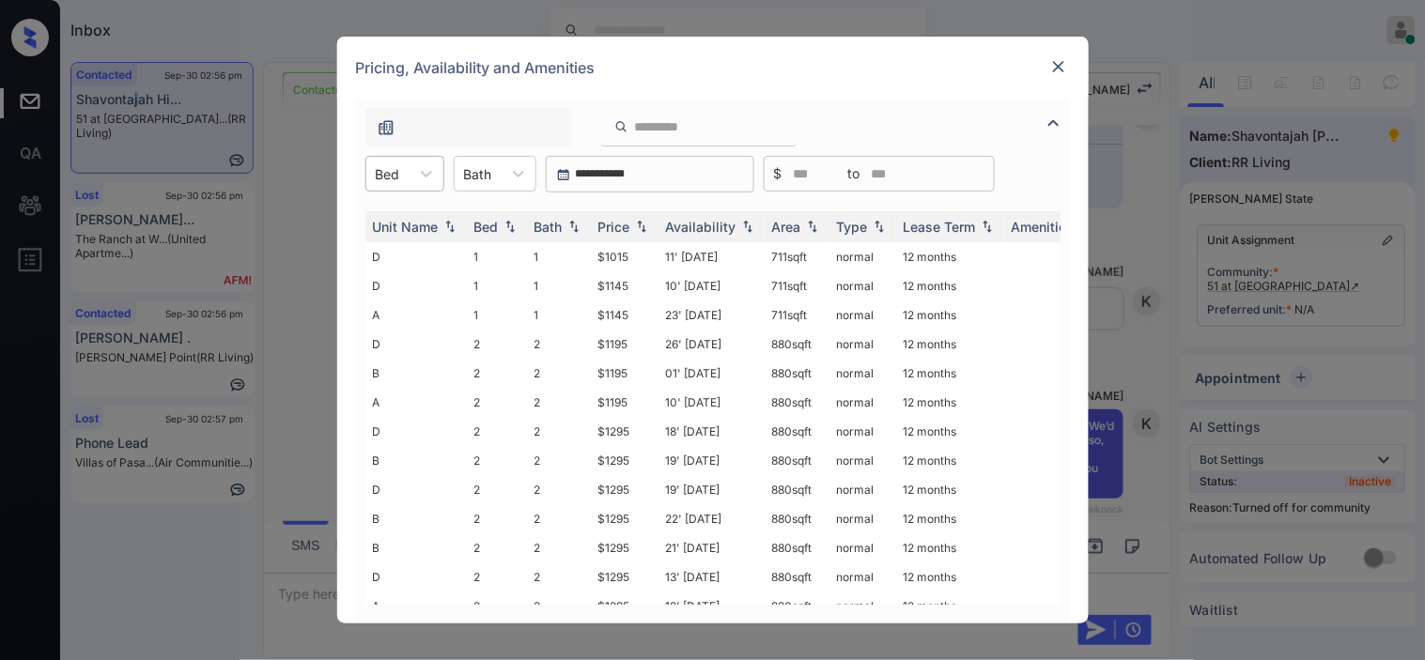
click at [386, 175] on div at bounding box center [388, 174] width 24 height 20
click at [389, 216] on div "1" at bounding box center [404, 220] width 79 height 34
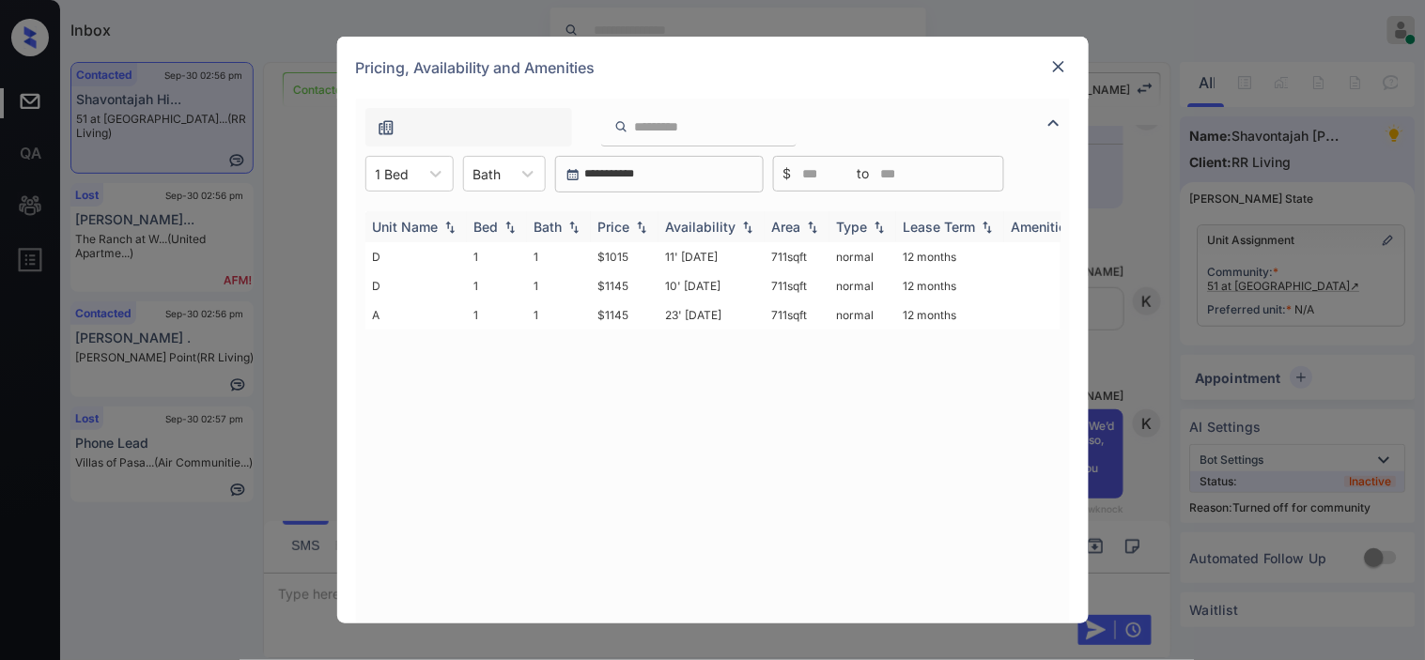
click at [630, 227] on div "Price" at bounding box center [614, 227] width 32 height 16
click at [629, 226] on div "Price" at bounding box center [614, 227] width 32 height 16
drag, startPoint x: 580, startPoint y: 259, endPoint x: 631, endPoint y: 264, distance: 50.9
click at [631, 264] on tr "D 1 1 $1015 11' Oct 25 711 sqft normal 12 months" at bounding box center [855, 256] width 981 height 29
copy tr "$1015"
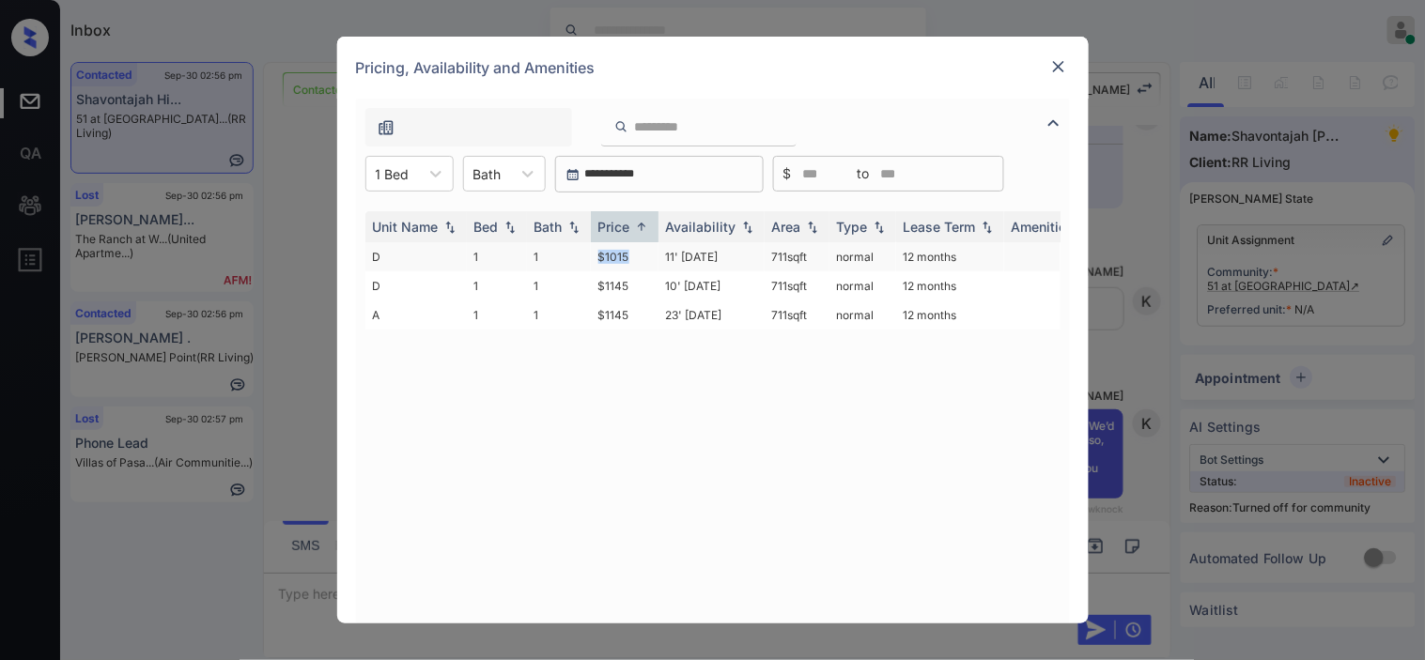
click at [615, 260] on td "$1015" at bounding box center [625, 256] width 68 height 29
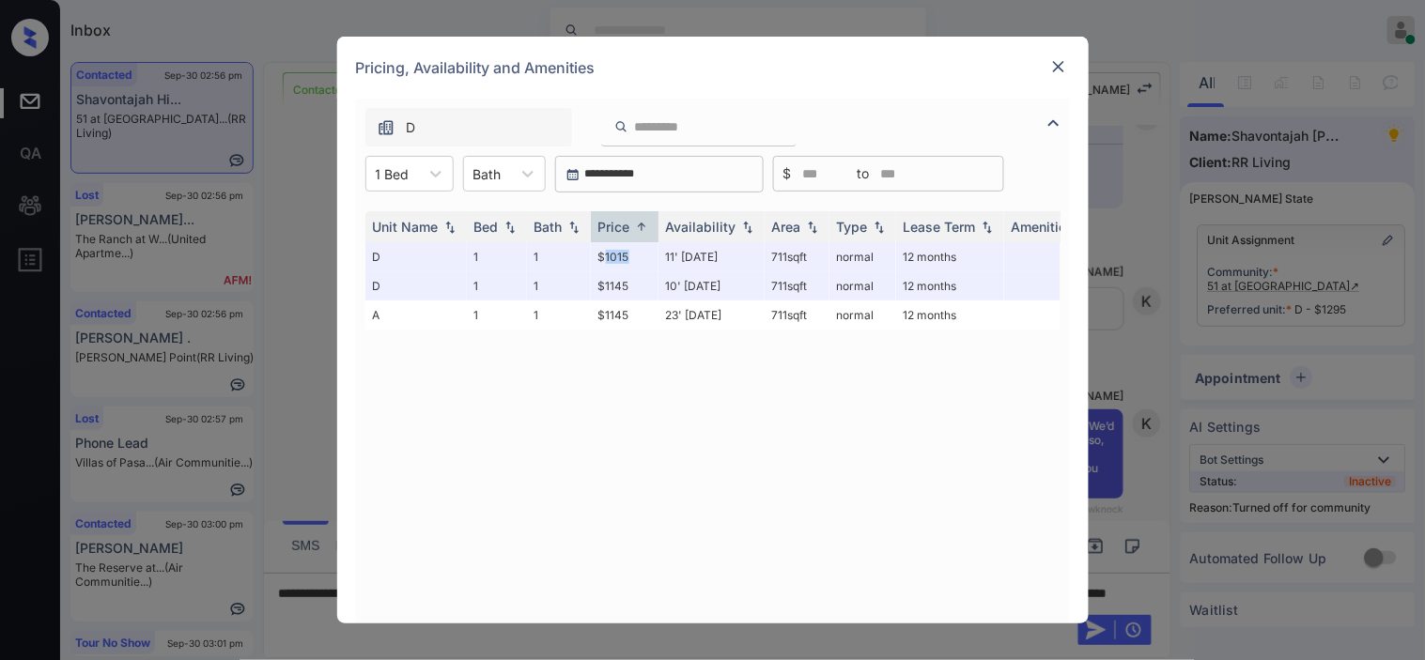
click at [1063, 68] on img at bounding box center [1058, 66] width 19 height 19
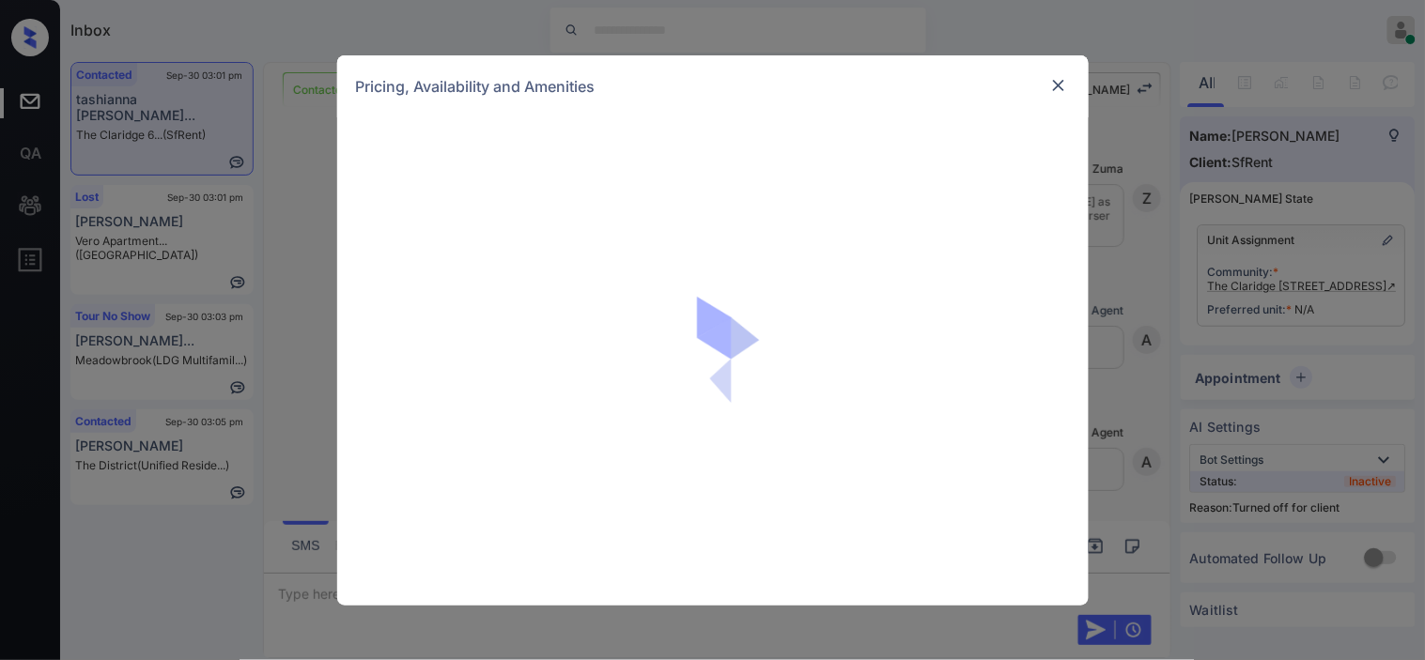
scroll to position [4622, 0]
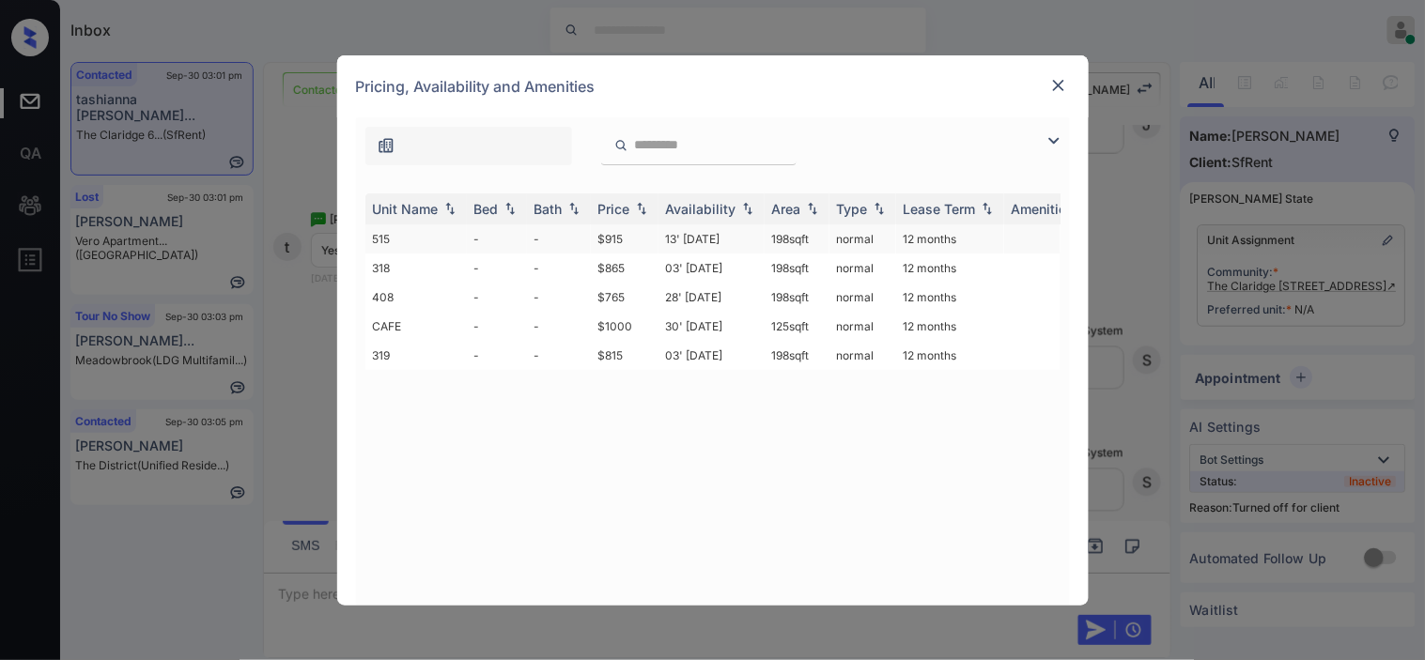
click at [717, 241] on td "13' [DATE]" at bounding box center [711, 238] width 106 height 29
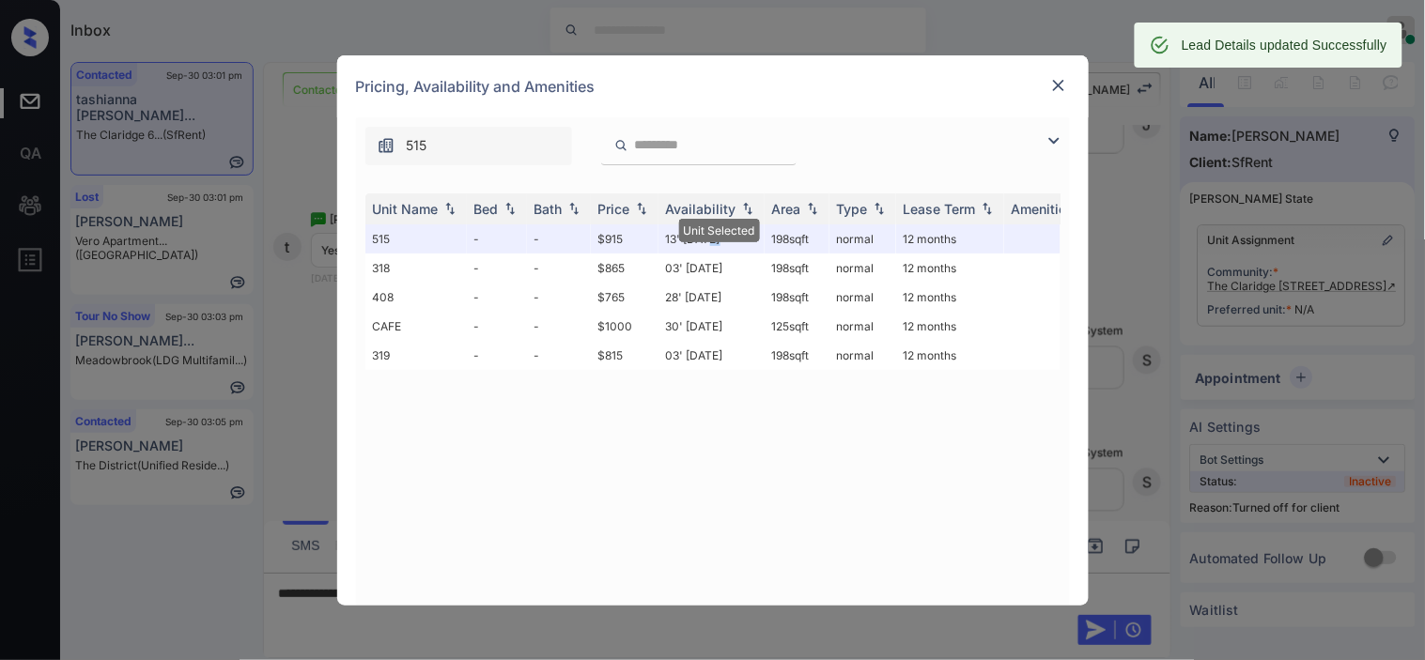
click at [1052, 82] on img at bounding box center [1058, 85] width 19 height 19
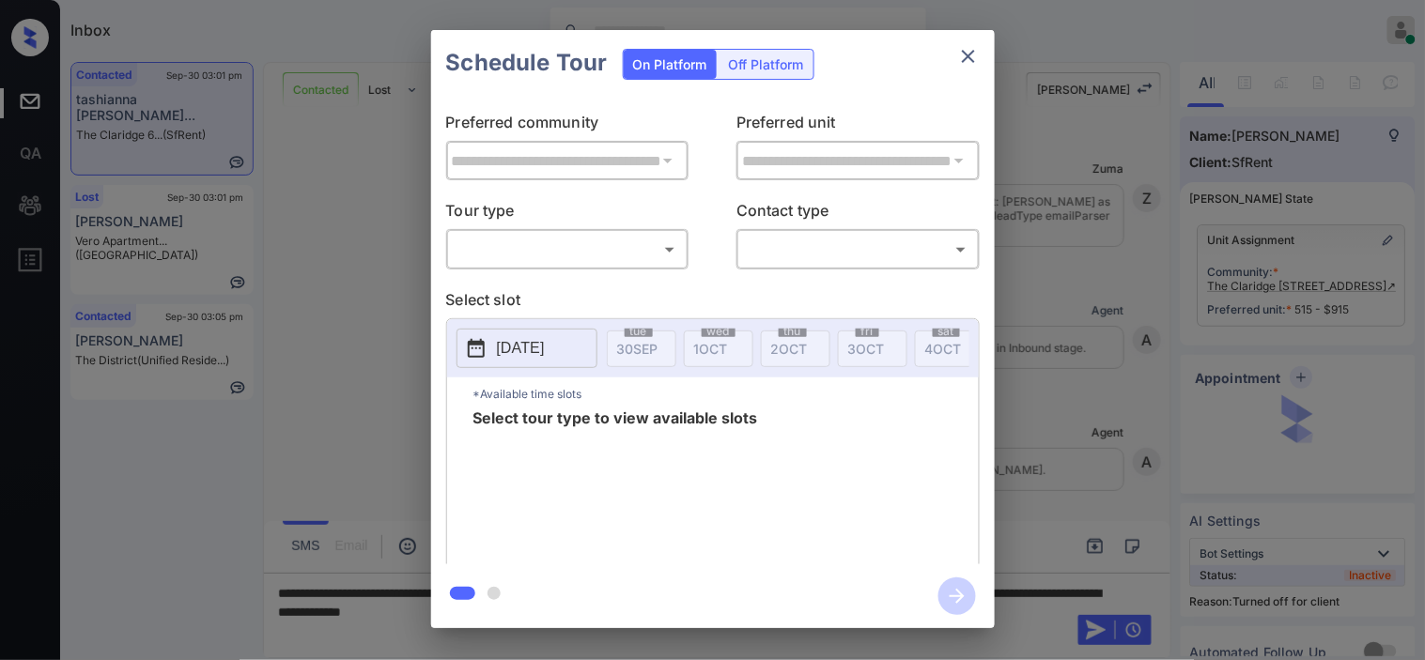
scroll to position [4992, 0]
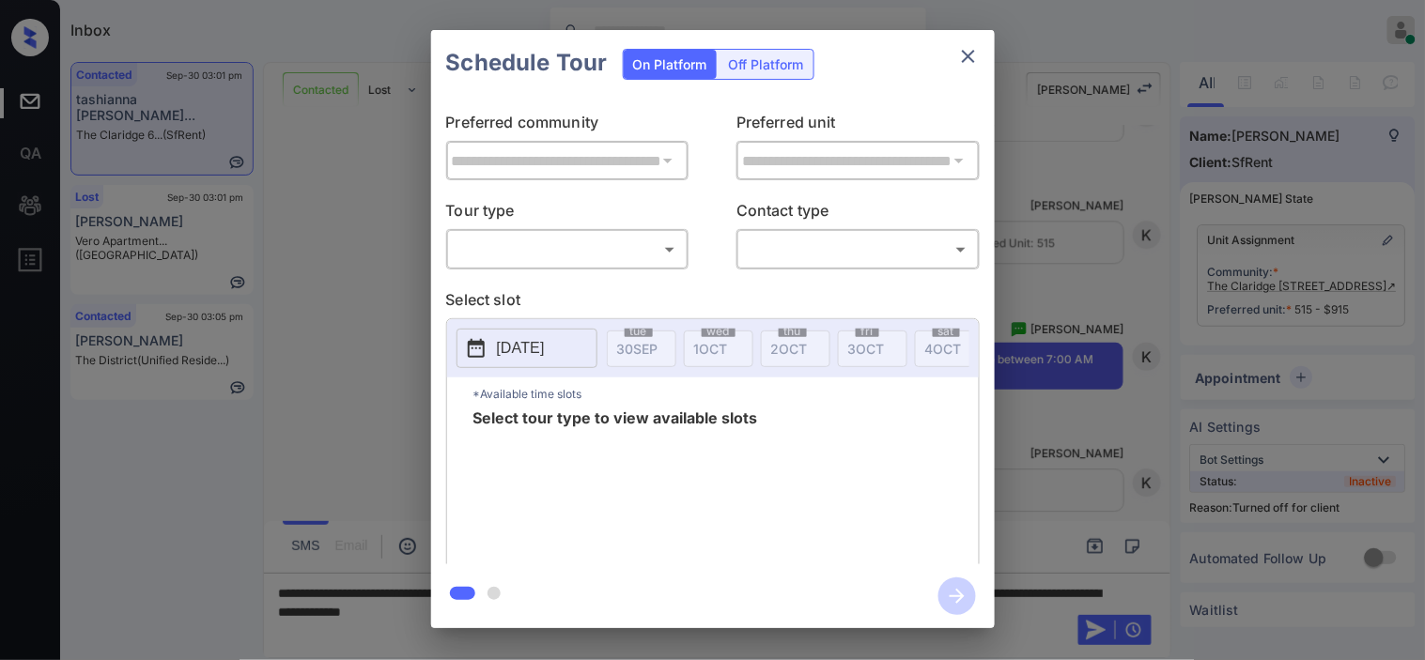
drag, startPoint x: 757, startPoint y: 91, endPoint x: 756, endPoint y: 70, distance: 21.6
click at [757, 88] on div "On Platform Off Platform" at bounding box center [719, 63] width 192 height 66
click at [756, 61] on div "Off Platform" at bounding box center [766, 64] width 94 height 29
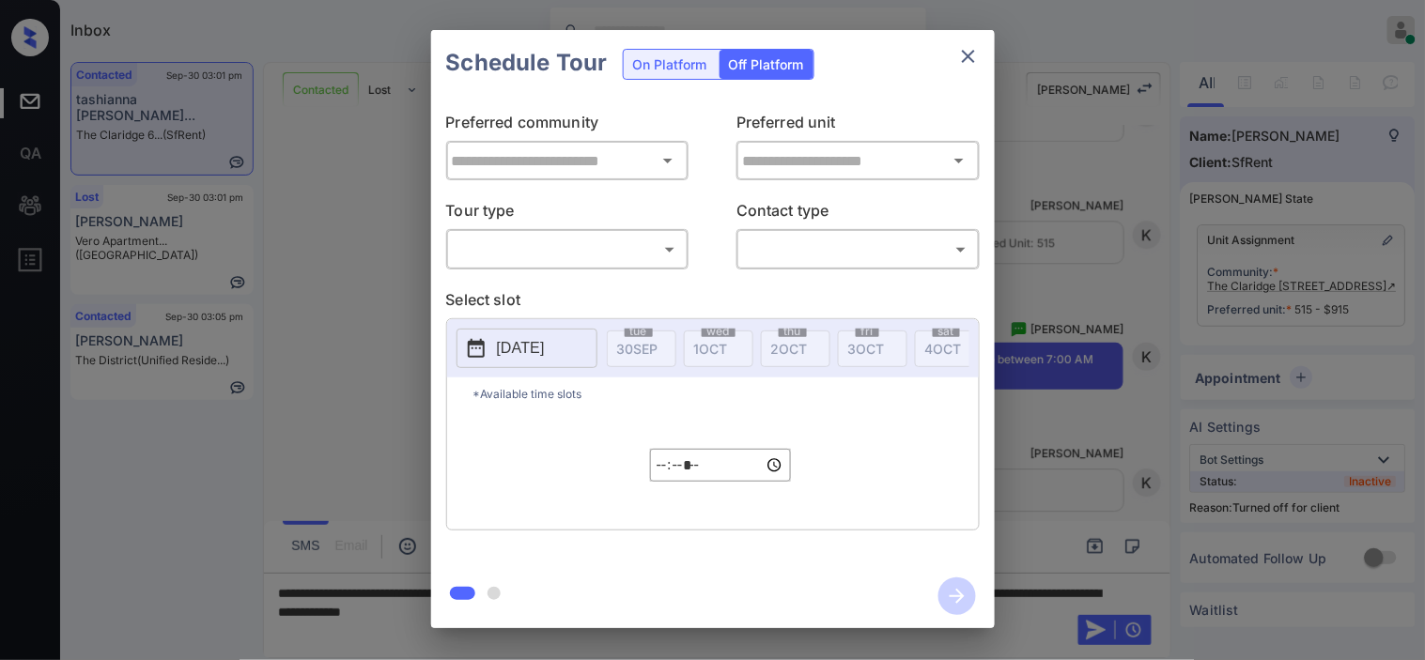
type input "**********"
click at [632, 255] on body "Inbox Kristine Capara Online Set yourself offline Set yourself on break Profile…" at bounding box center [712, 330] width 1425 height 660
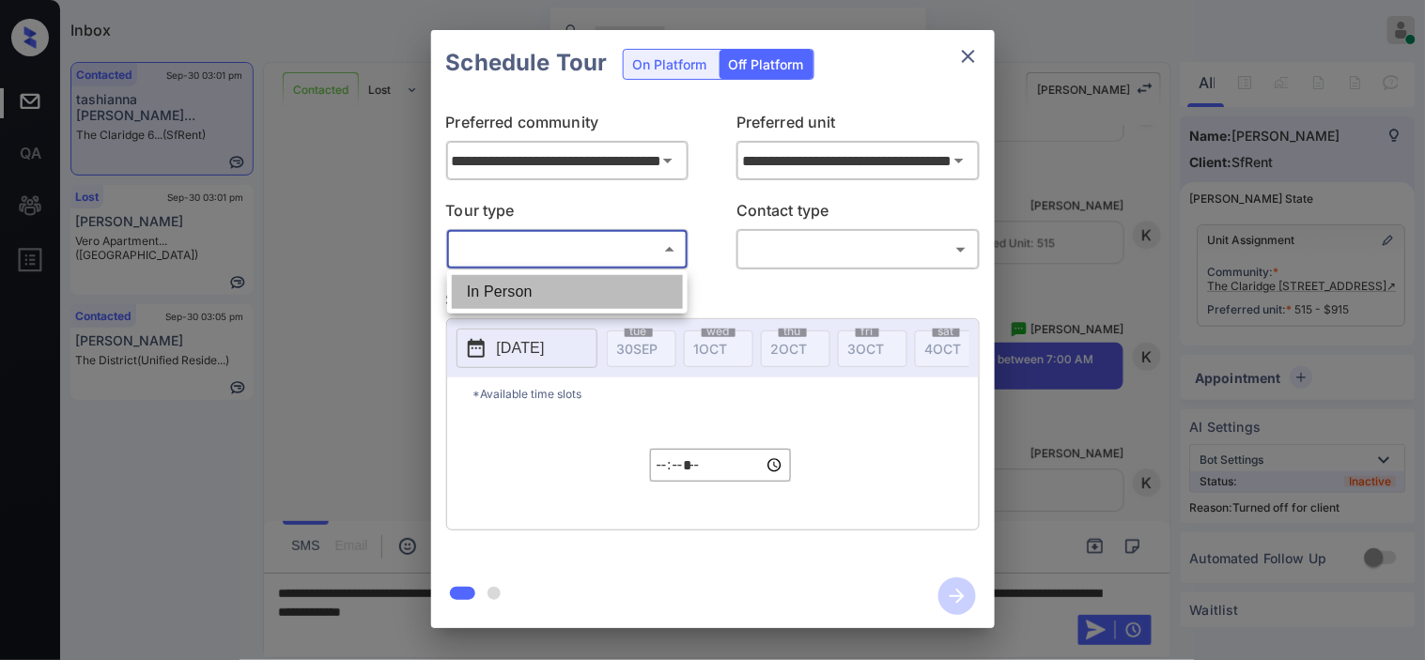
click at [614, 287] on li "In Person" at bounding box center [567, 292] width 231 height 34
type input "********"
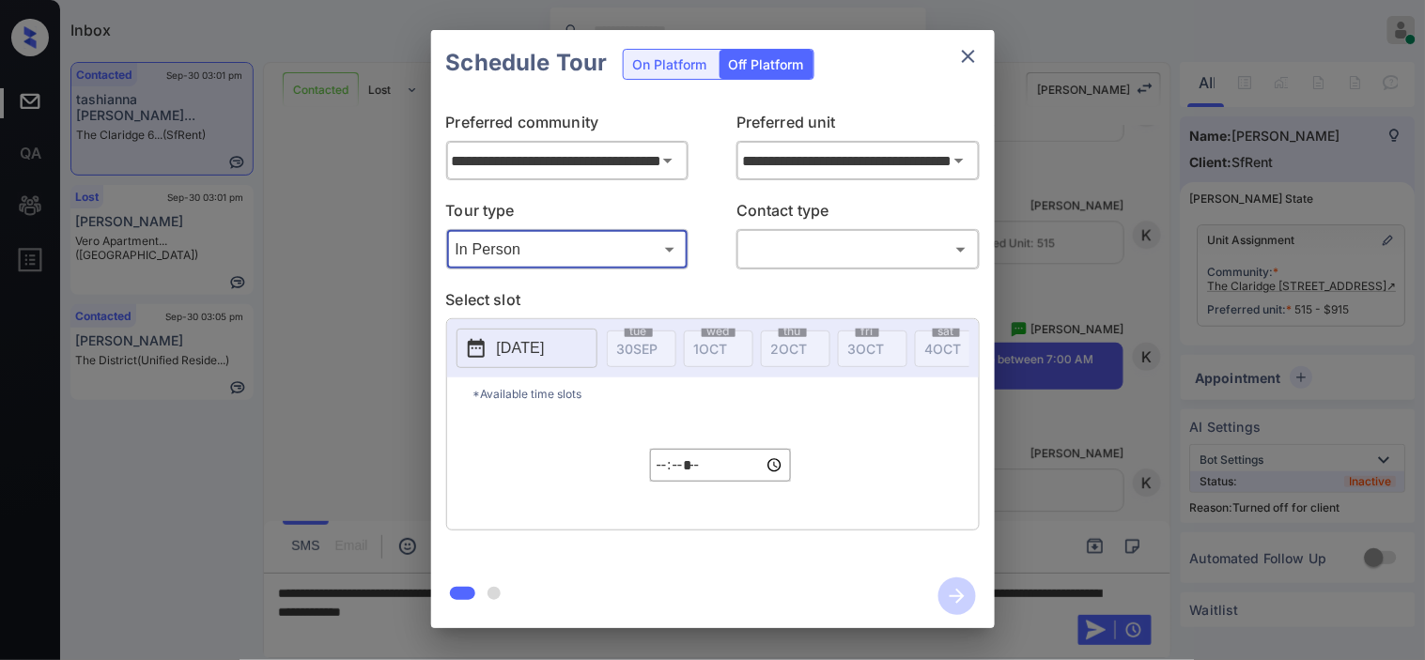
click at [810, 247] on body "Inbox Kristine Capara Online Set yourself offline Set yourself on break Profile…" at bounding box center [712, 330] width 1425 height 660
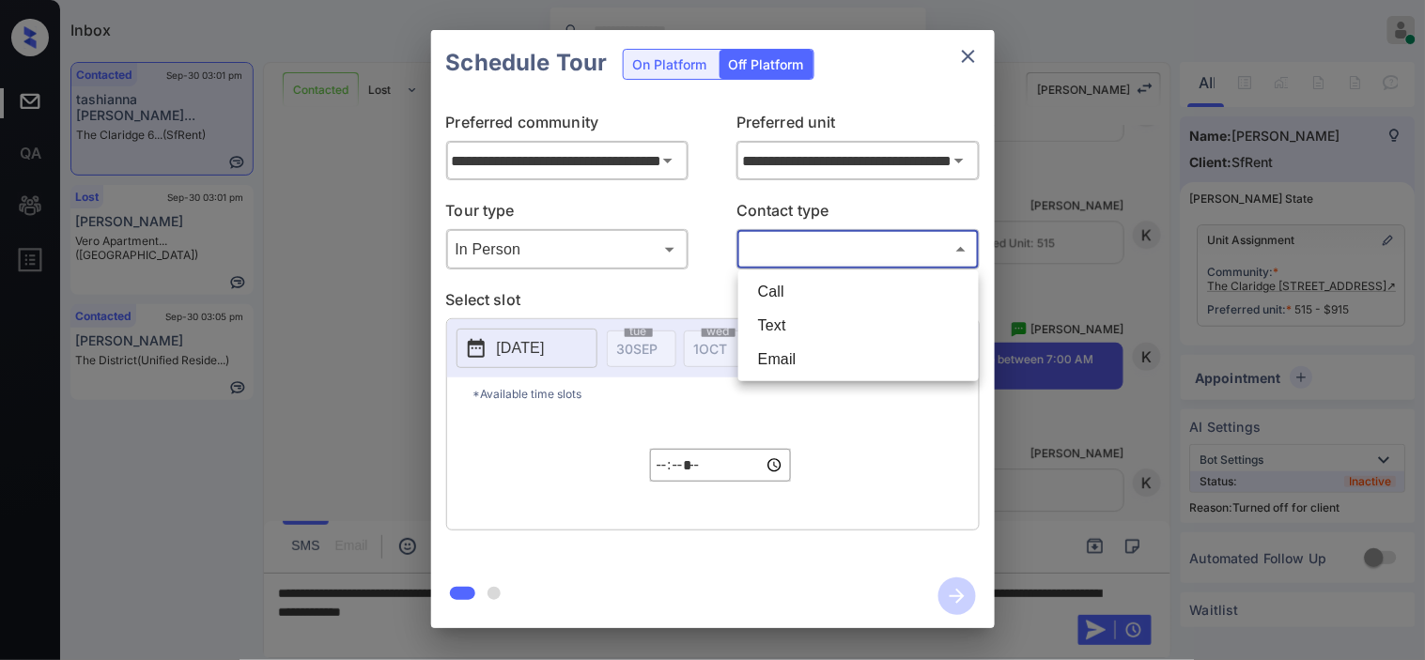
click at [793, 334] on li "Text" at bounding box center [858, 326] width 231 height 34
type input "****"
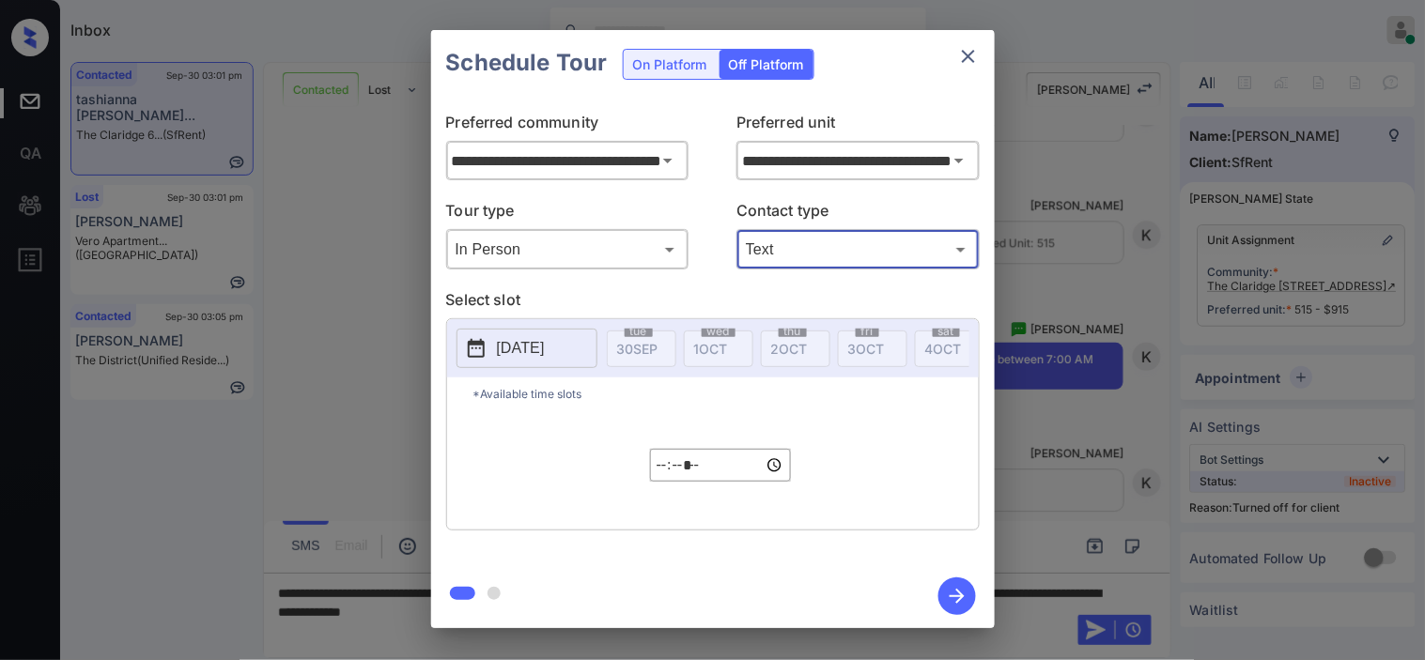
click at [533, 348] on p "2025-09-30" at bounding box center [521, 348] width 48 height 23
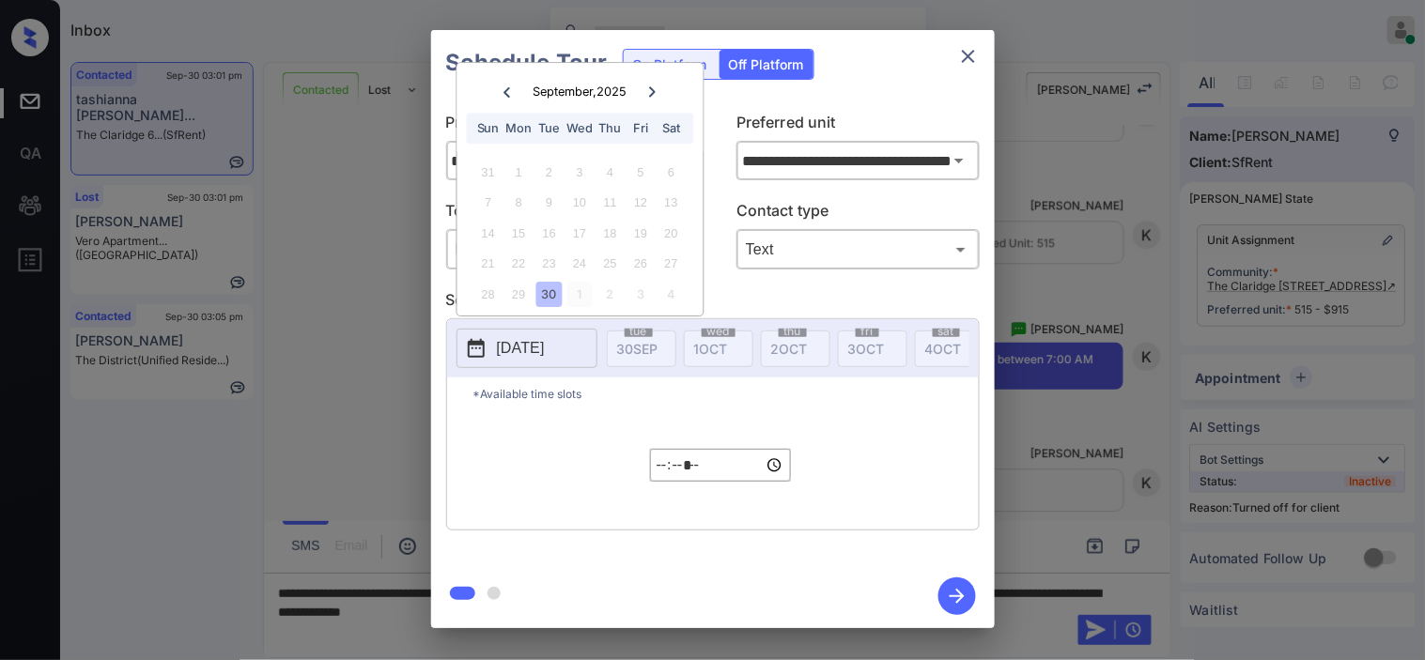
click at [582, 297] on div "1" at bounding box center [579, 294] width 25 height 25
click at [672, 477] on input "*****" at bounding box center [720, 465] width 141 height 33
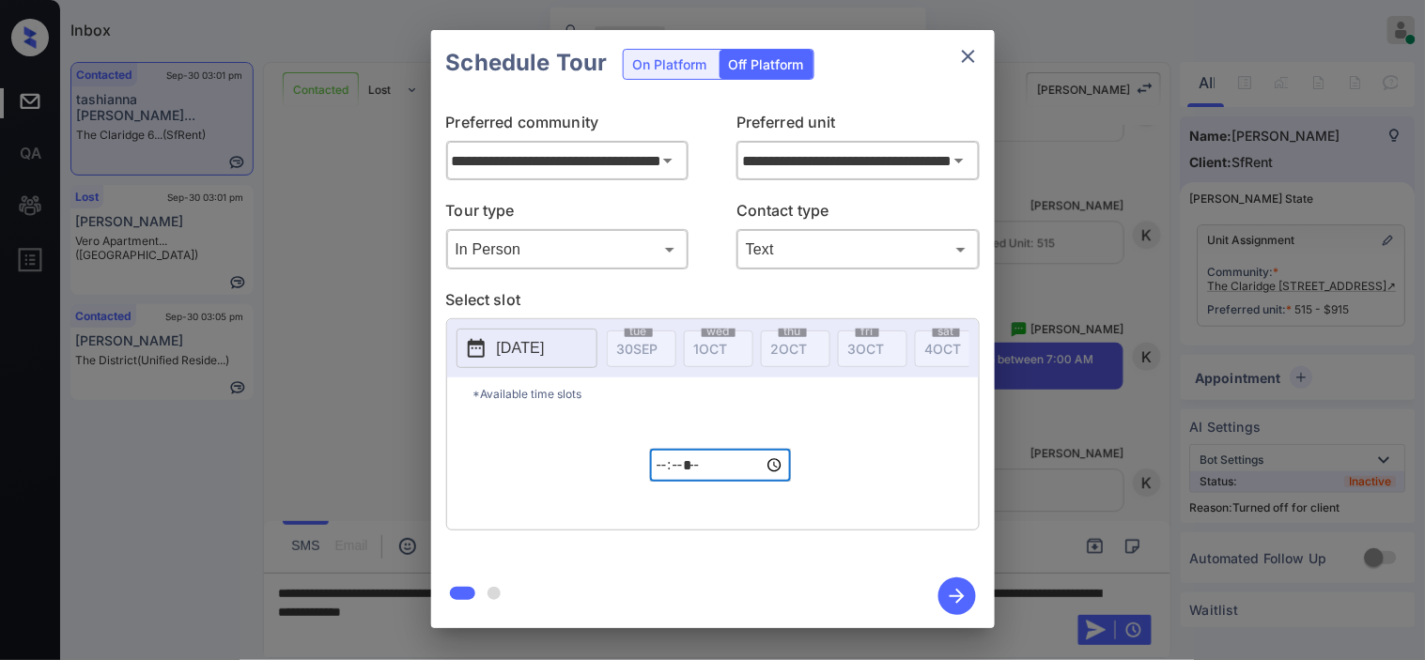
type input "*****"
click at [932, 573] on button "button" at bounding box center [957, 596] width 60 height 49
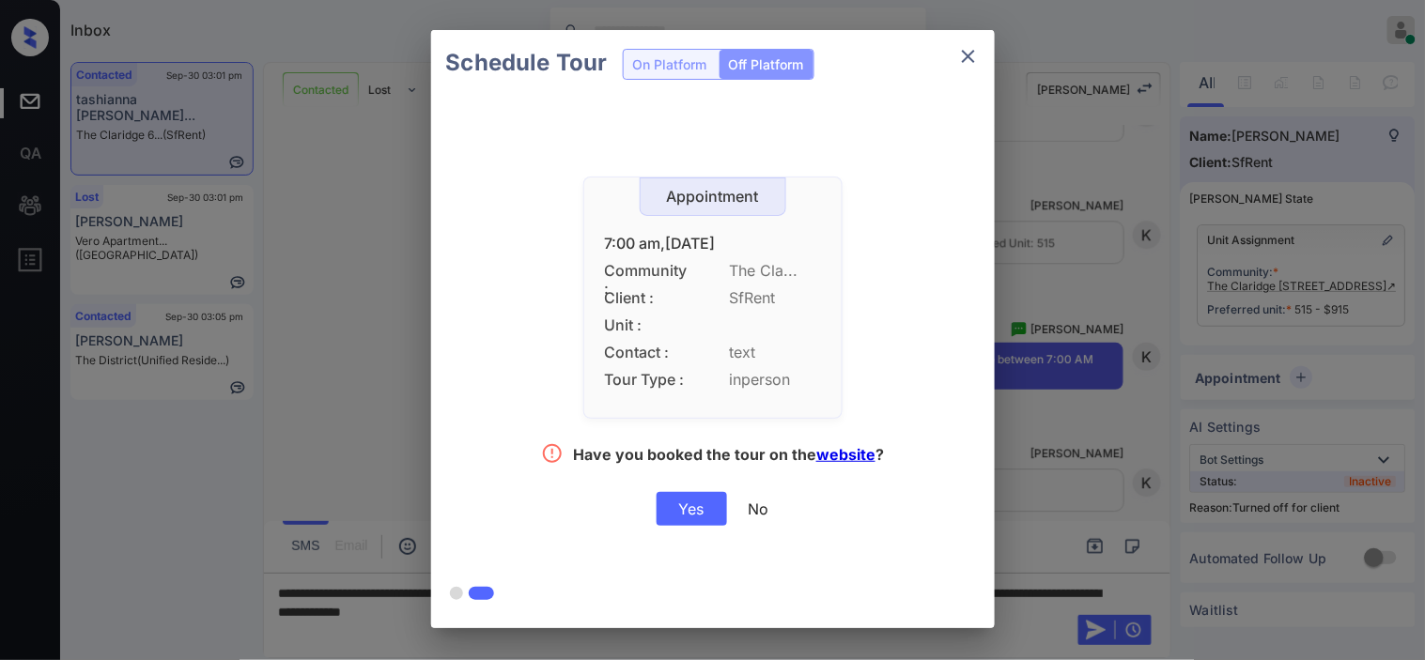
click at [699, 507] on div "Yes" at bounding box center [692, 509] width 70 height 34
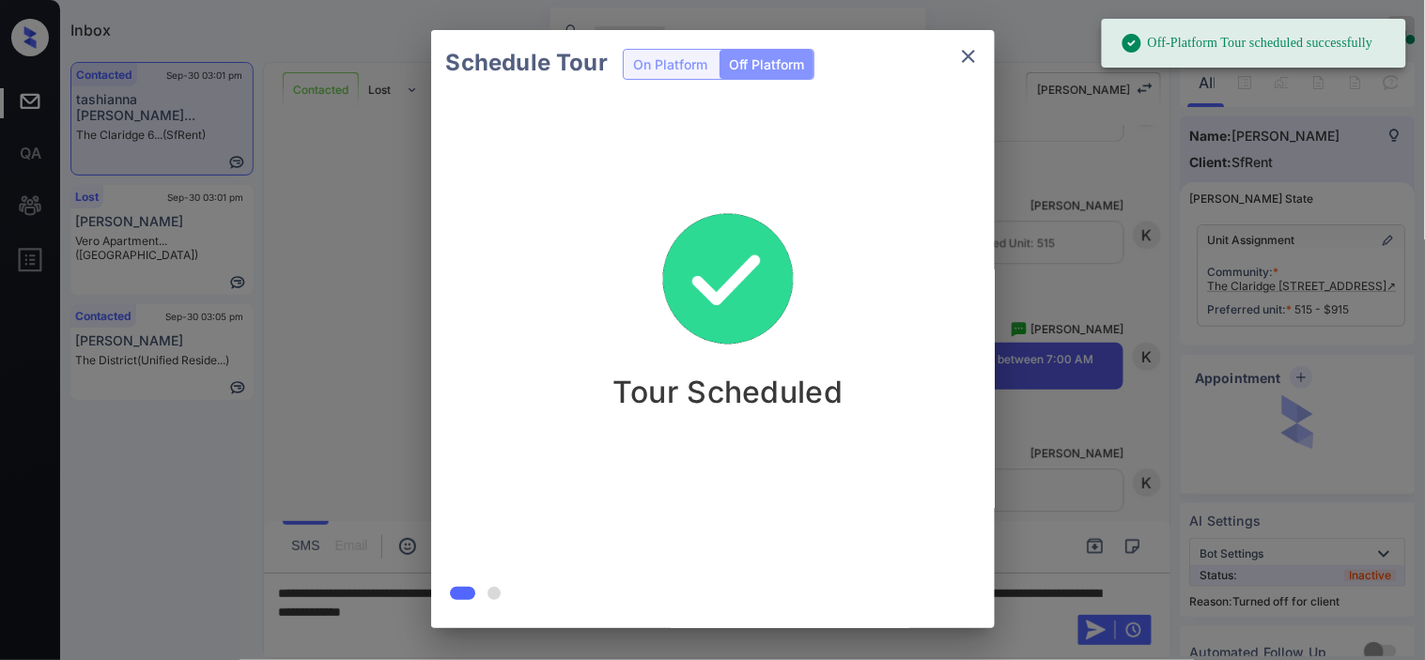
click at [1068, 389] on div "Schedule Tour On Platform Off Platform Tour Scheduled" at bounding box center [712, 329] width 1425 height 658
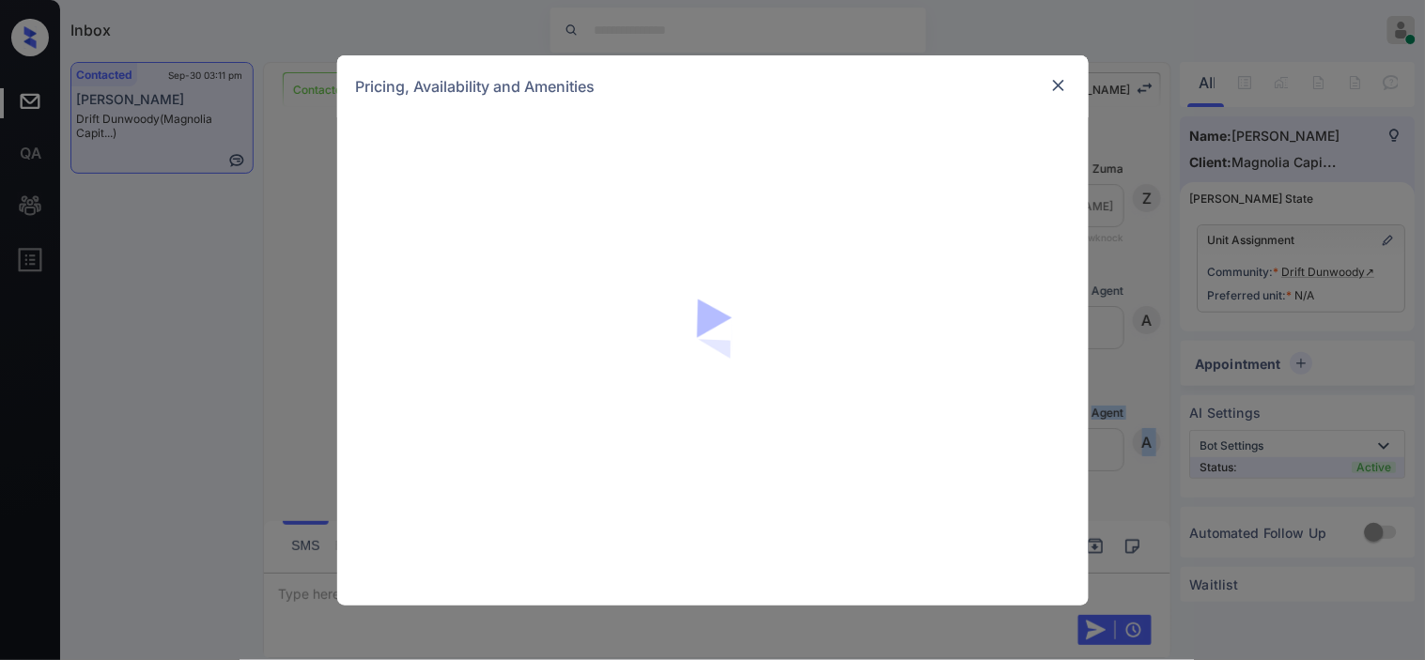
scroll to position [765, 0]
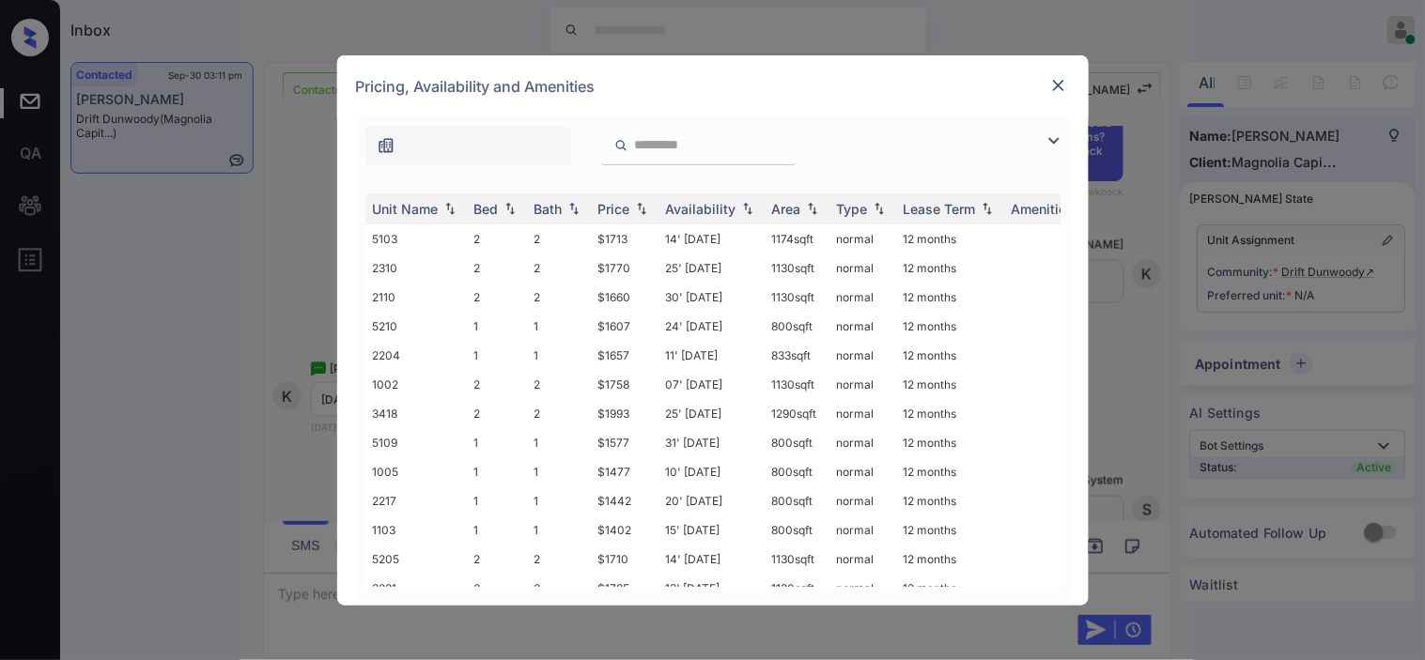
click at [1058, 144] on img at bounding box center [1054, 141] width 23 height 23
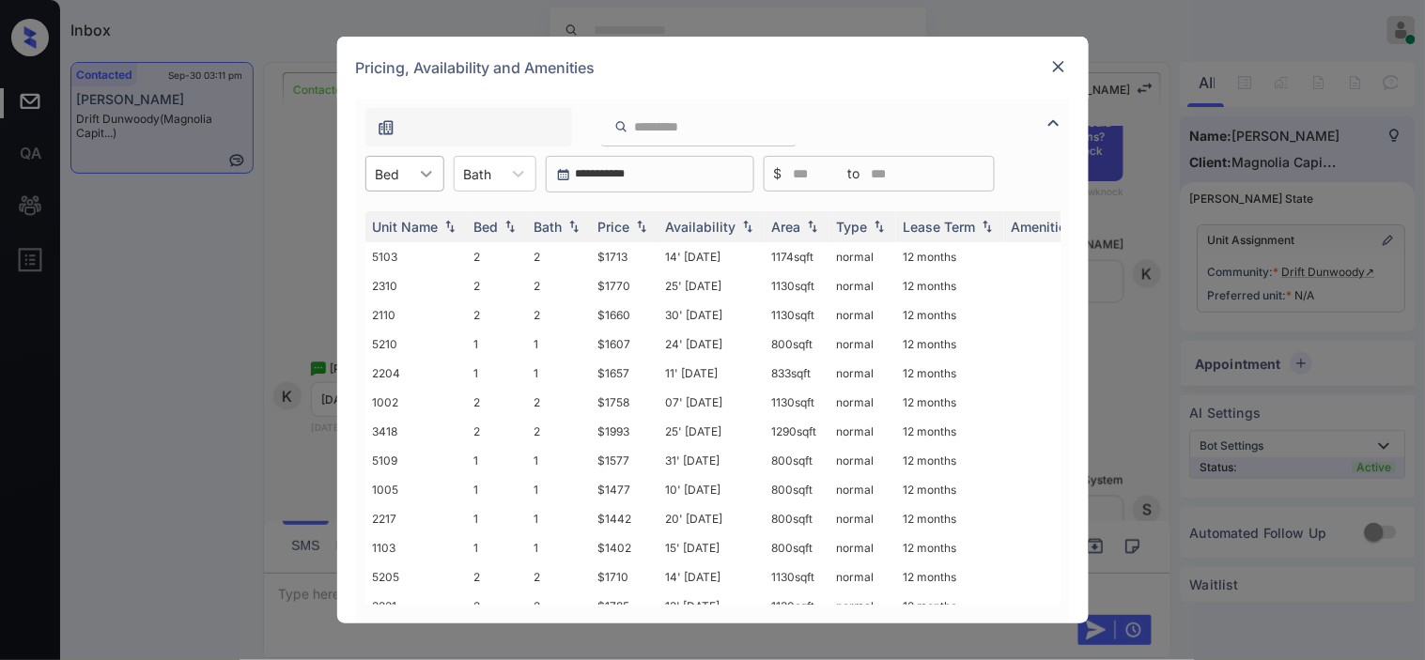
click at [411, 178] on div "Bed" at bounding box center [404, 174] width 79 height 36
click at [409, 214] on div "1" at bounding box center [404, 220] width 79 height 34
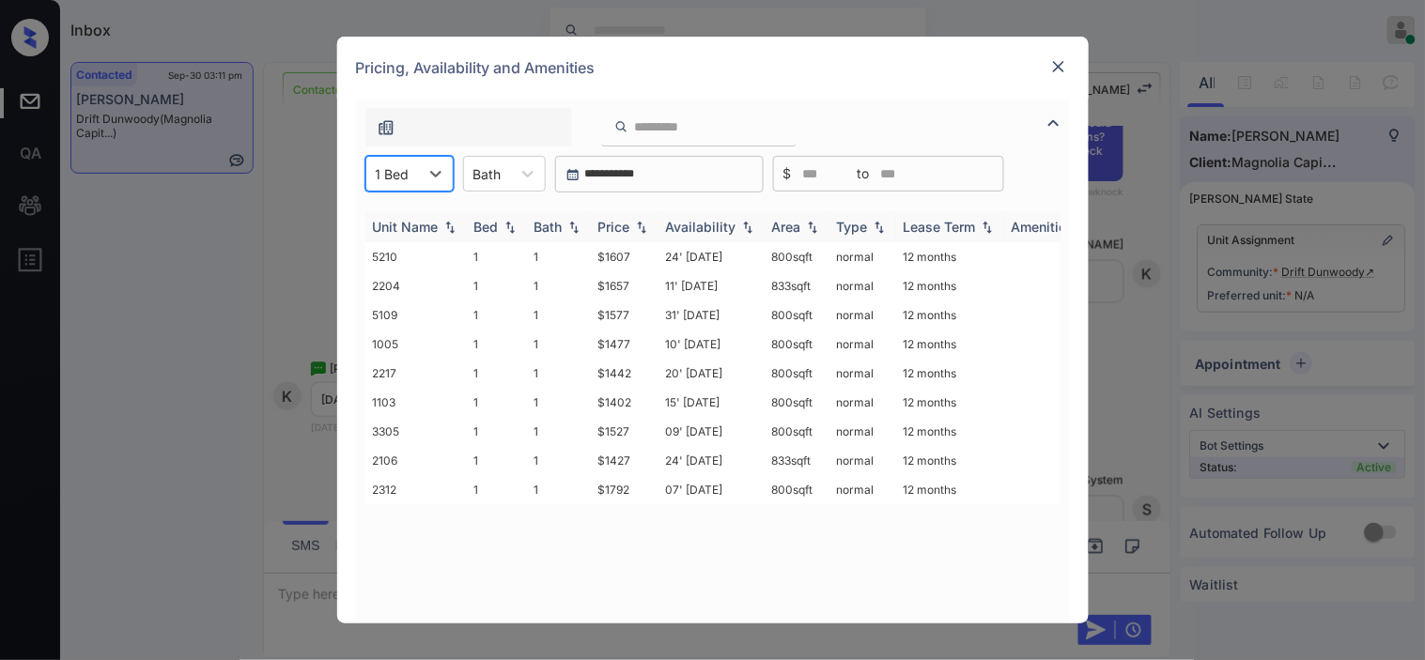
click at [641, 221] on img at bounding box center [641, 227] width 19 height 13
drag, startPoint x: 588, startPoint y: 304, endPoint x: 649, endPoint y: 307, distance: 61.1
click at [649, 307] on tr "2217 1 1 $1442 20' Sep 25 800 sqft normal 12 months" at bounding box center [855, 315] width 981 height 29
copy tr "$1442"
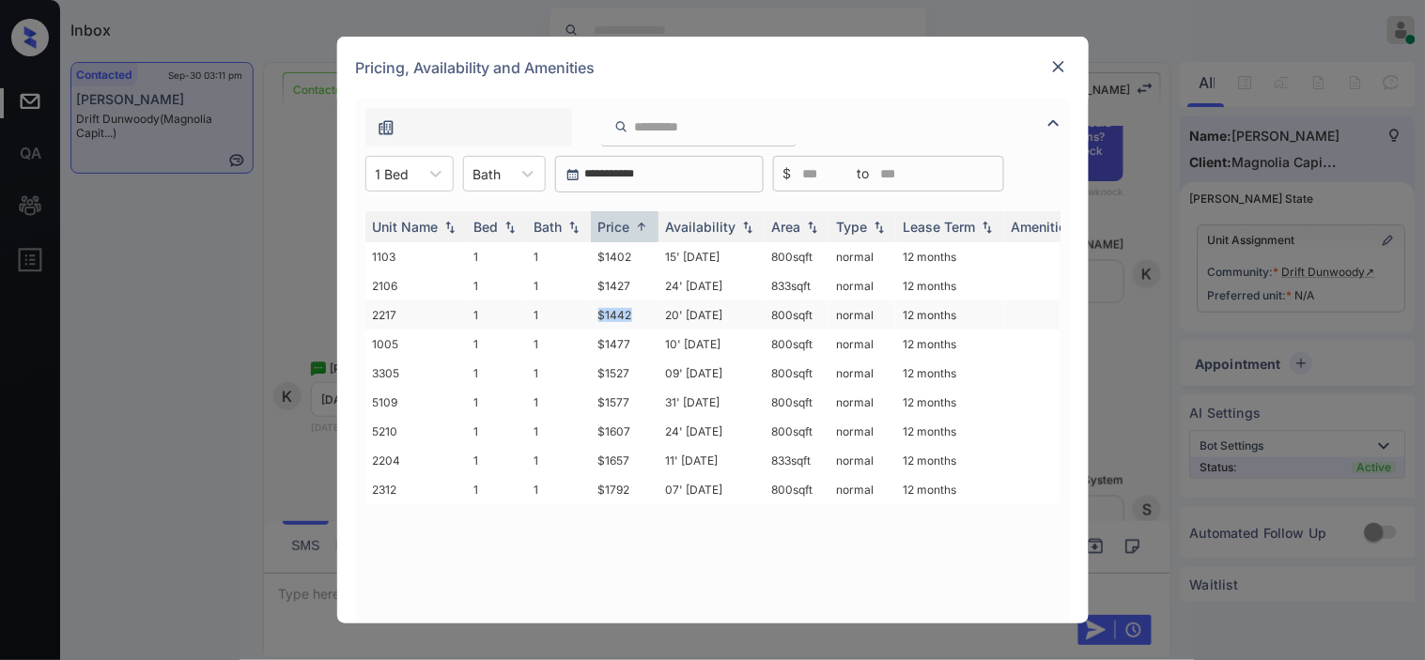
click at [614, 310] on td "$1442" at bounding box center [625, 315] width 68 height 29
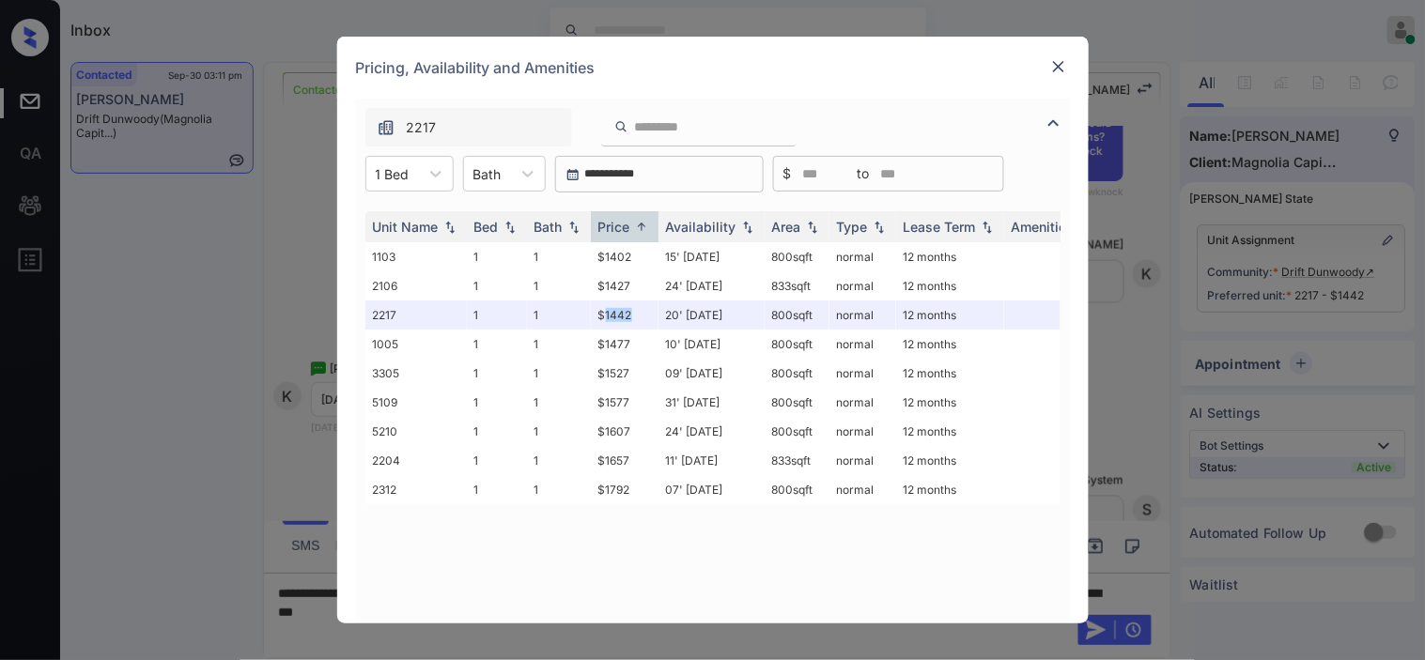
click at [1056, 70] on img at bounding box center [1058, 66] width 19 height 19
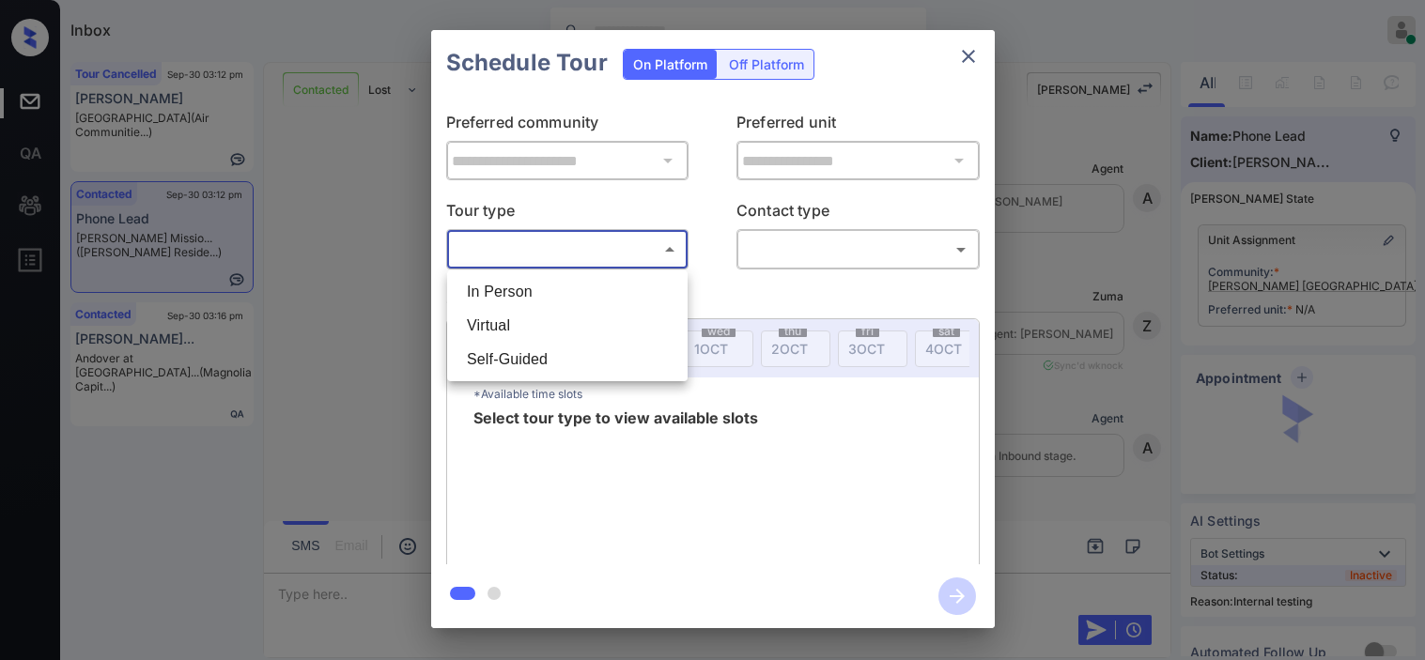
click at [588, 291] on li "In Person" at bounding box center [567, 292] width 231 height 34
type input "********"
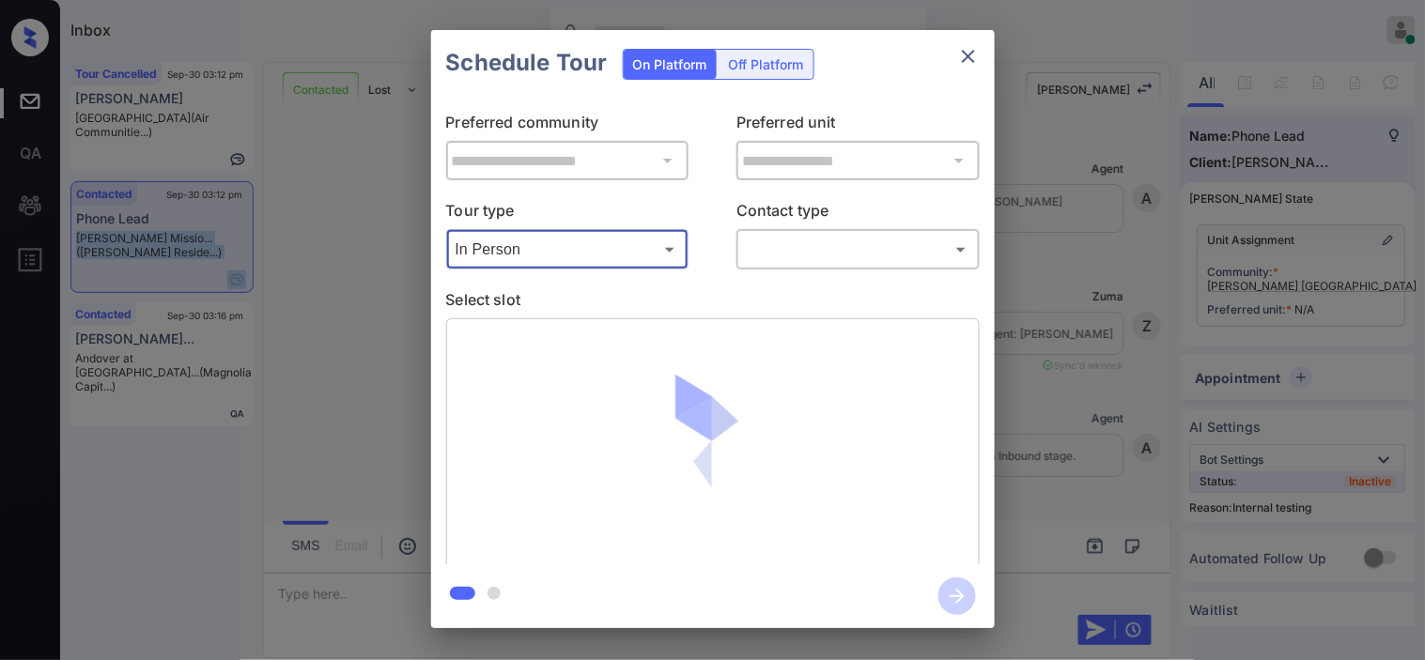
scroll to position [8304, 0]
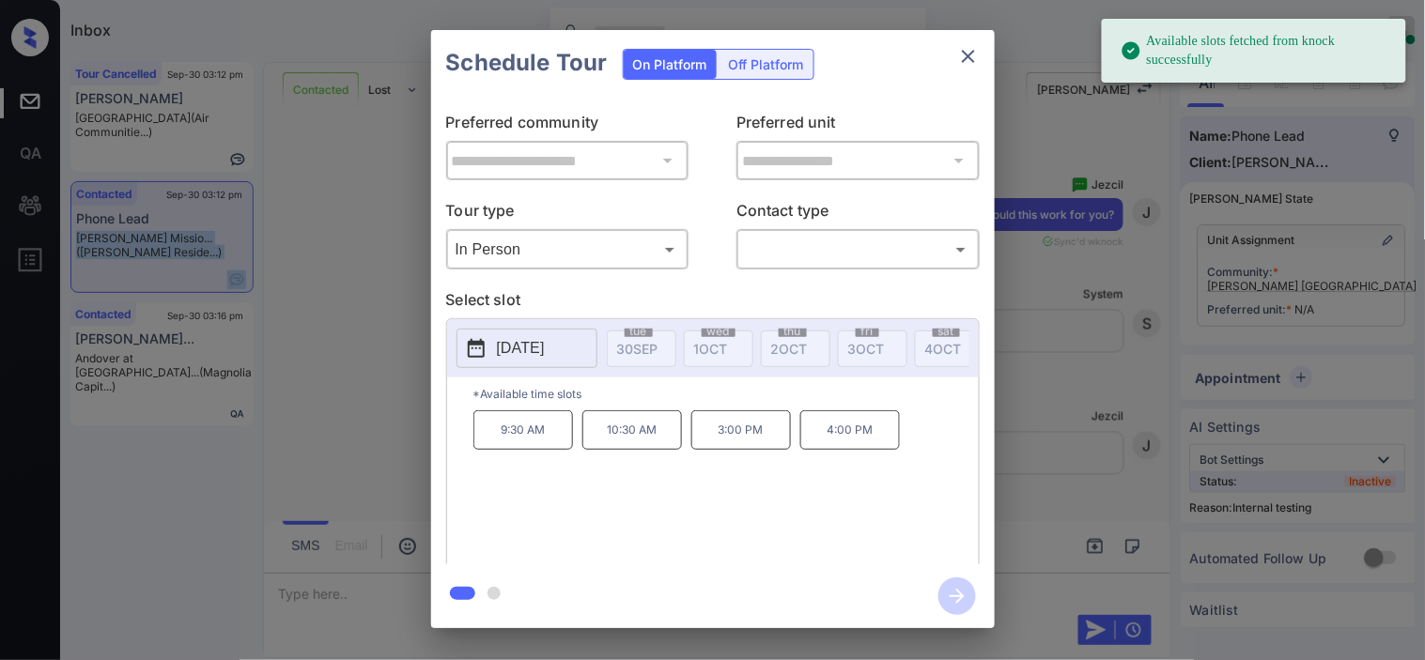
click at [498, 348] on p "2025-10-07" at bounding box center [521, 348] width 48 height 23
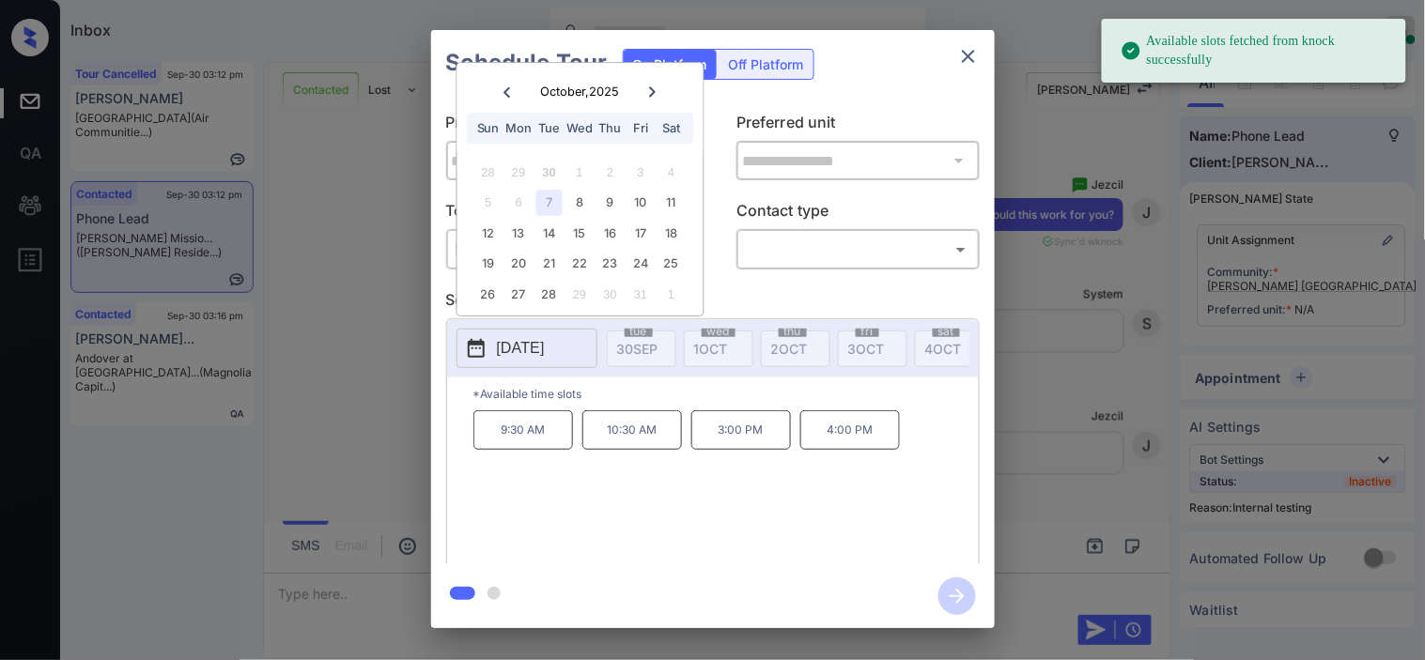
click at [518, 198] on div "6" at bounding box center [518, 203] width 25 height 25
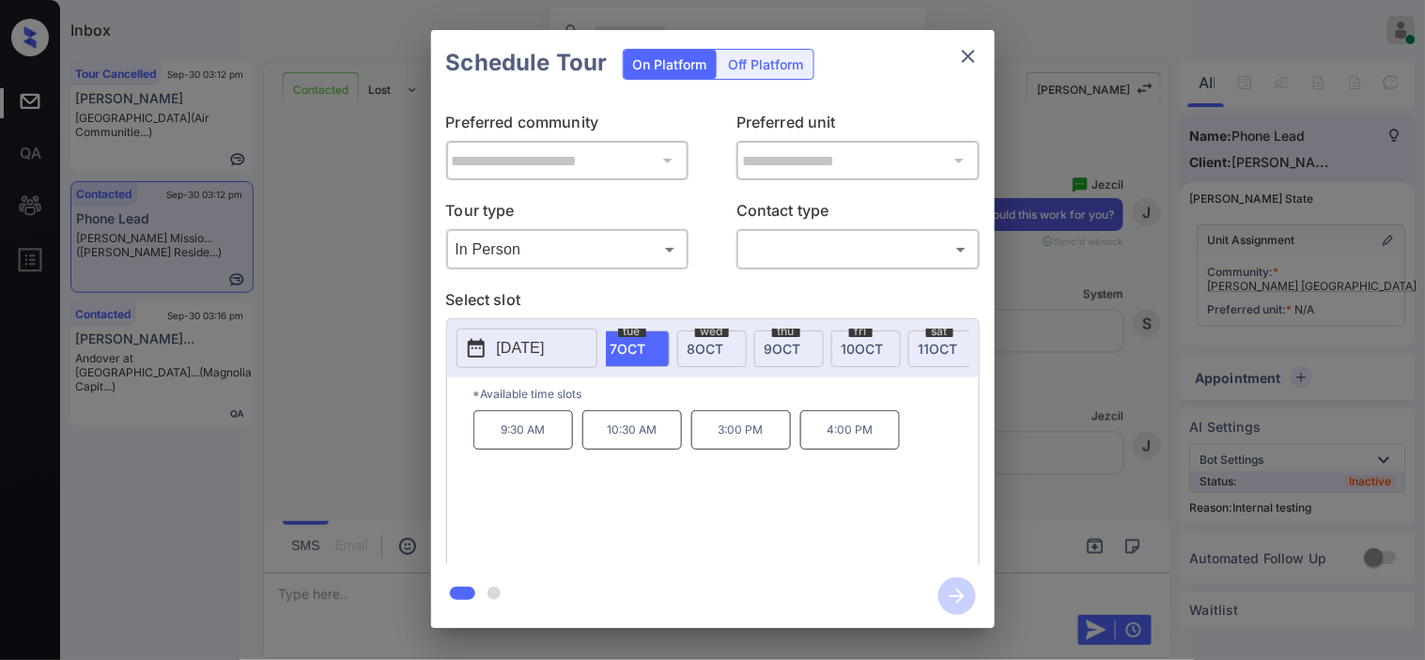
scroll to position [0, 312]
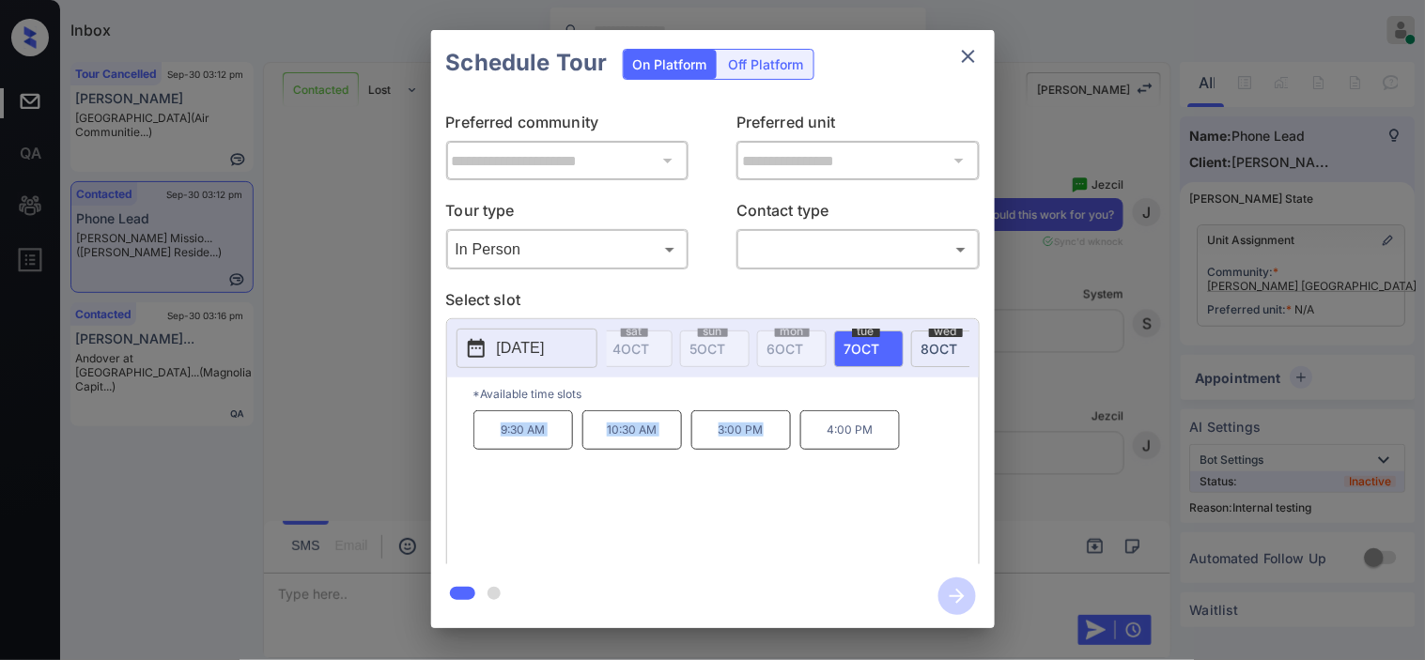
drag, startPoint x: 486, startPoint y: 438, endPoint x: 781, endPoint y: 438, distance: 295.9
click at [781, 438] on div "9:30 AM 10:30 AM 3:00 PM 4:00 PM" at bounding box center [725, 485] width 505 height 150
copy div "9:30 AM 10:30 AM 3:00 PM"
click at [979, 54] on button "close" at bounding box center [969, 57] width 38 height 38
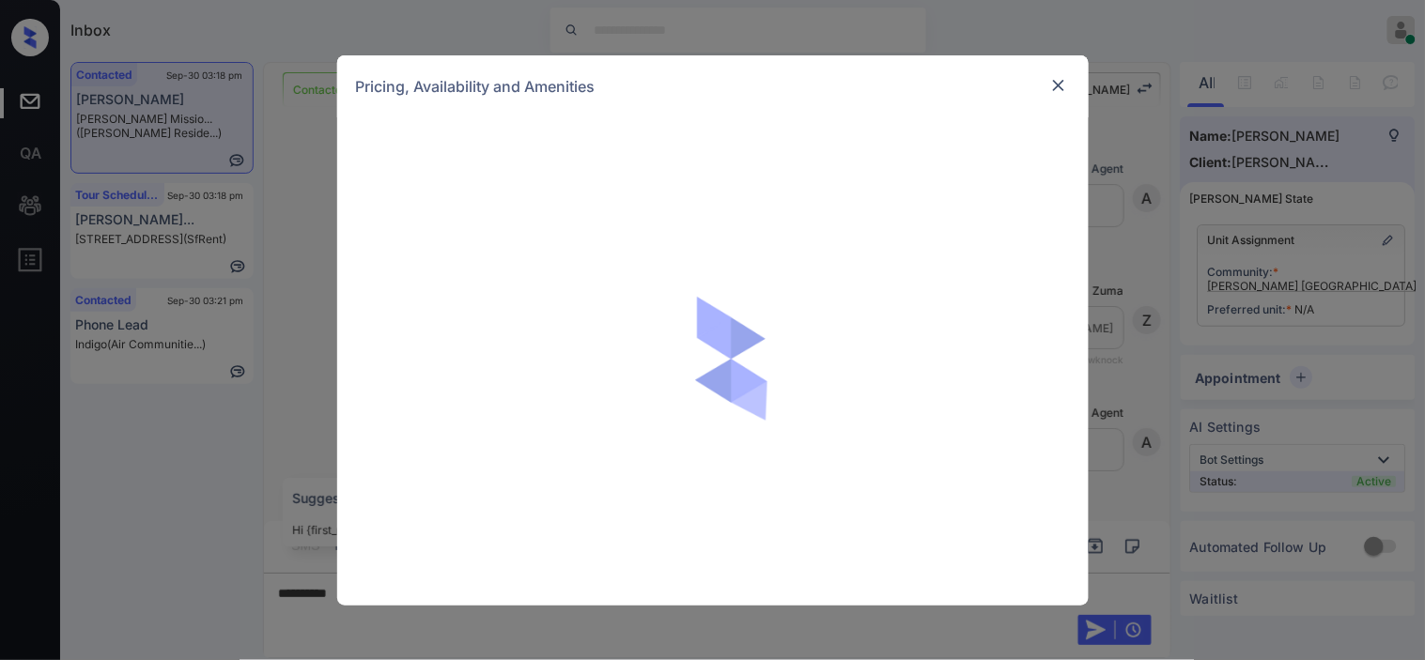
scroll to position [2870, 0]
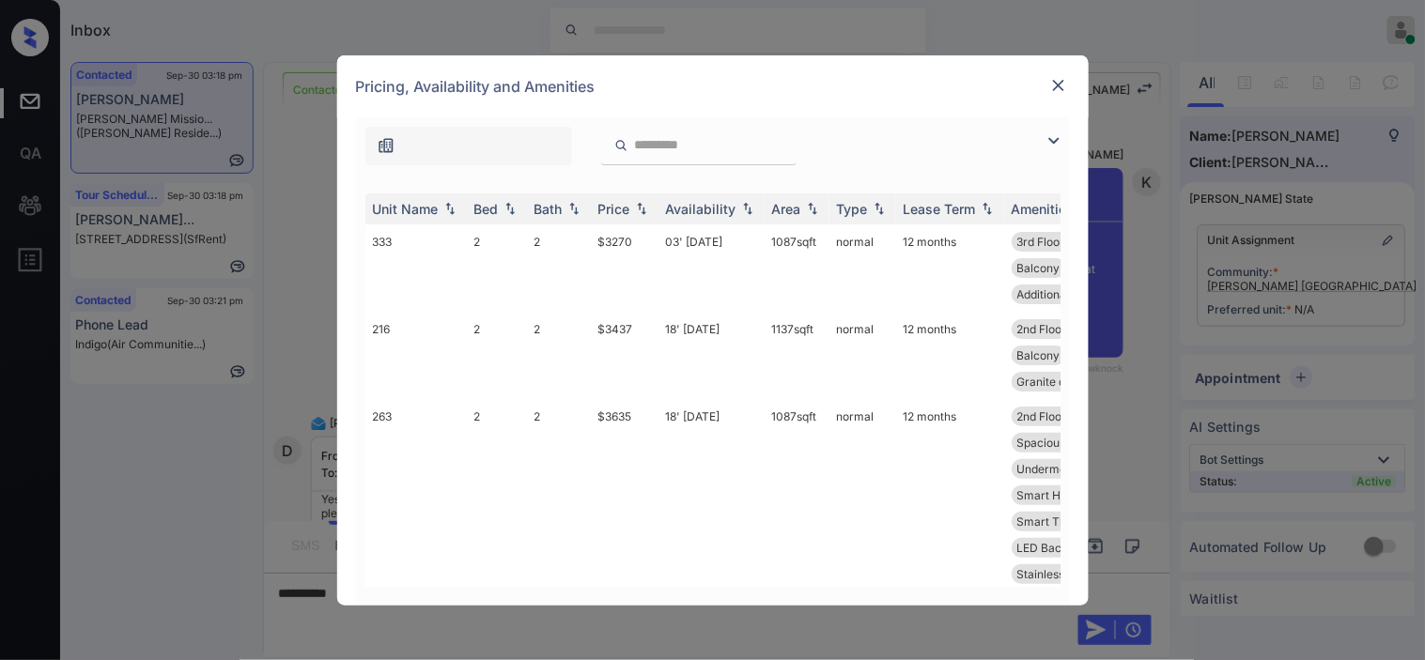
click at [1056, 142] on img at bounding box center [1054, 141] width 23 height 23
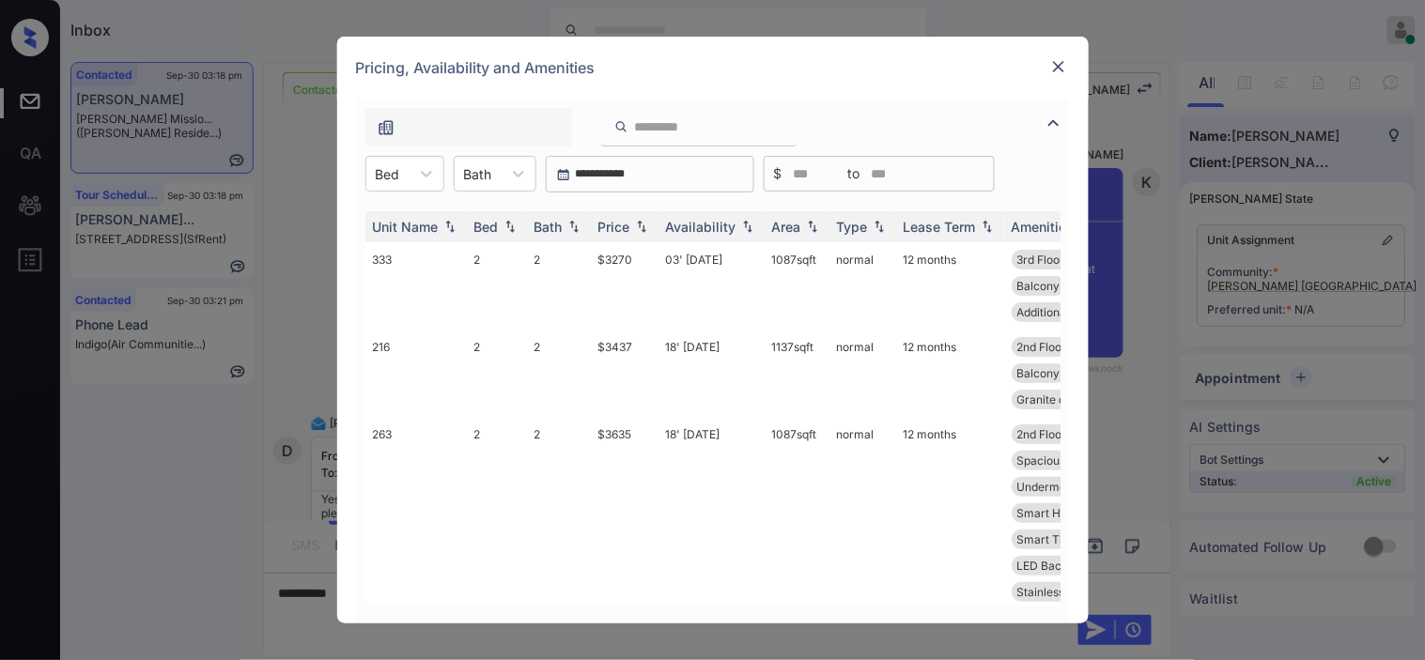
drag, startPoint x: 385, startPoint y: 171, endPoint x: 402, endPoint y: 194, distance: 28.9
click at [387, 171] on div at bounding box center [388, 174] width 24 height 20
click at [406, 283] on div "3" at bounding box center [404, 287] width 79 height 34
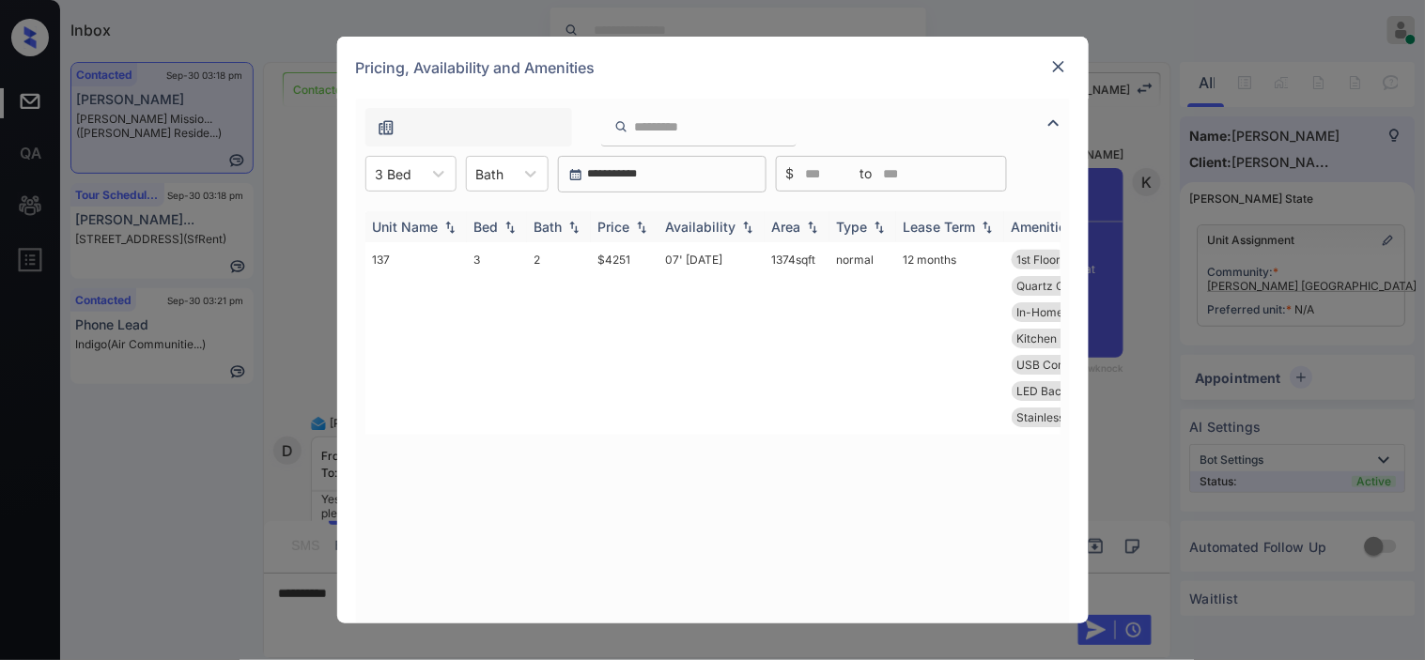
click at [640, 221] on img at bounding box center [641, 227] width 19 height 13
drag, startPoint x: 580, startPoint y: 261, endPoint x: 641, endPoint y: 261, distance: 61.0
click at [641, 261] on tr "137 3 2 $4251 07' [DATE] sqft normal 12 months 1st Floor Private Patio Upgrades…" at bounding box center [855, 338] width 981 height 193
copy tr "$4251"
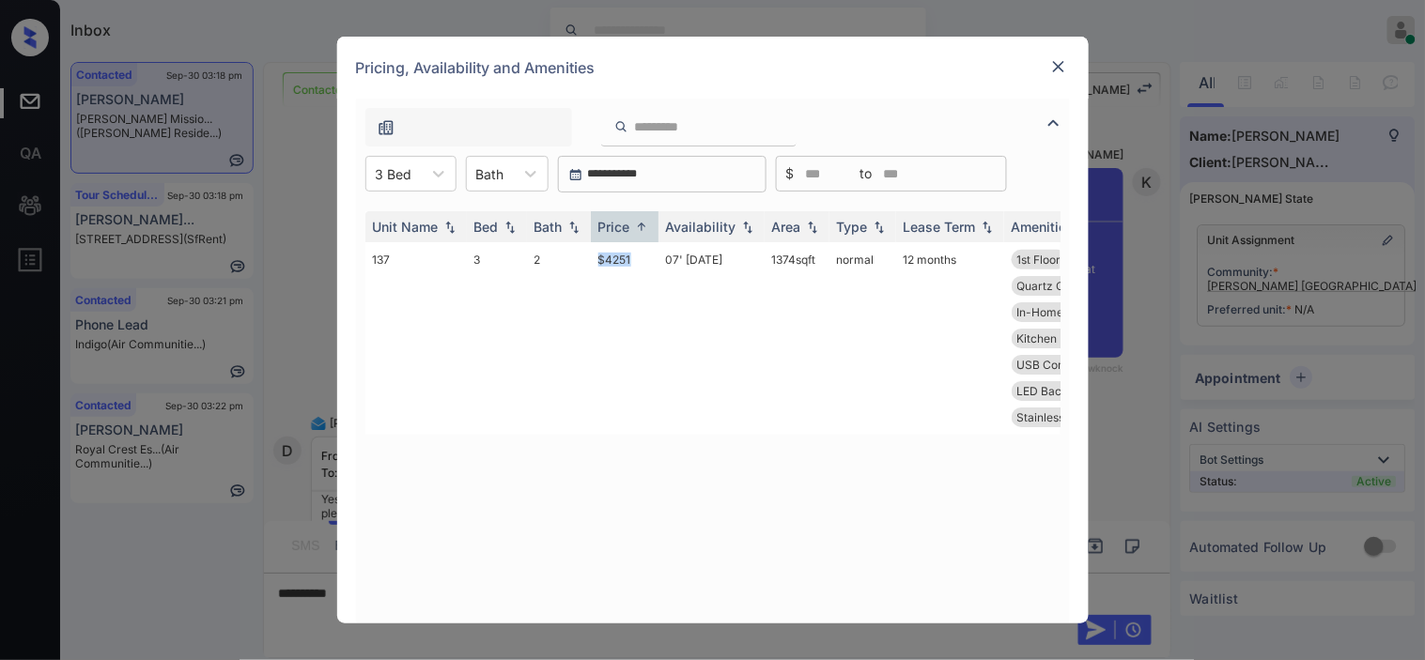
click at [1056, 68] on img at bounding box center [1058, 66] width 19 height 19
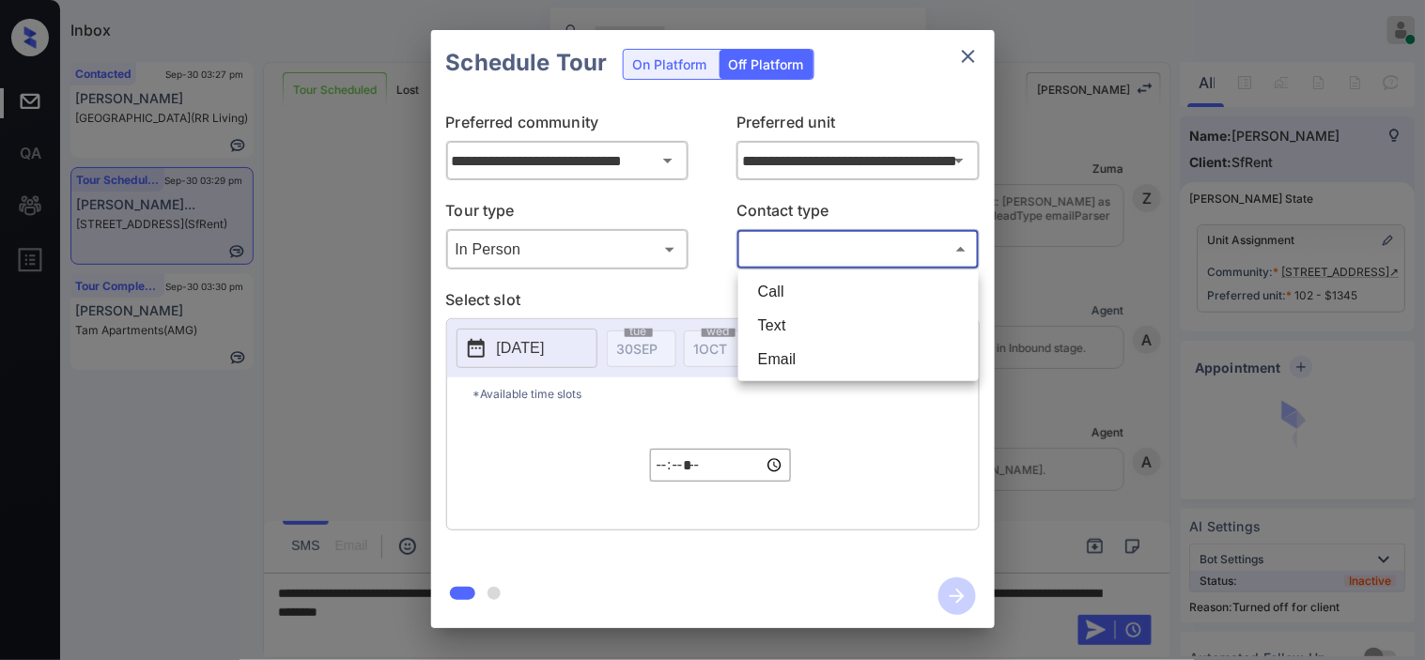
scroll to position [7023, 0]
click at [804, 332] on li "Text" at bounding box center [858, 326] width 231 height 34
type input "****"
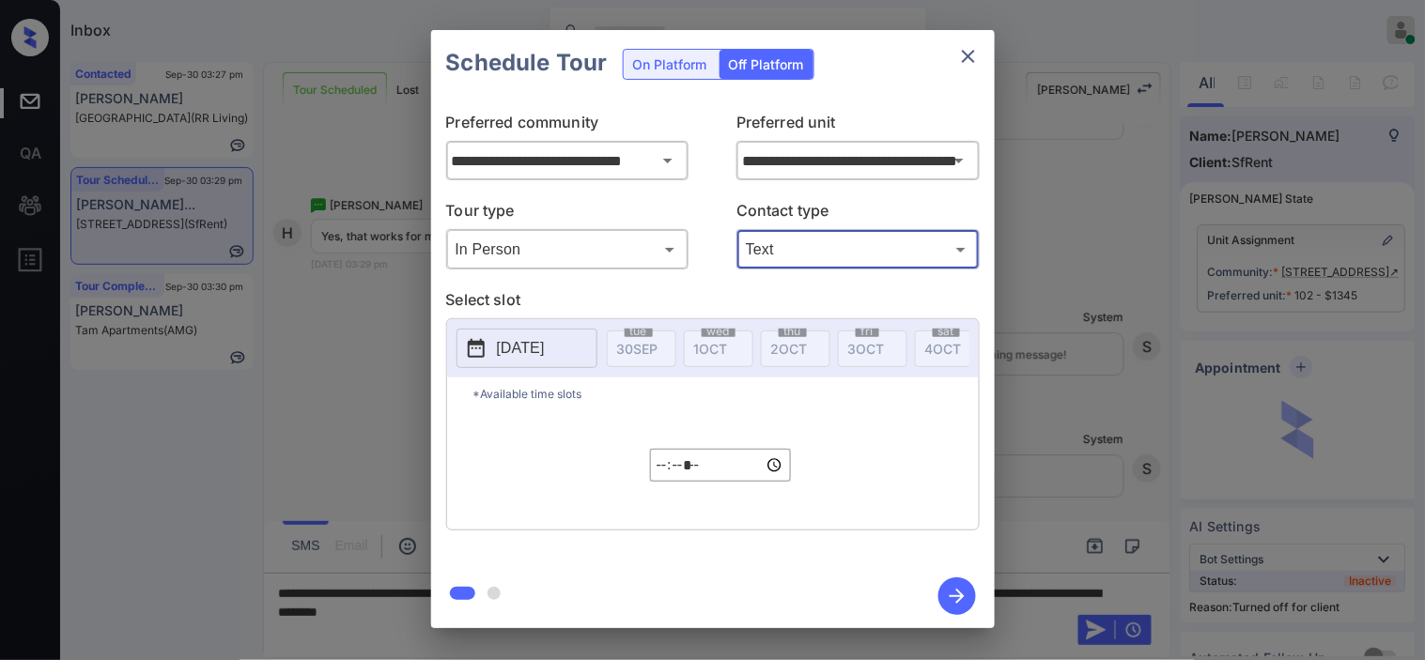
click at [530, 340] on p "2025-09-30" at bounding box center [521, 348] width 48 height 23
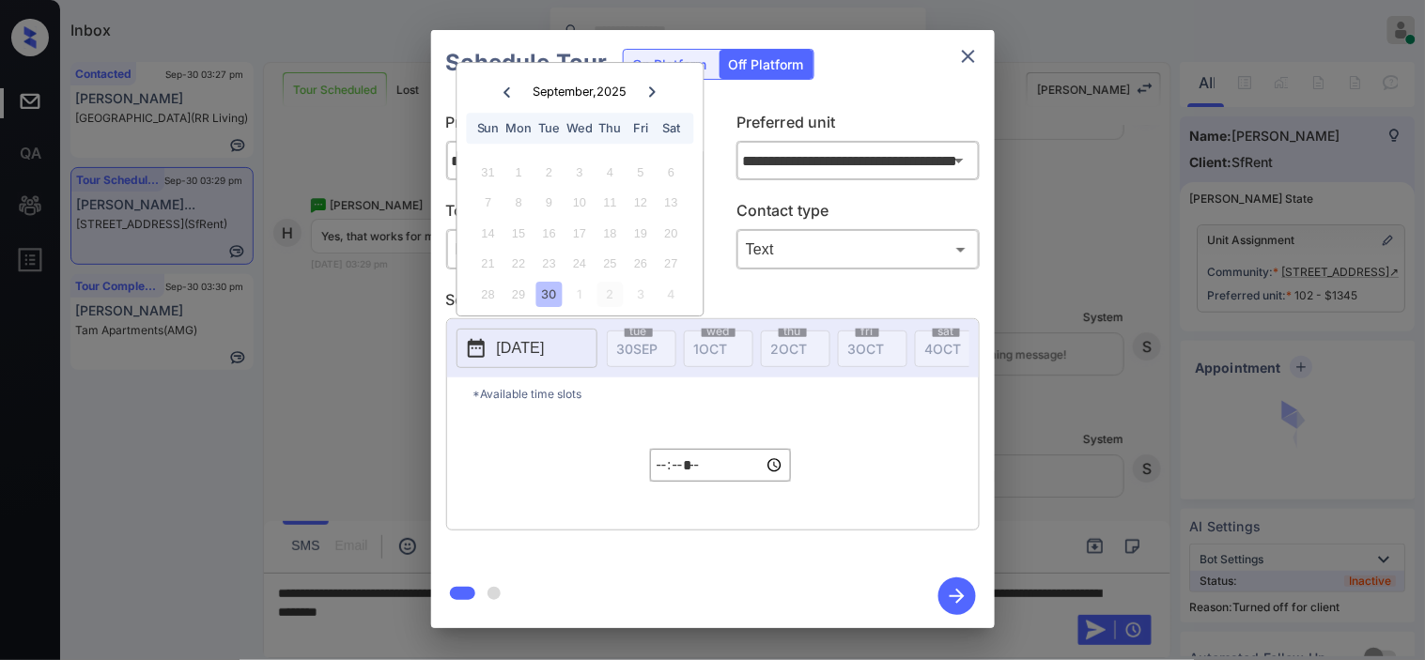
click at [608, 294] on div "2" at bounding box center [609, 294] width 25 height 25
click at [662, 481] on input "*****" at bounding box center [720, 465] width 141 height 33
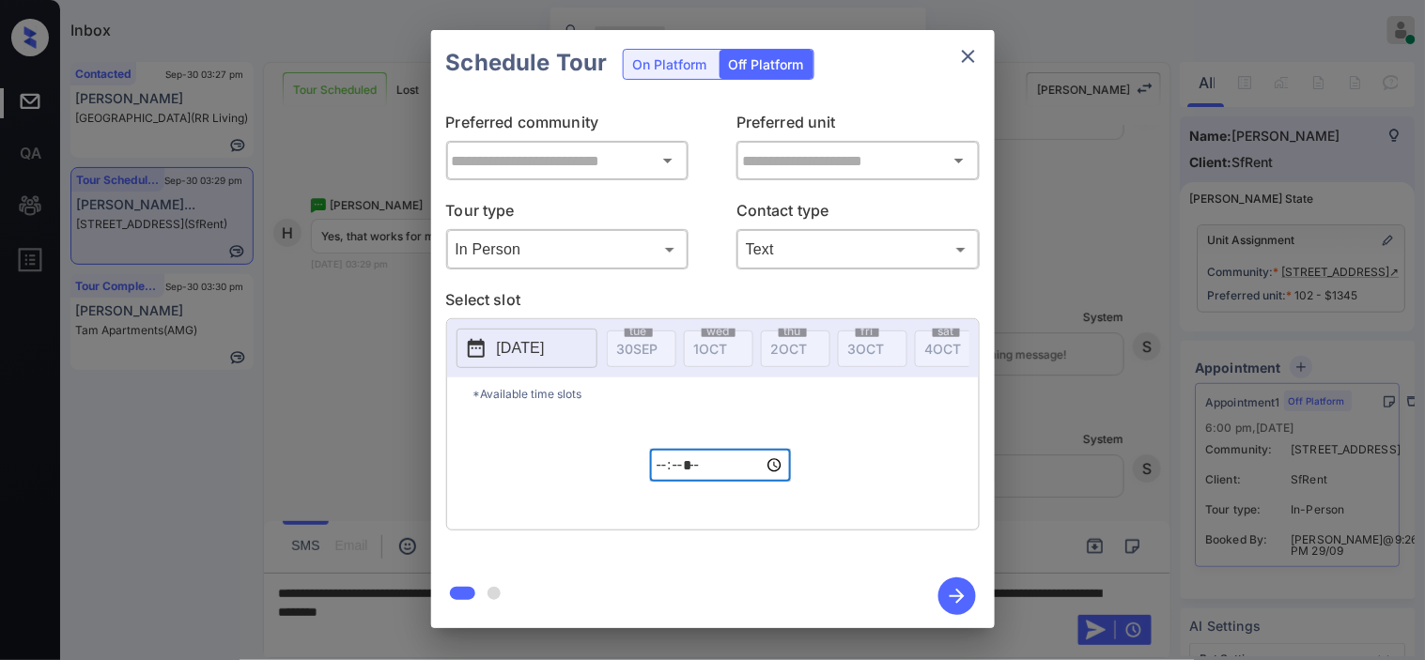
type input "**********"
type input "*****"
click at [967, 598] on icon "button" at bounding box center [957, 597] width 38 height 38
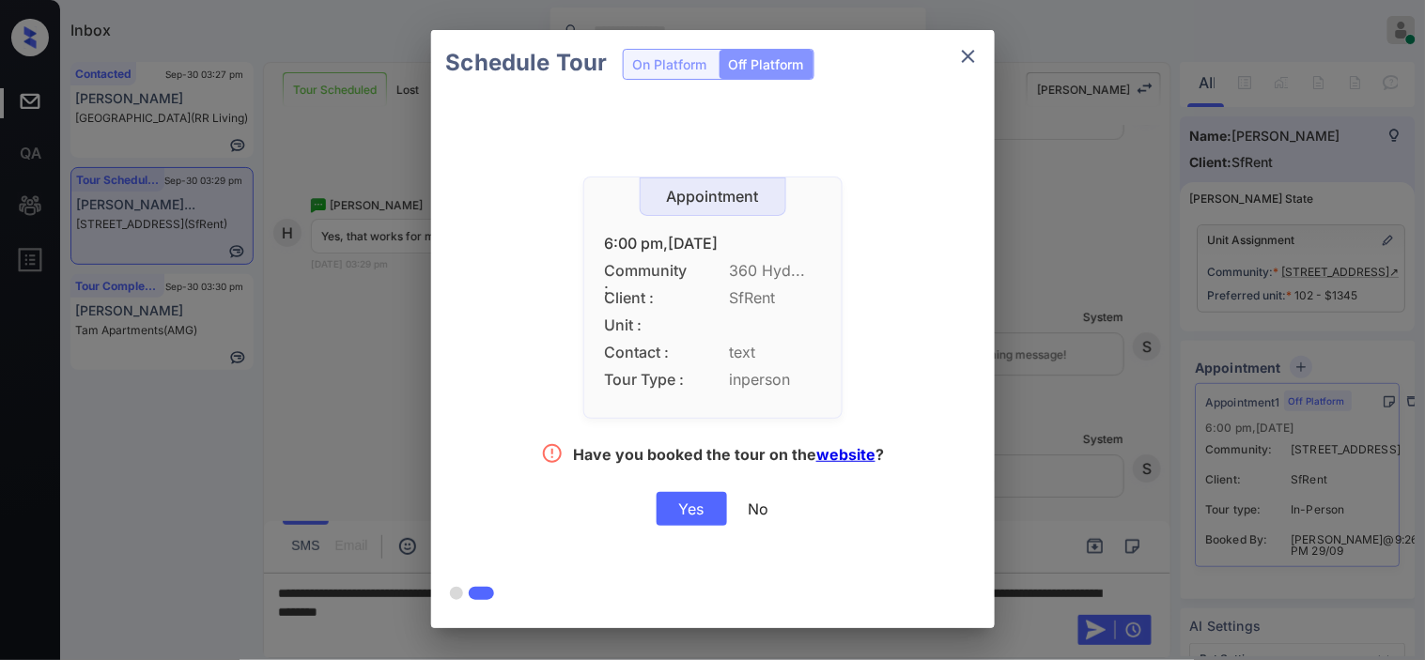
click at [699, 503] on div "Yes" at bounding box center [692, 509] width 70 height 34
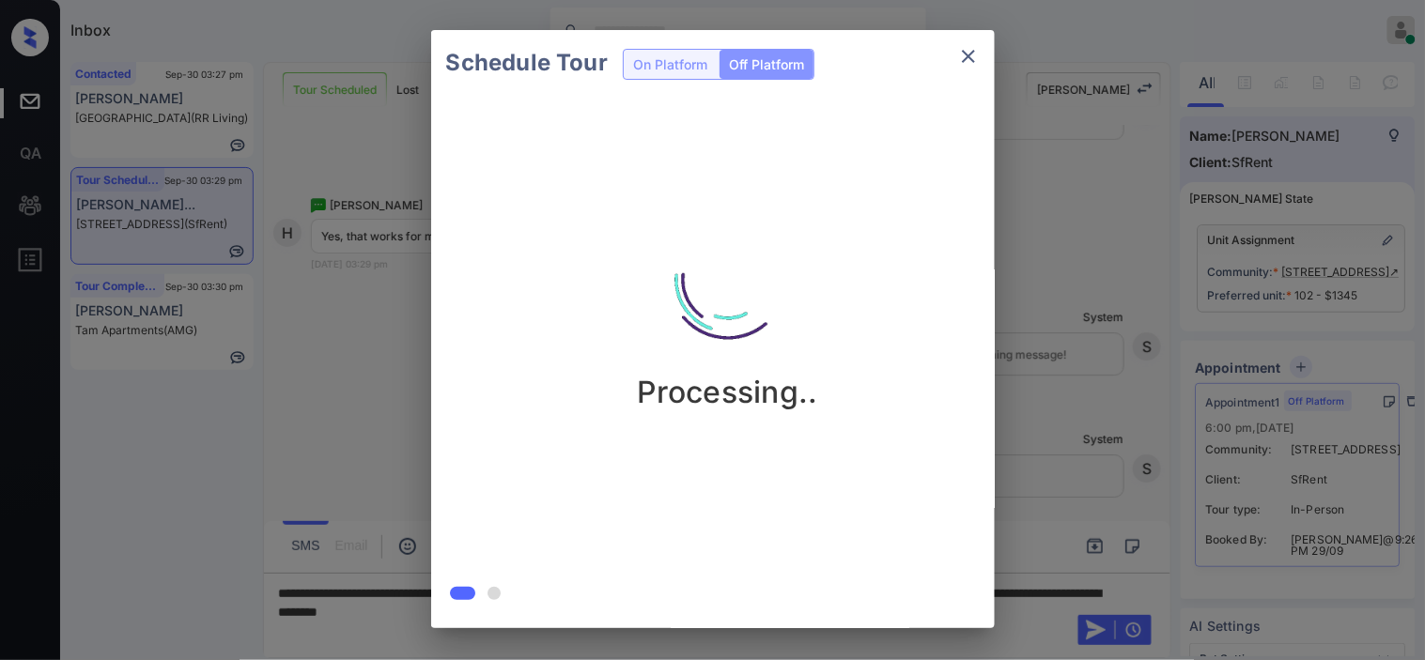
click at [973, 56] on icon "close" at bounding box center [968, 56] width 23 height 23
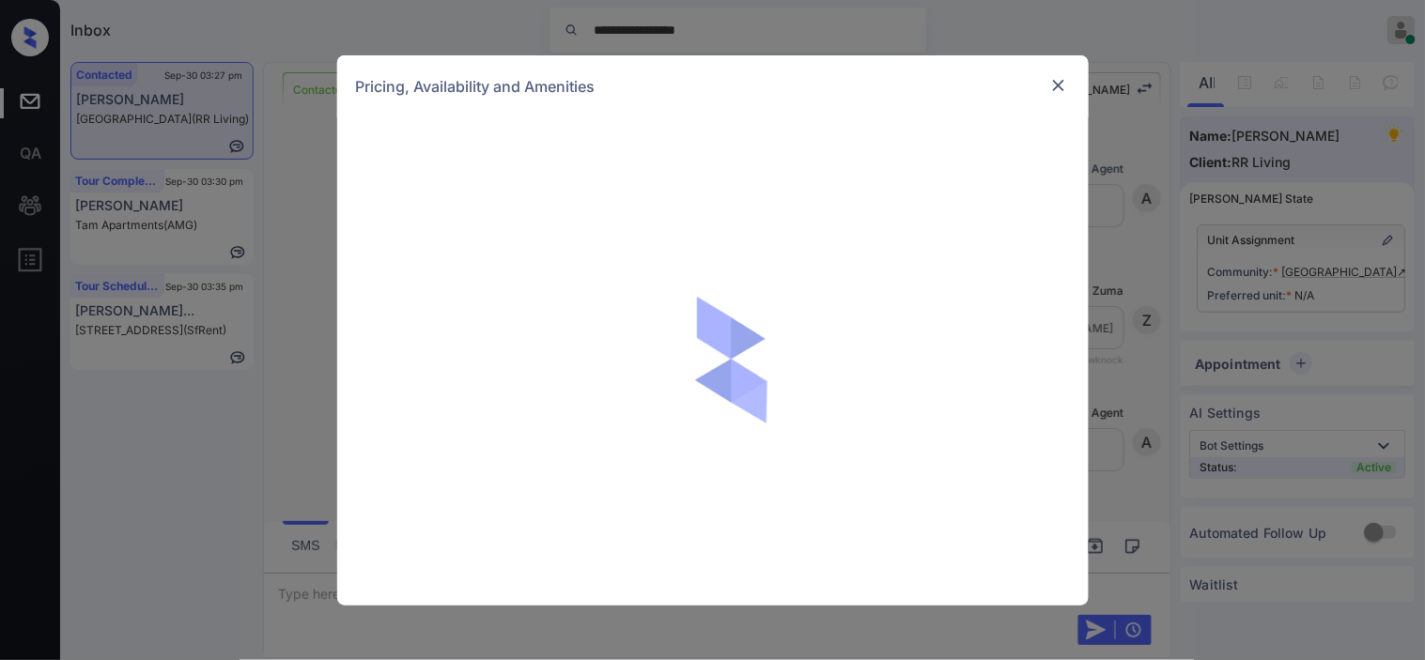
scroll to position [2735, 0]
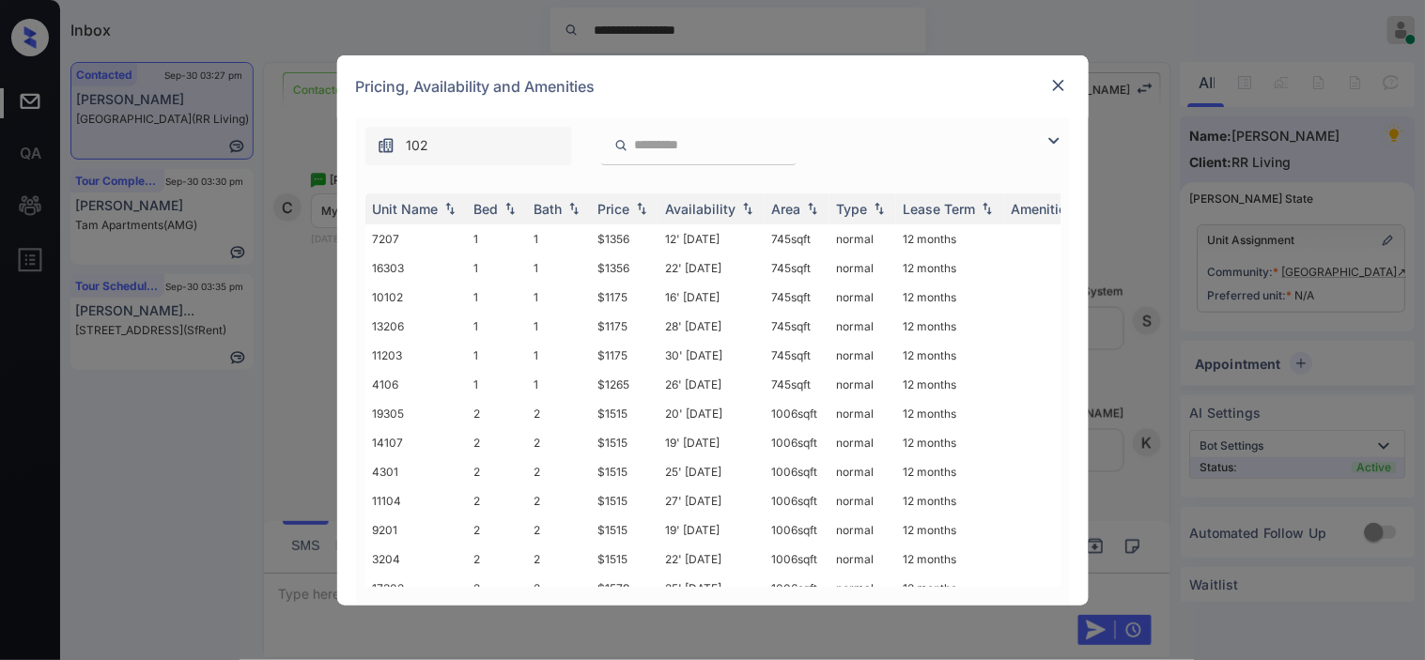
click at [1049, 143] on img at bounding box center [1054, 141] width 23 height 23
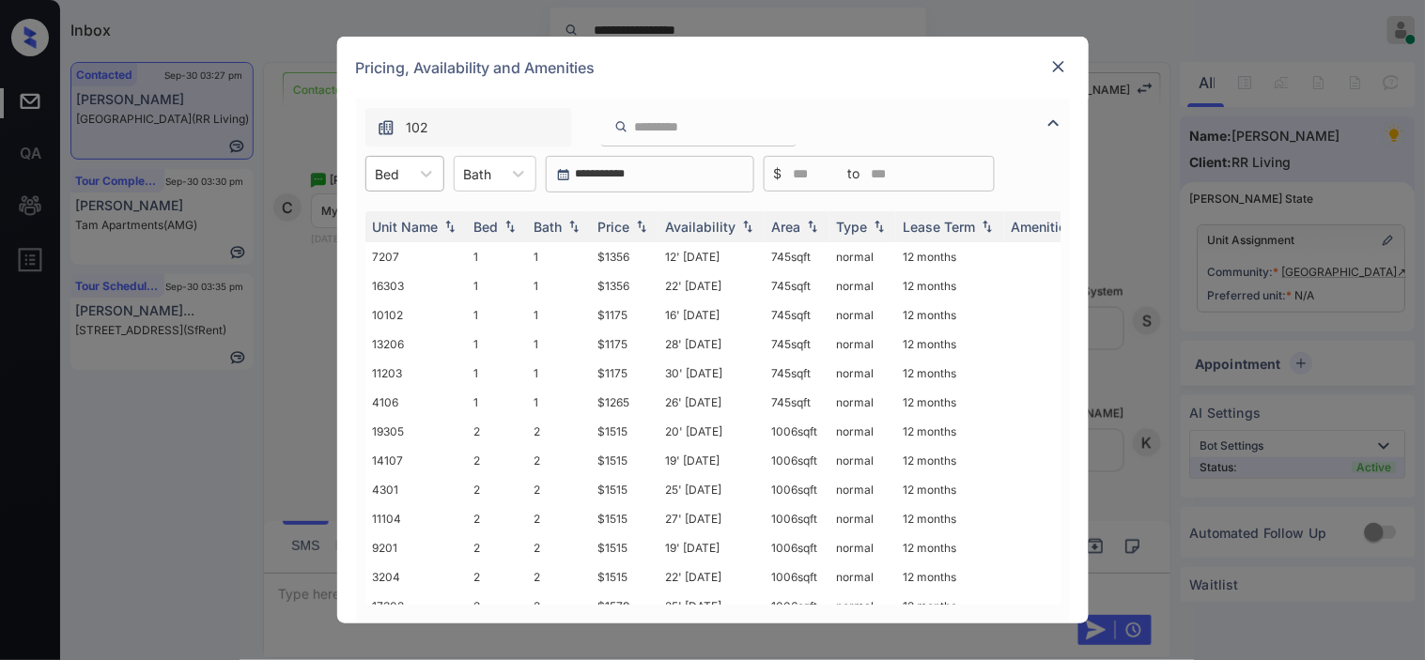
click at [406, 181] on div "Bed" at bounding box center [387, 174] width 43 height 27
click at [397, 227] on div "1" at bounding box center [404, 220] width 79 height 34
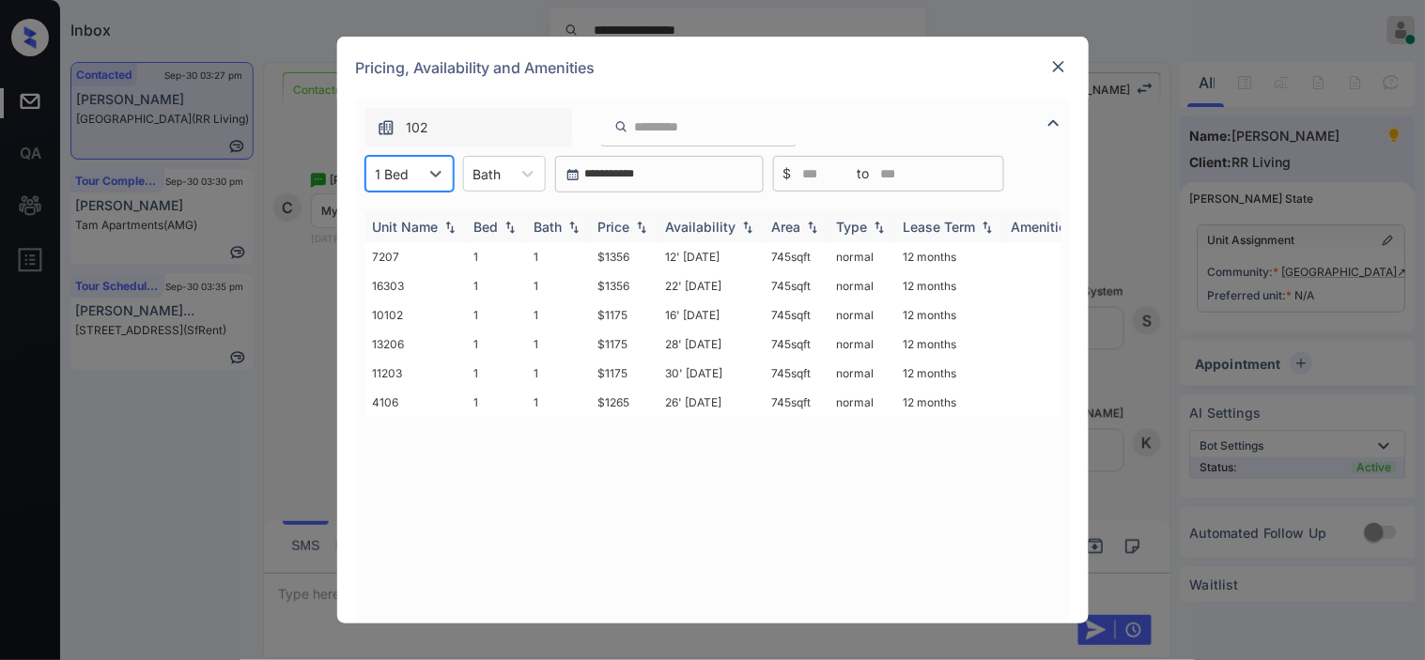
click at [639, 224] on img at bounding box center [641, 227] width 19 height 13
click at [639, 263] on td "$1175" at bounding box center [625, 256] width 68 height 29
copy td "$1175"
click at [622, 244] on td "$1175" at bounding box center [625, 256] width 68 height 29
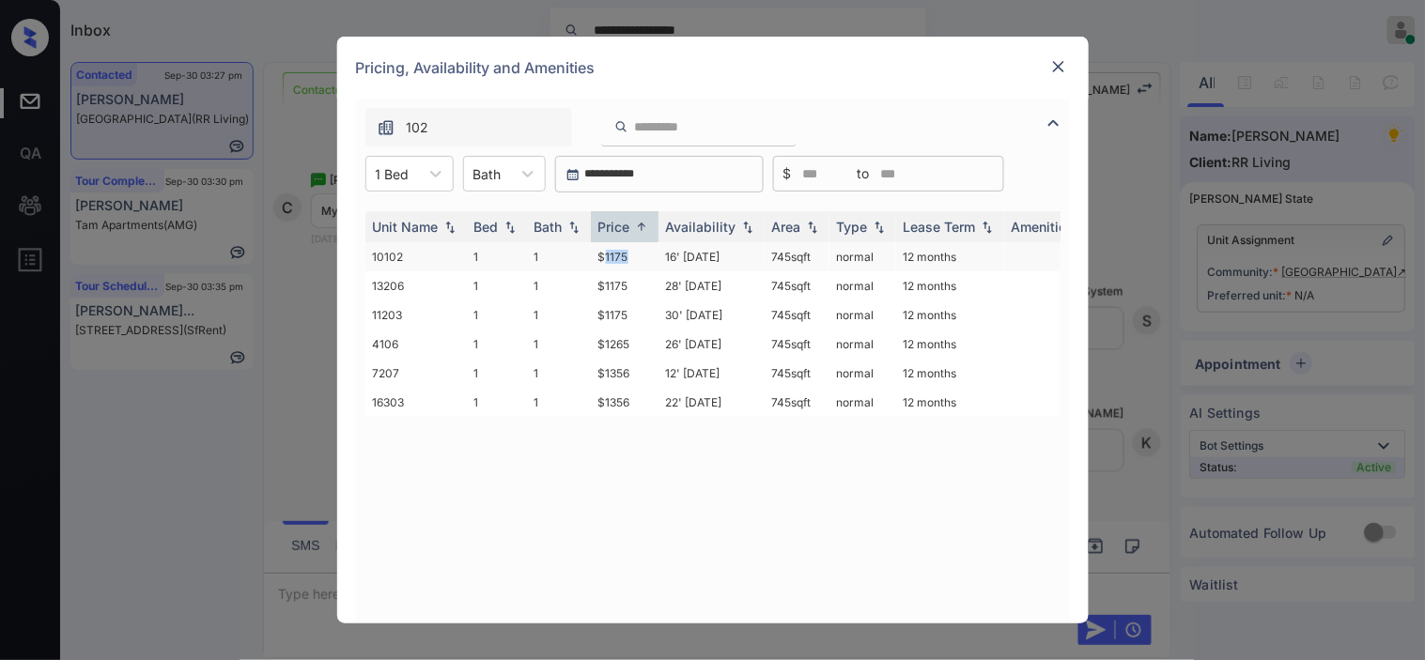
click at [622, 244] on td "$1175" at bounding box center [625, 256] width 68 height 29
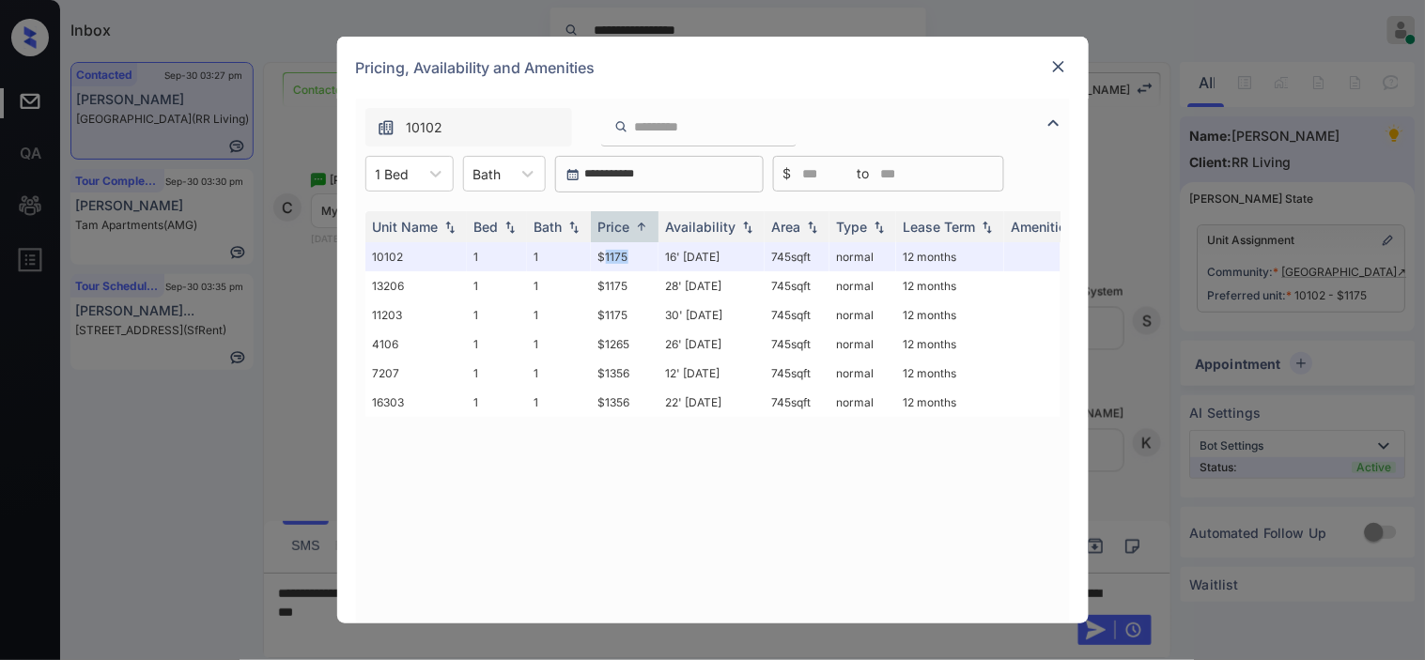
click at [1063, 70] on img at bounding box center [1058, 66] width 19 height 19
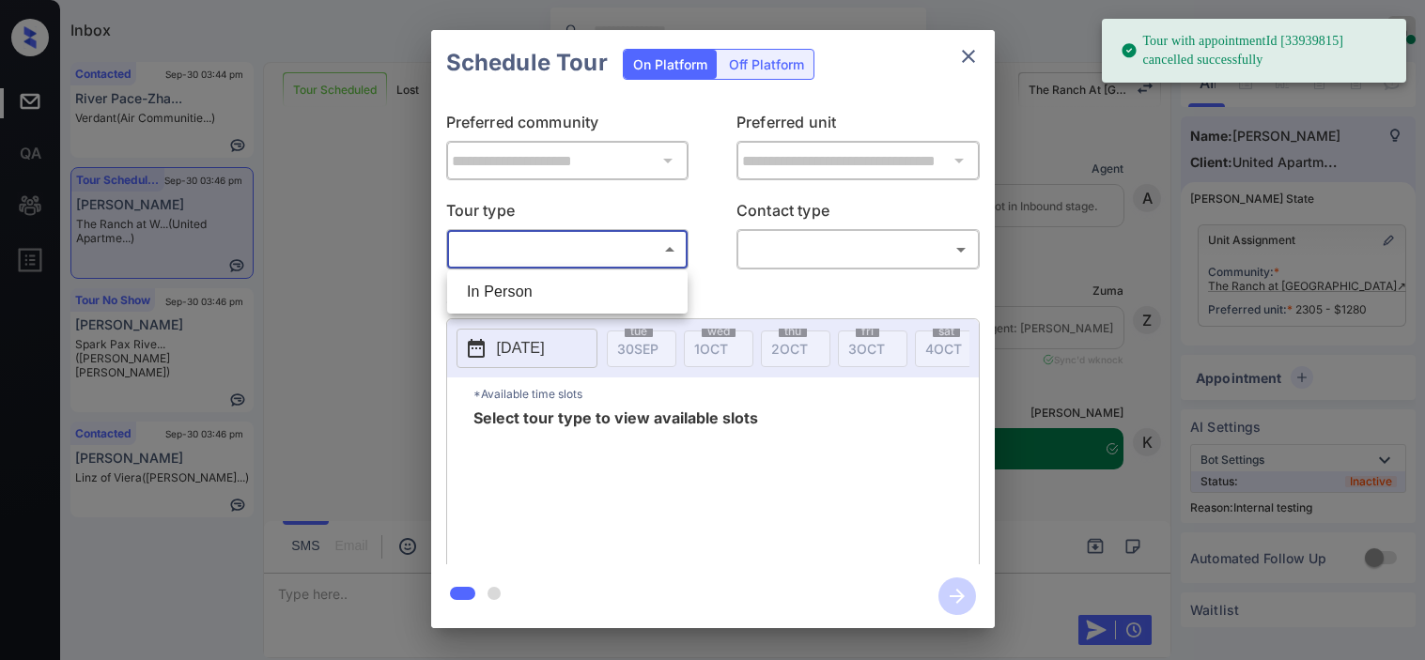
click at [578, 246] on body "Tour with appointmentId [33939815] cancelled successfully Inbox [PERSON_NAME] O…" at bounding box center [712, 330] width 1425 height 660
click at [583, 298] on li "In Person" at bounding box center [567, 292] width 231 height 34
type input "********"
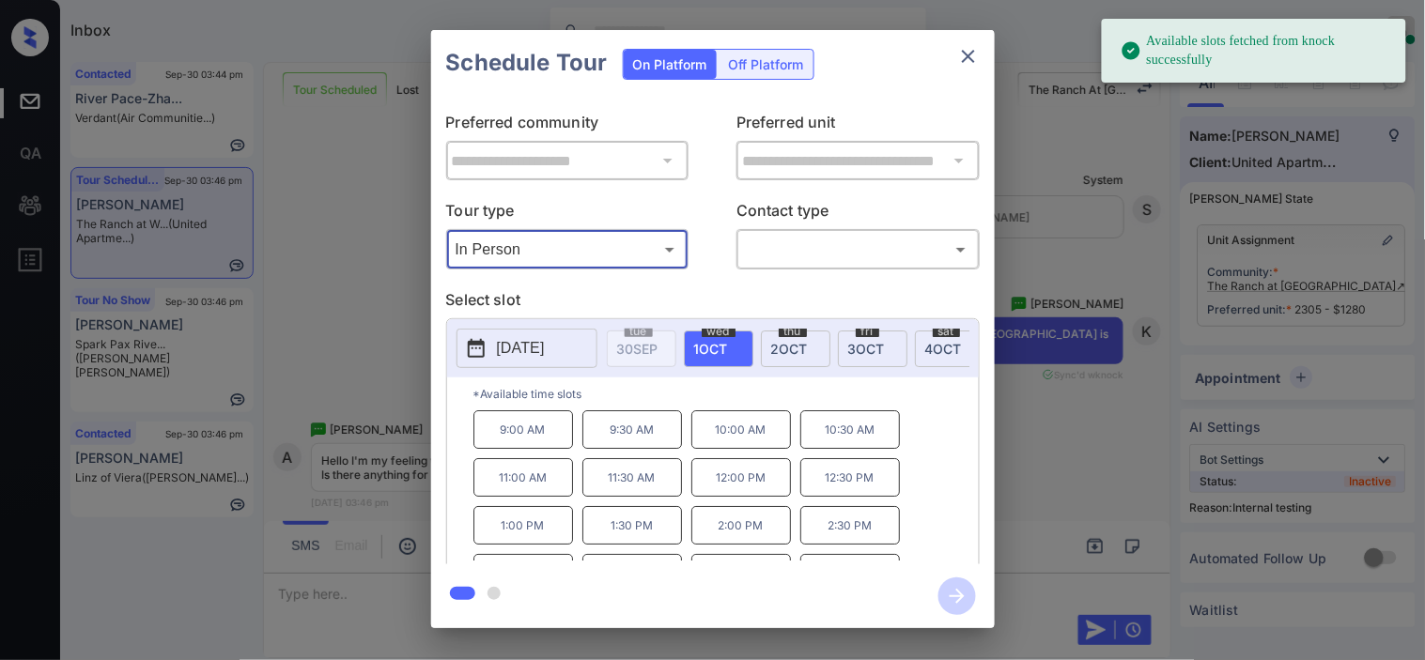
drag, startPoint x: 479, startPoint y: 351, endPoint x: 496, endPoint y: 351, distance: 16.9
click at [484, 351] on icon at bounding box center [476, 348] width 23 height 23
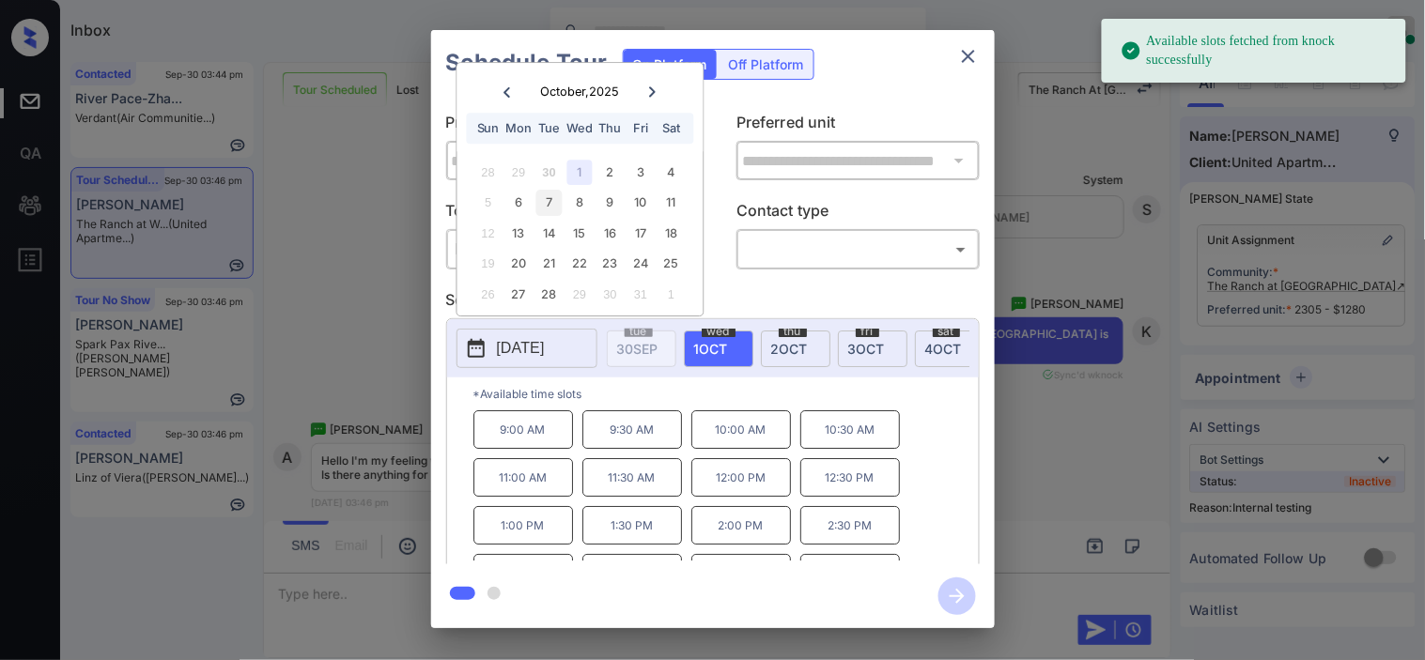
click at [551, 208] on div "7" at bounding box center [548, 203] width 25 height 25
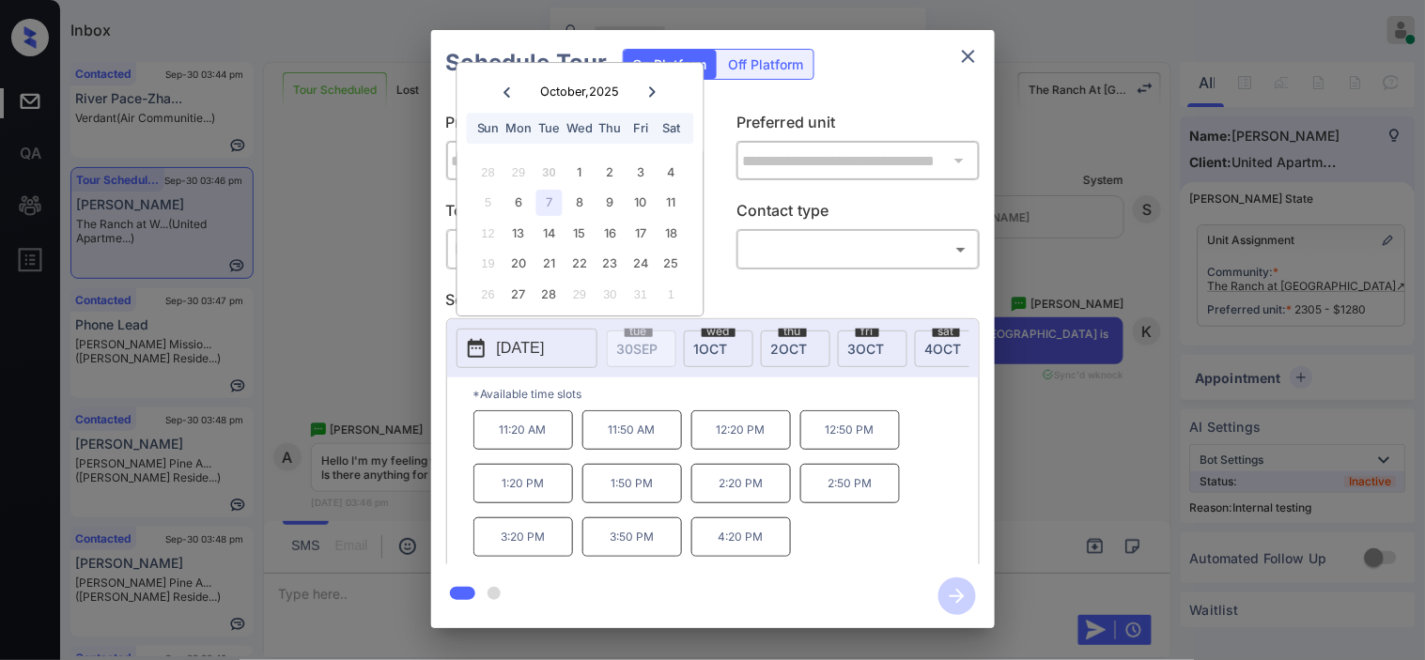
click at [353, 604] on div "**********" at bounding box center [712, 329] width 1425 height 658
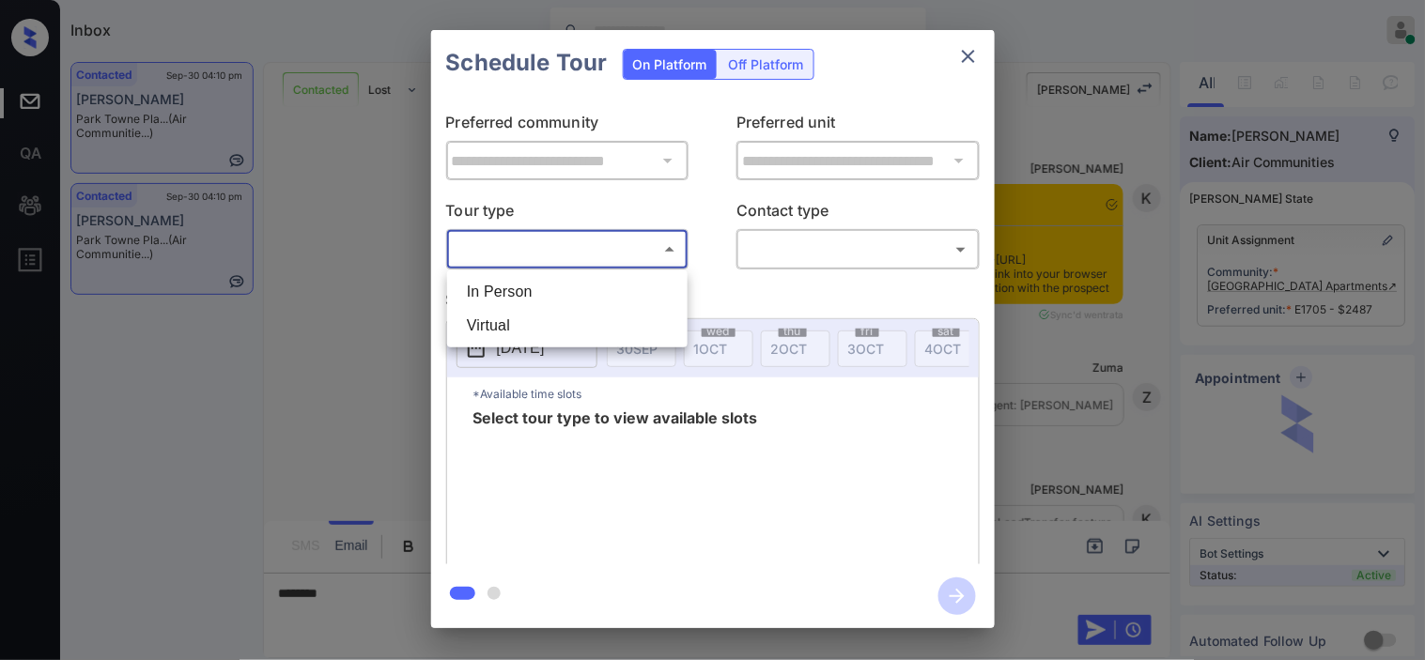
scroll to position [521, 0]
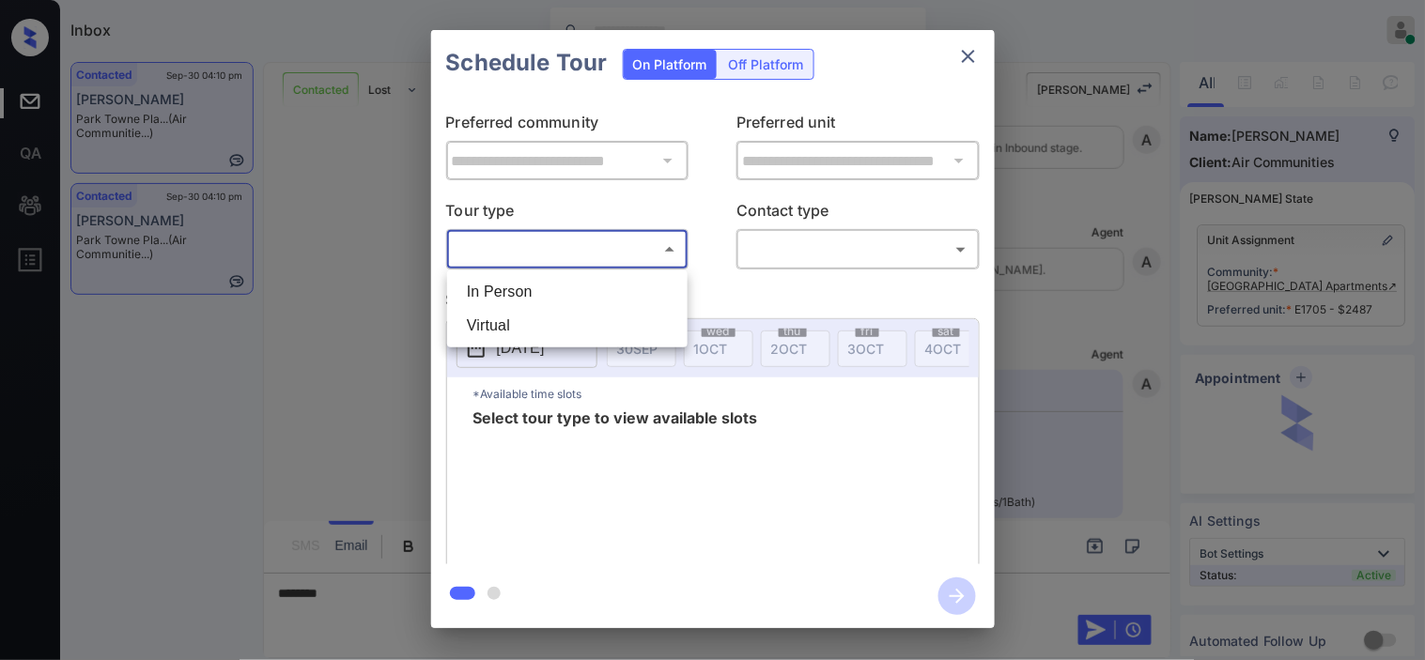
click at [597, 284] on li "In Person" at bounding box center [567, 292] width 231 height 34
type input "********"
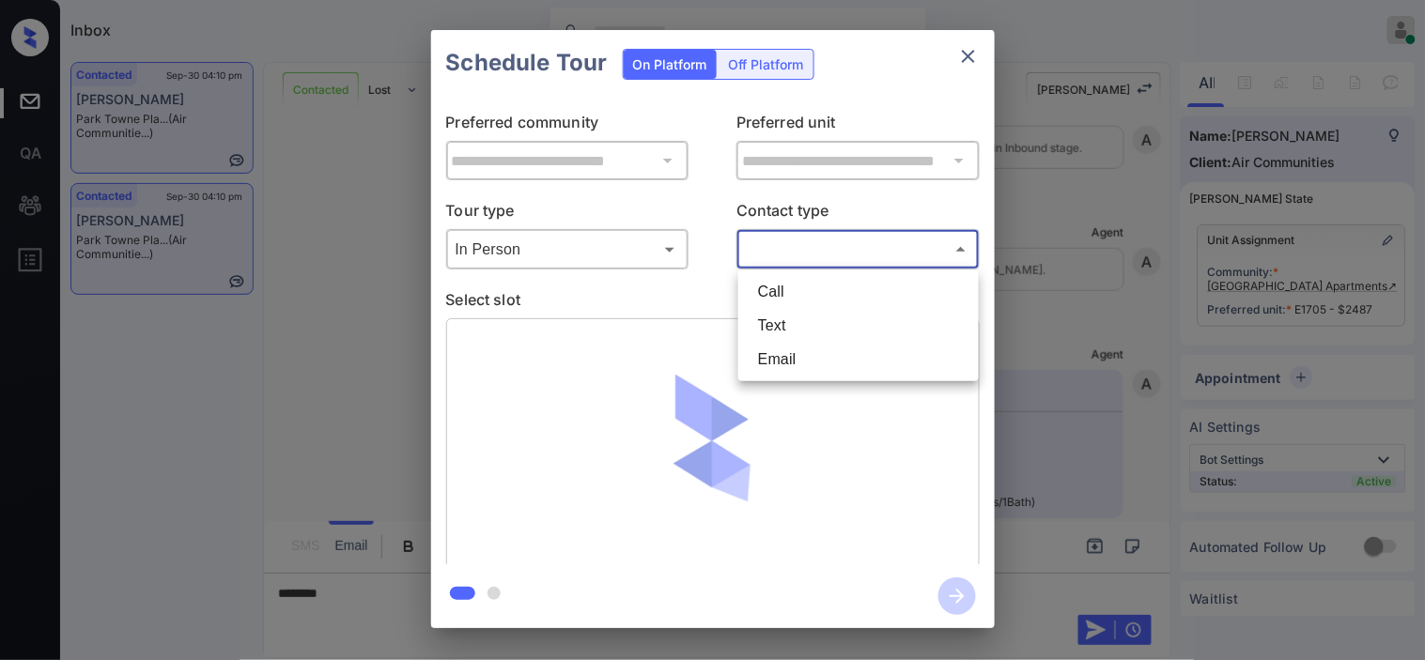
click at [783, 258] on body "Inbox Kristine Capara Online Set yourself offline Set yourself on break Profile…" at bounding box center [712, 330] width 1425 height 660
click at [787, 327] on li "Text" at bounding box center [858, 326] width 231 height 34
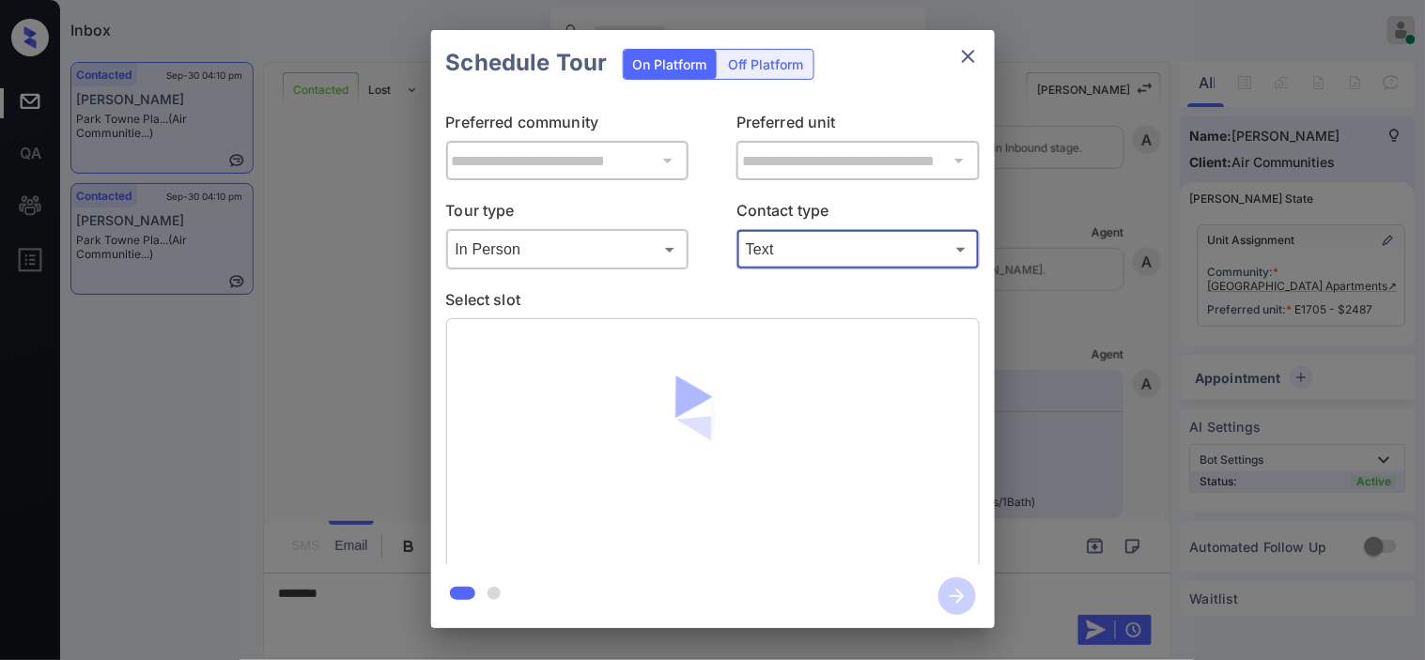
type input "****"
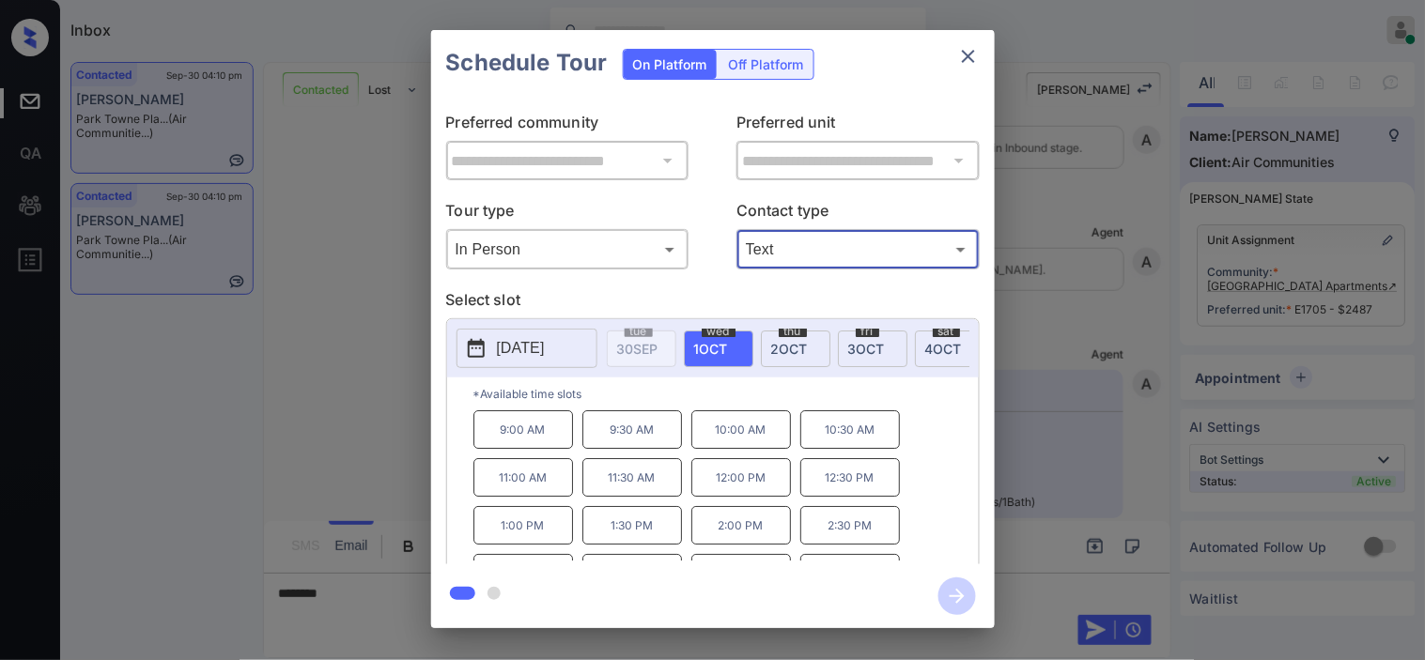
drag, startPoint x: 305, startPoint y: 401, endPoint x: 311, endPoint y: 418, distance: 17.8
click at [311, 418] on div "**********" at bounding box center [712, 329] width 1425 height 658
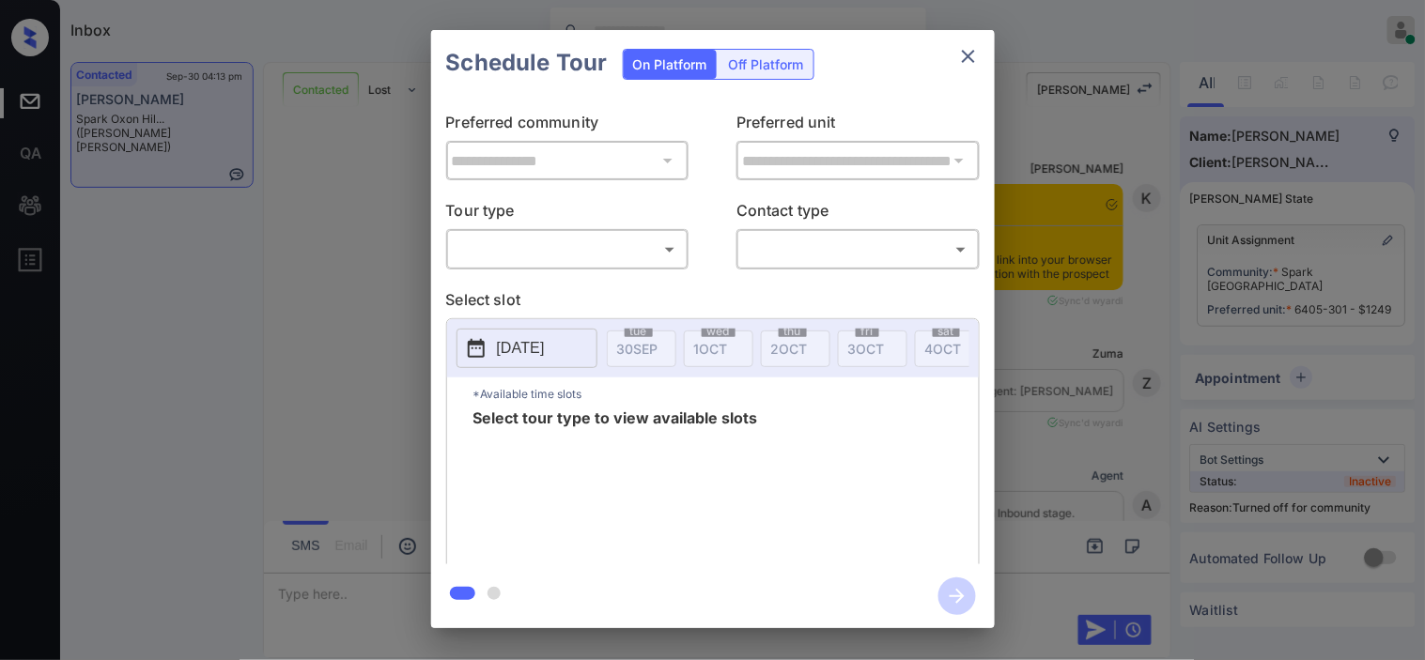
scroll to position [877, 0]
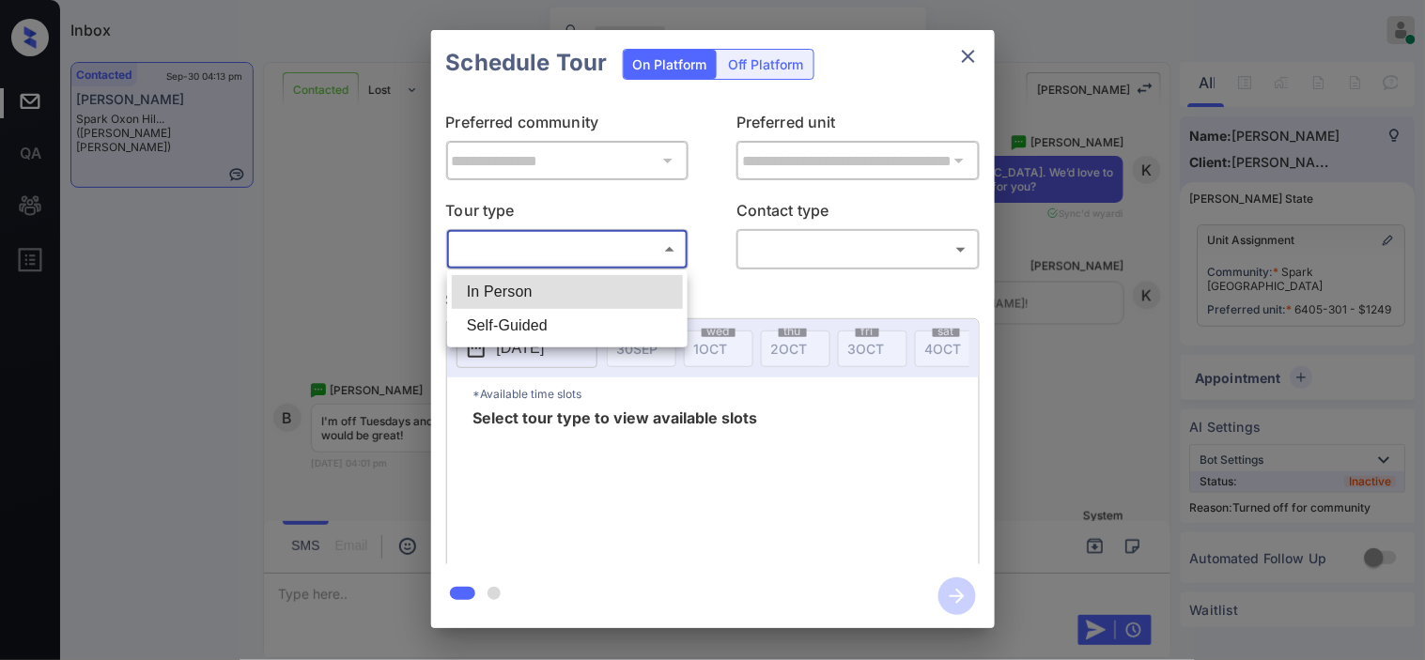
click at [571, 257] on body "Inbox Kristine Capara Online Set yourself offline Set yourself on break Profile…" at bounding box center [712, 330] width 1425 height 660
click at [549, 289] on li "In Person" at bounding box center [567, 292] width 231 height 34
type input "********"
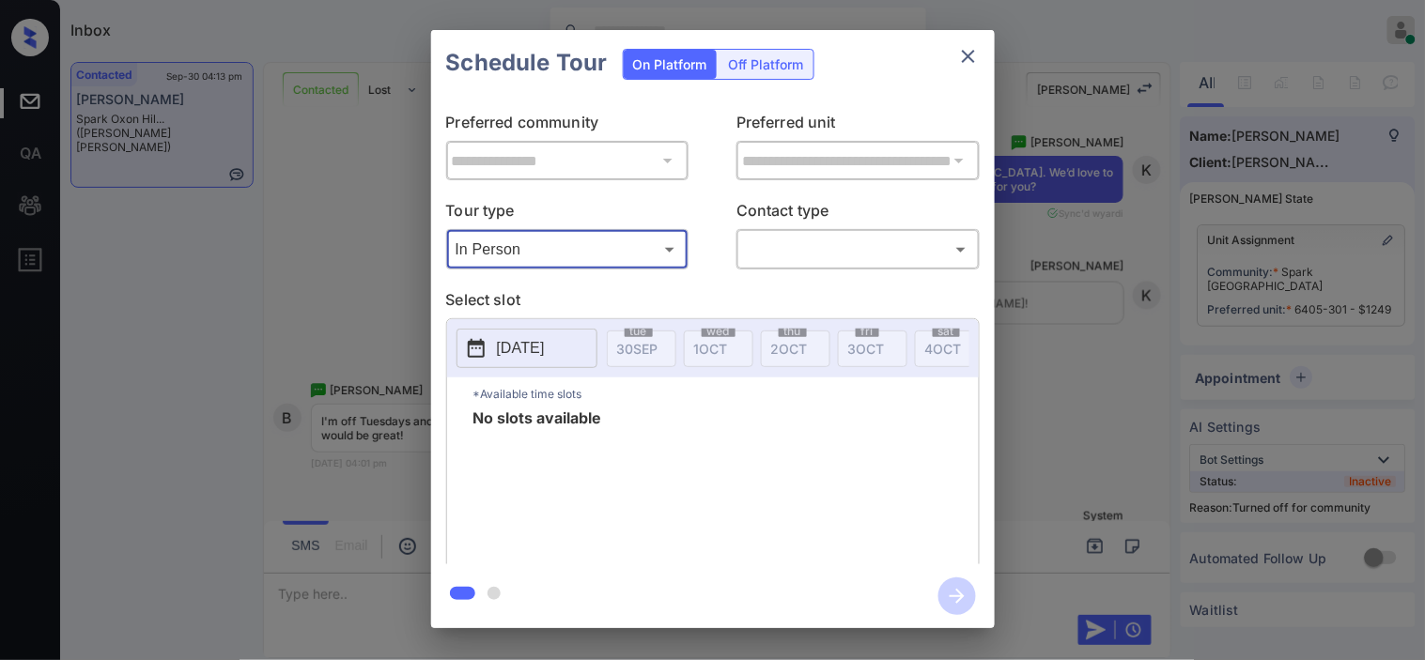
click at [494, 353] on button "[DATE]" at bounding box center [526, 348] width 141 height 39
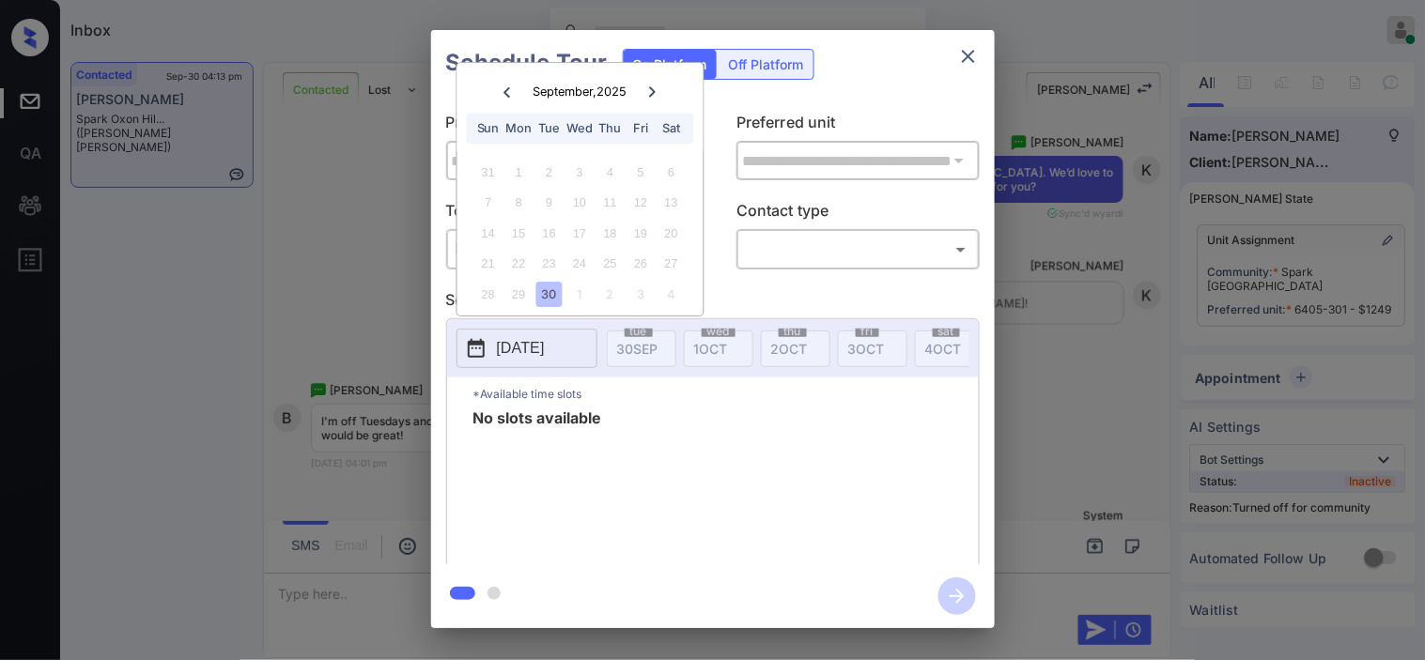
click at [650, 87] on icon at bounding box center [652, 91] width 11 height 11
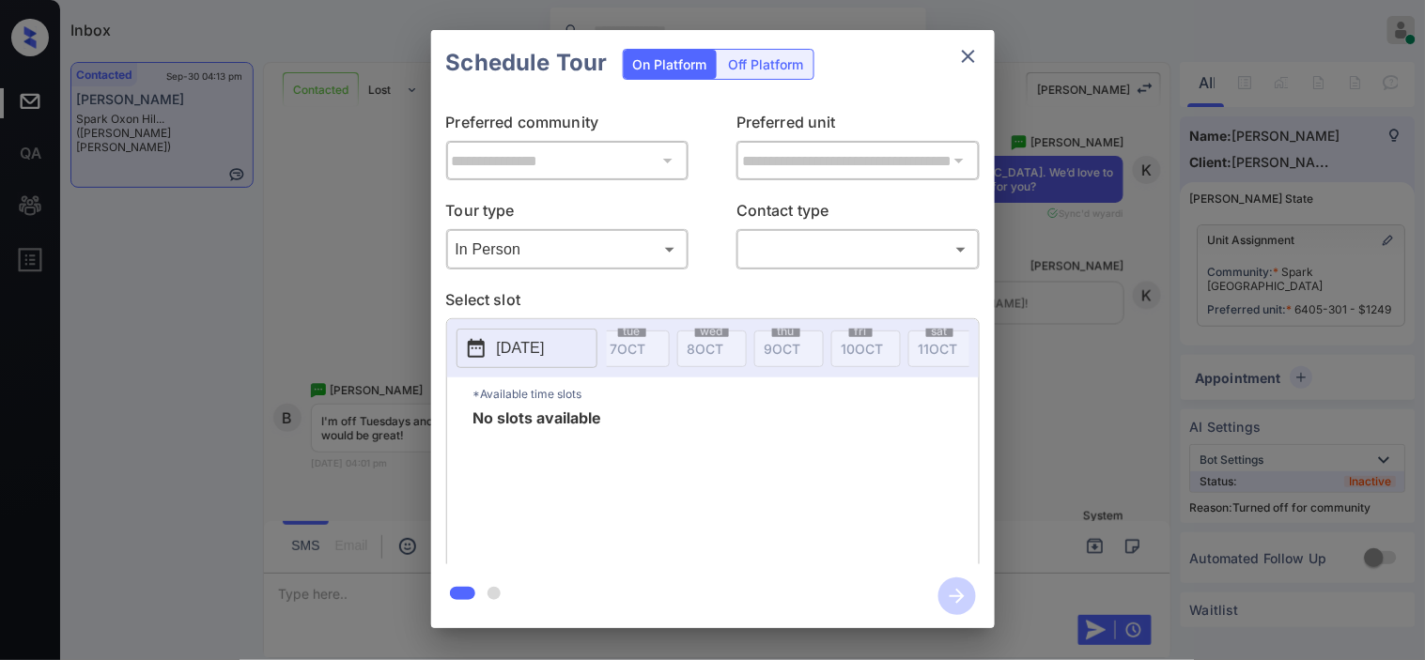
scroll to position [0, 576]
click at [322, 258] on div "**********" at bounding box center [712, 329] width 1425 height 658
